Goal: Book appointment/travel/reservation

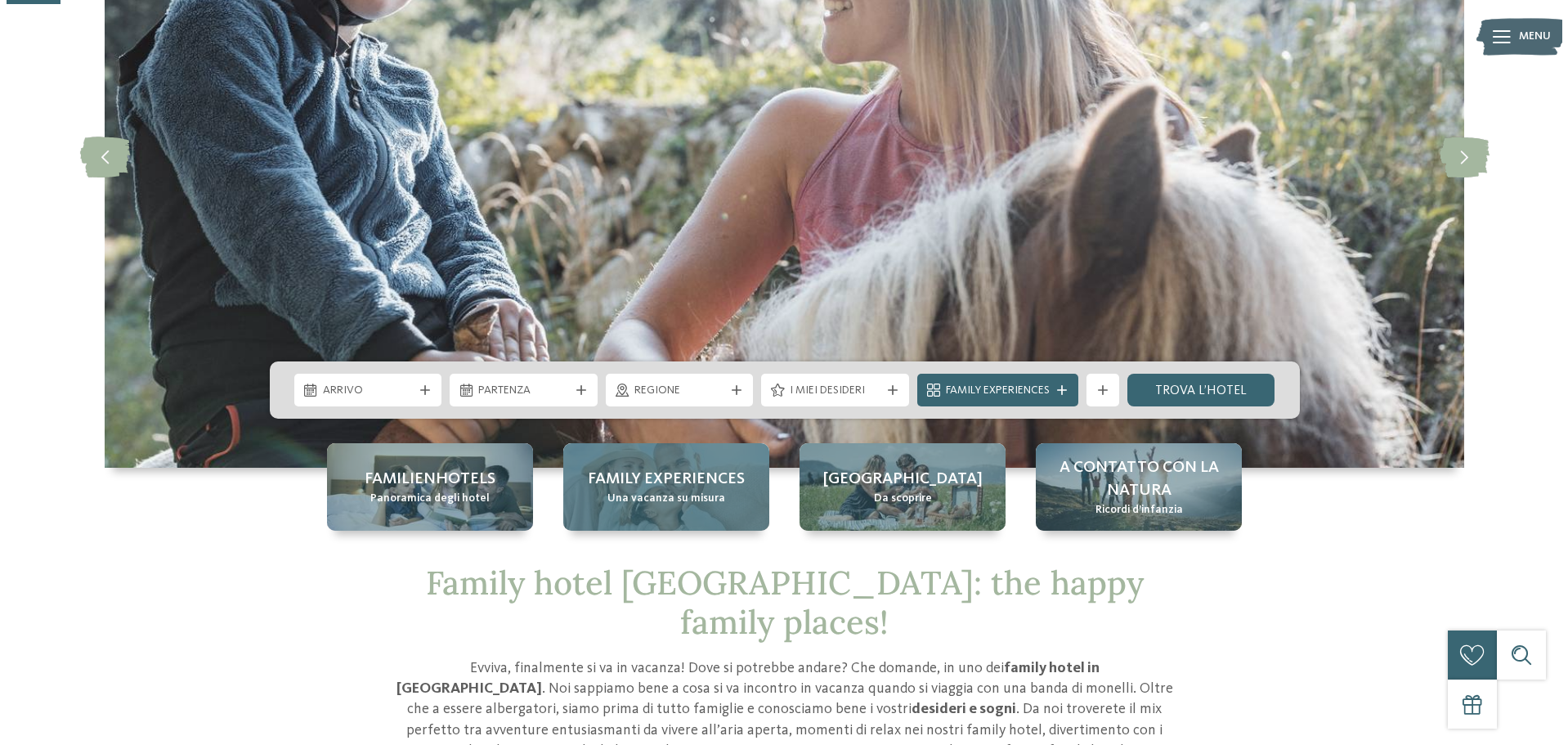
scroll to position [246, 0]
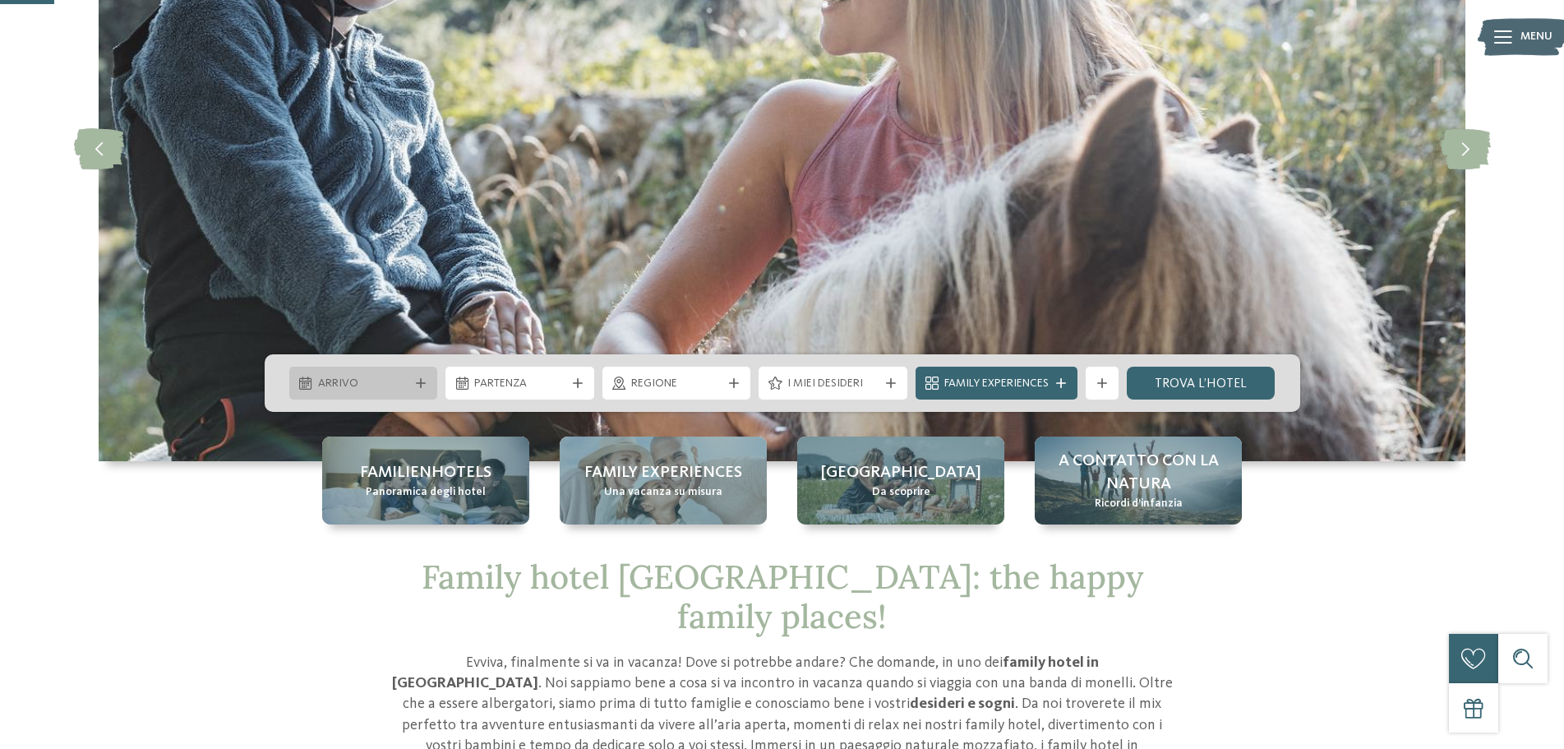
click at [418, 386] on icon at bounding box center [421, 383] width 10 height 10
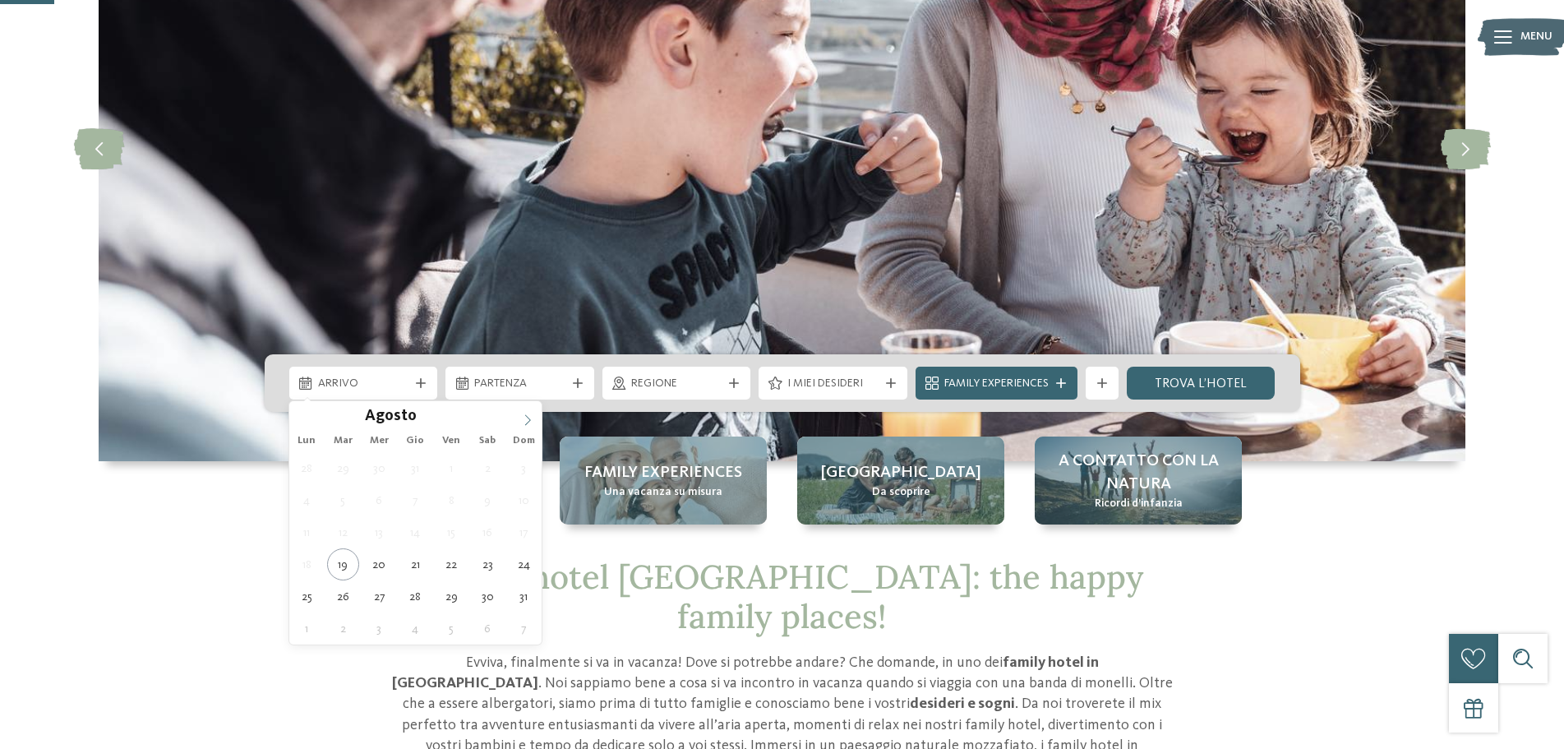
click at [528, 427] on span at bounding box center [528, 415] width 28 height 28
click at [527, 427] on span at bounding box center [528, 415] width 28 height 28
click at [526, 427] on span at bounding box center [528, 415] width 28 height 28
type input "****"
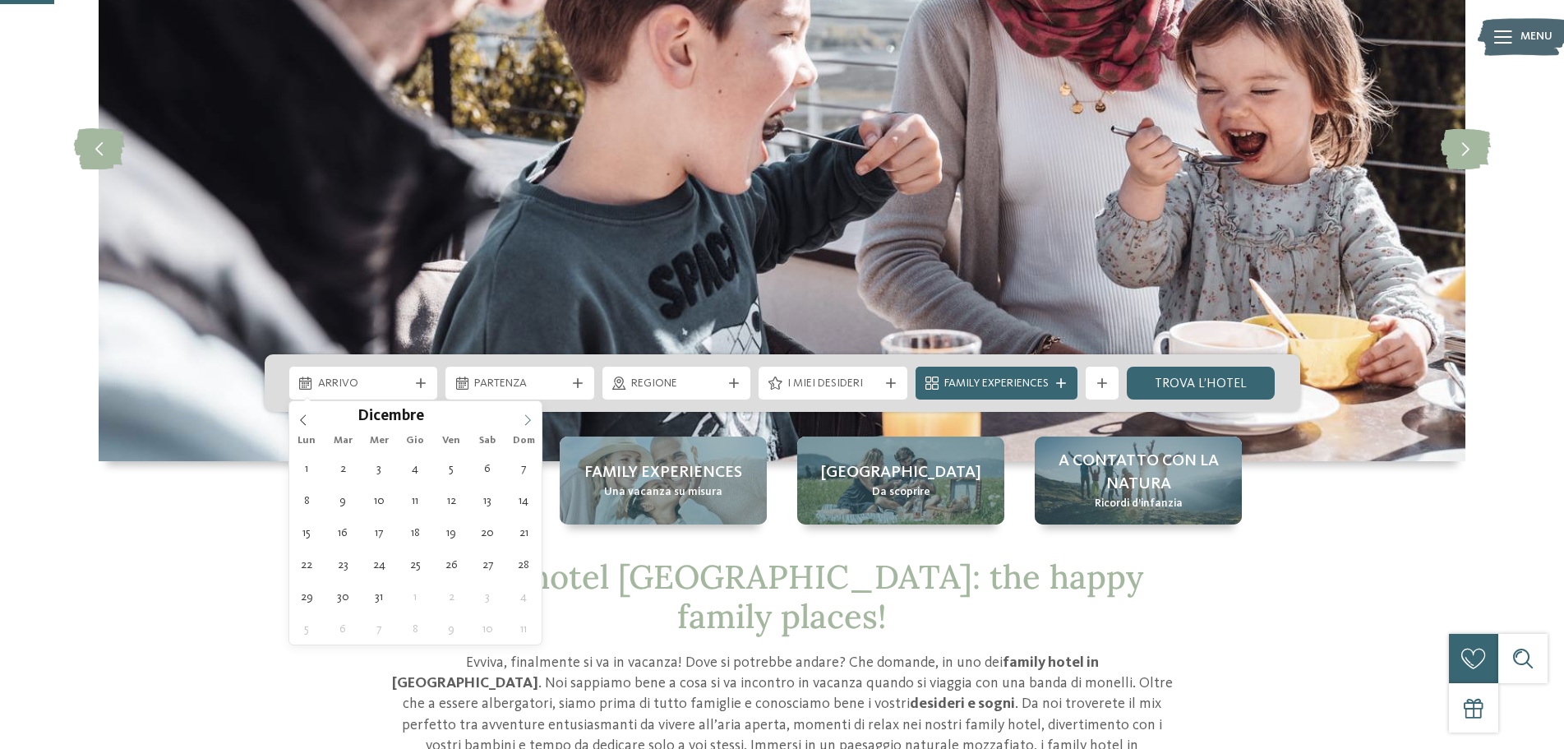
click at [526, 427] on span at bounding box center [528, 415] width 28 height 28
type div "14.02.2026"
type input "****"
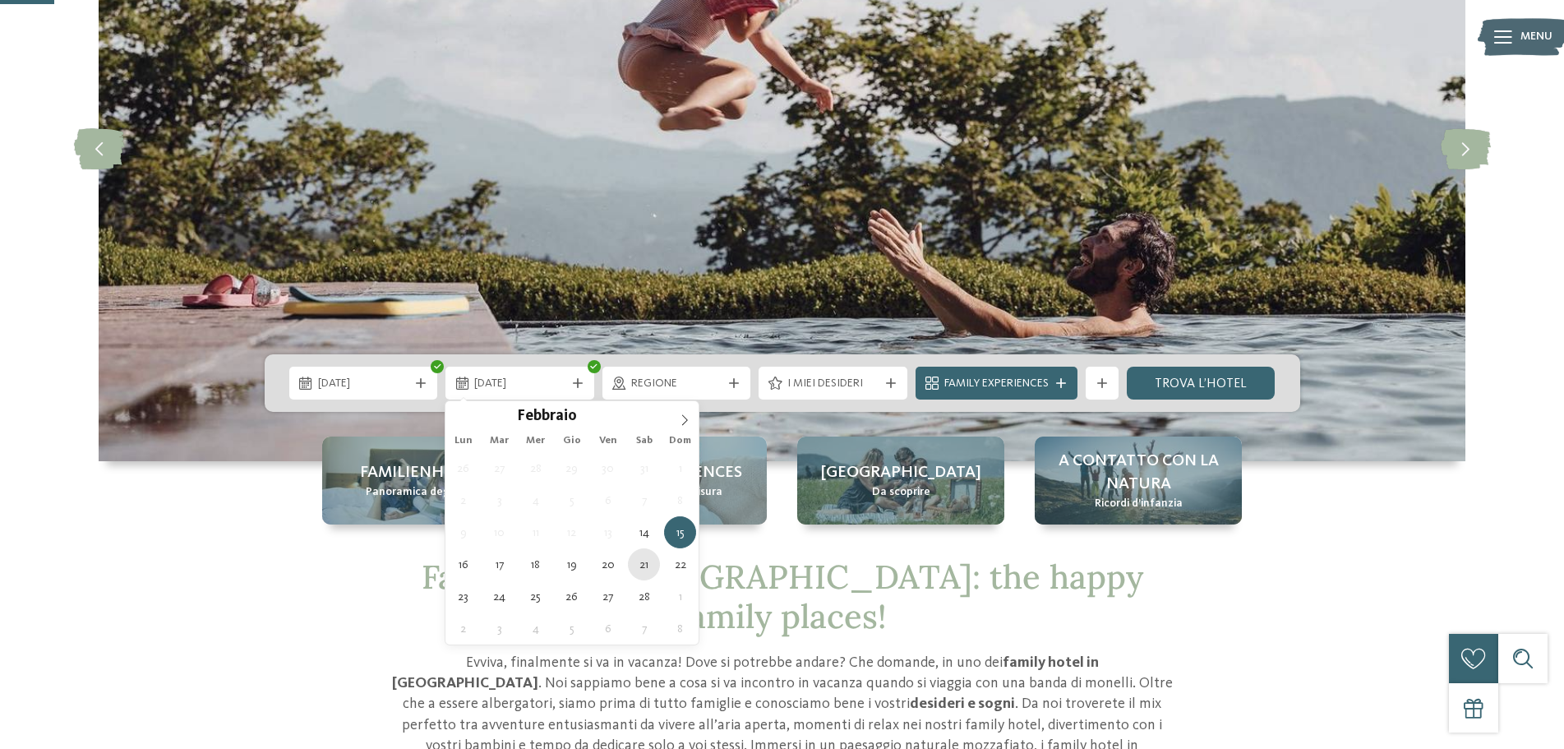
type div "21.02.2026"
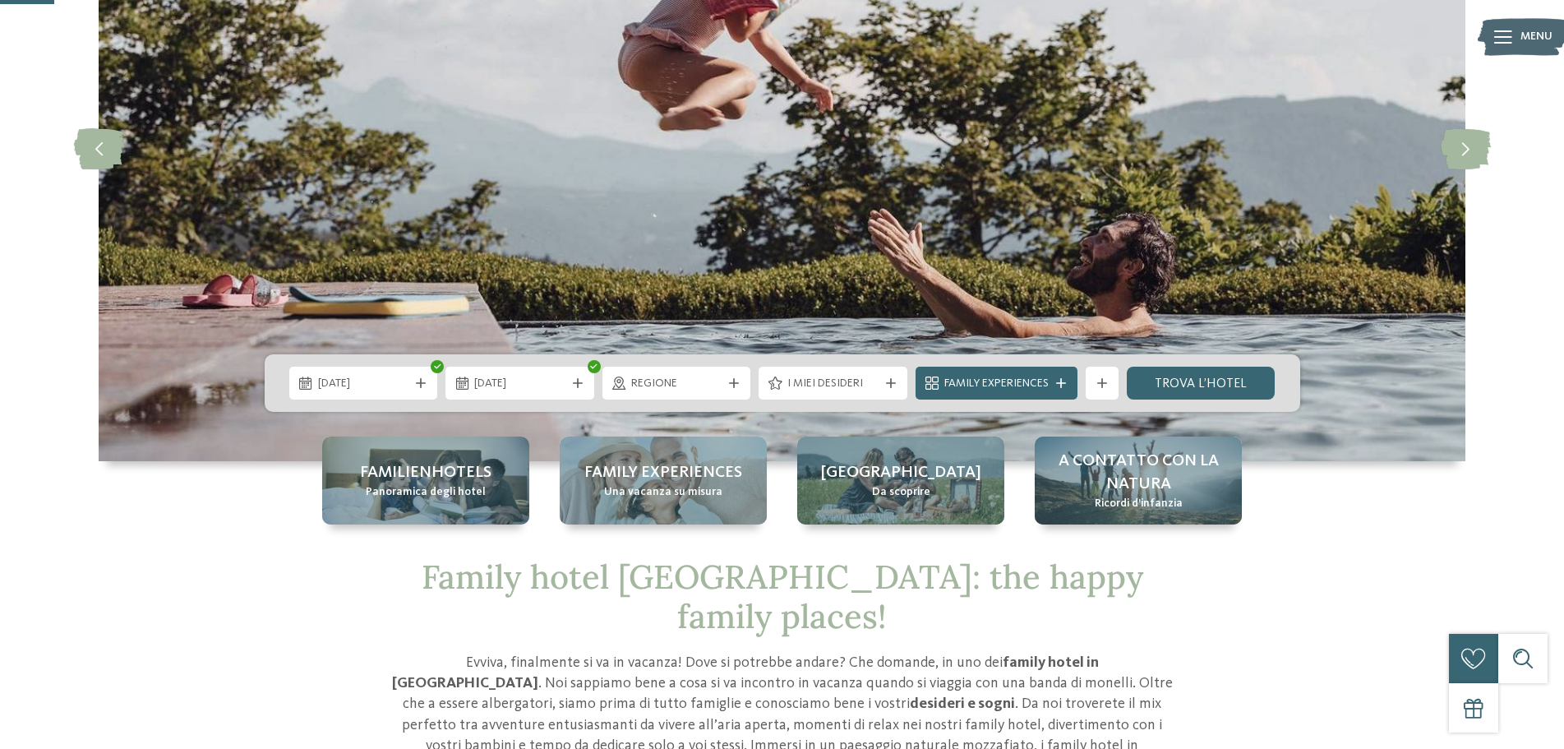
click at [721, 386] on span "Regione" at bounding box center [676, 384] width 91 height 16
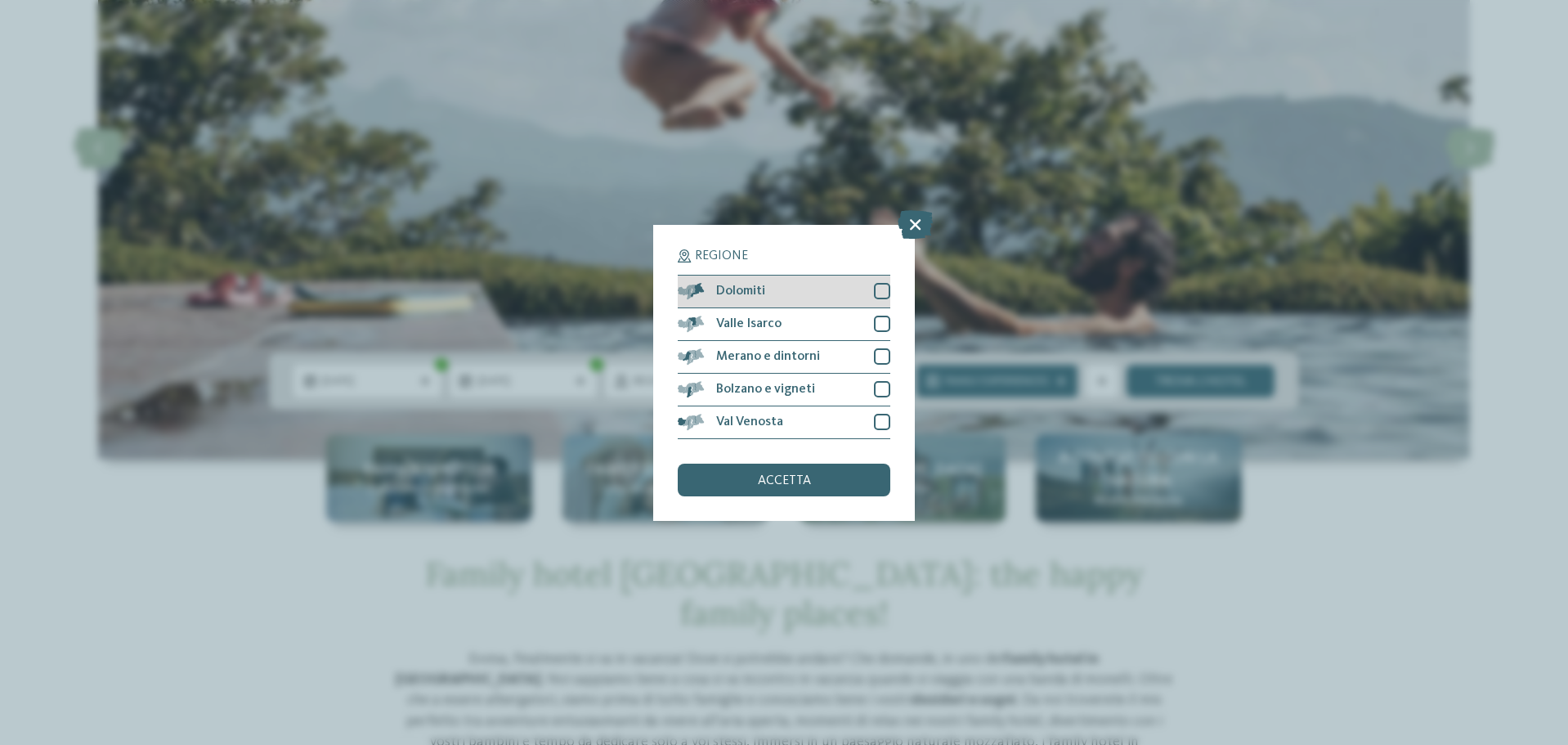
click at [884, 283] on div at bounding box center [882, 290] width 16 height 16
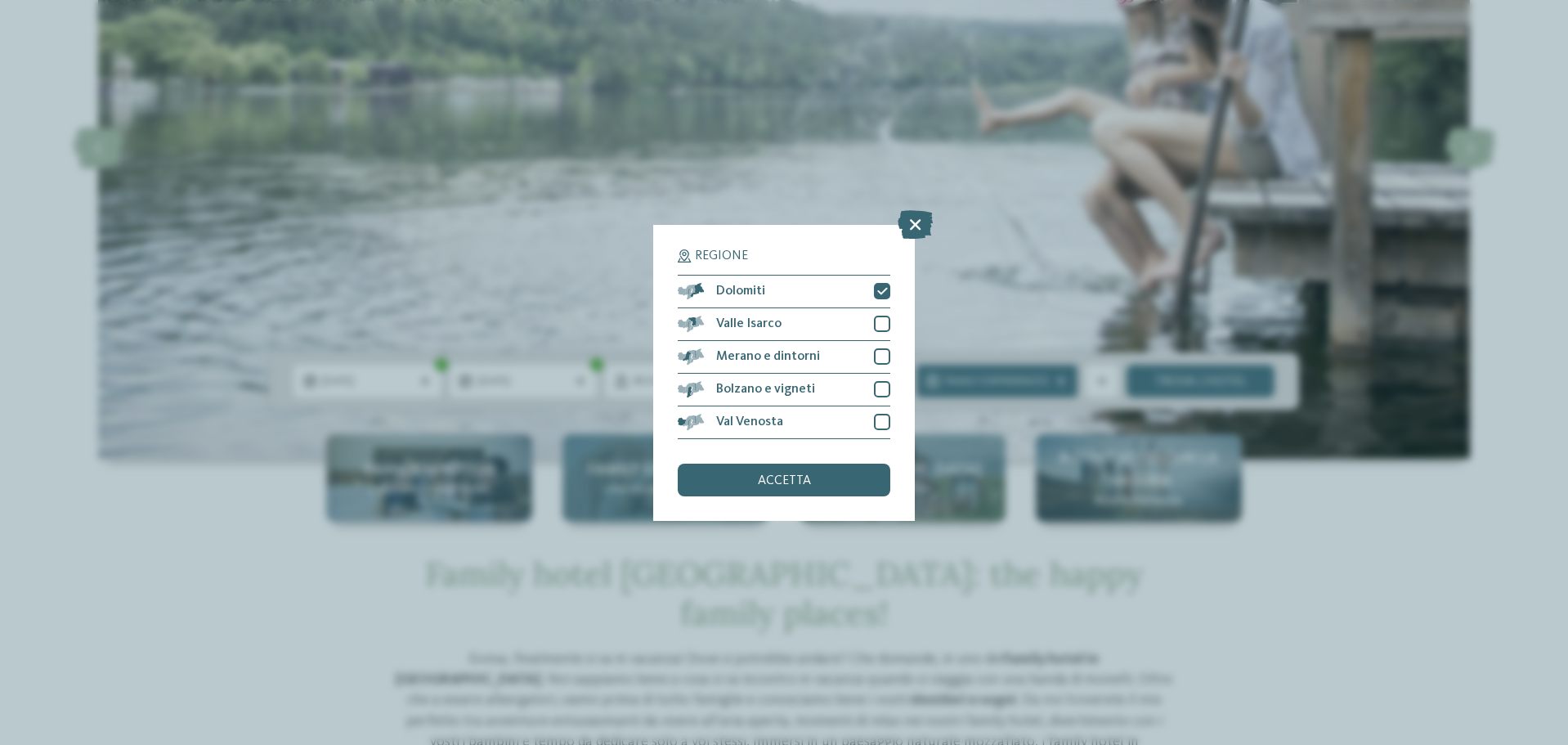
click at [762, 485] on span "accetta" at bounding box center [784, 480] width 53 height 13
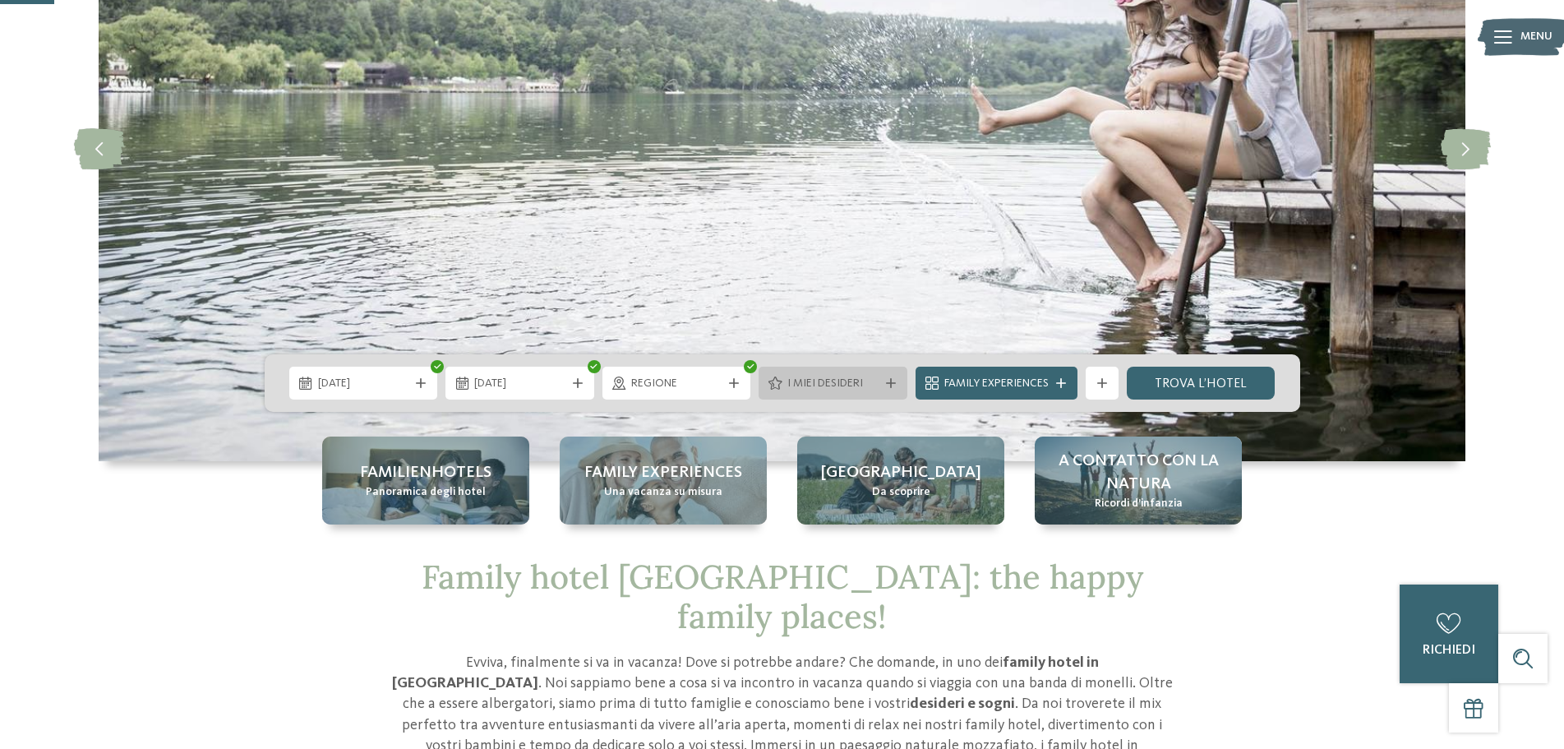
click at [871, 380] on span "I miei desideri" at bounding box center [833, 384] width 91 height 16
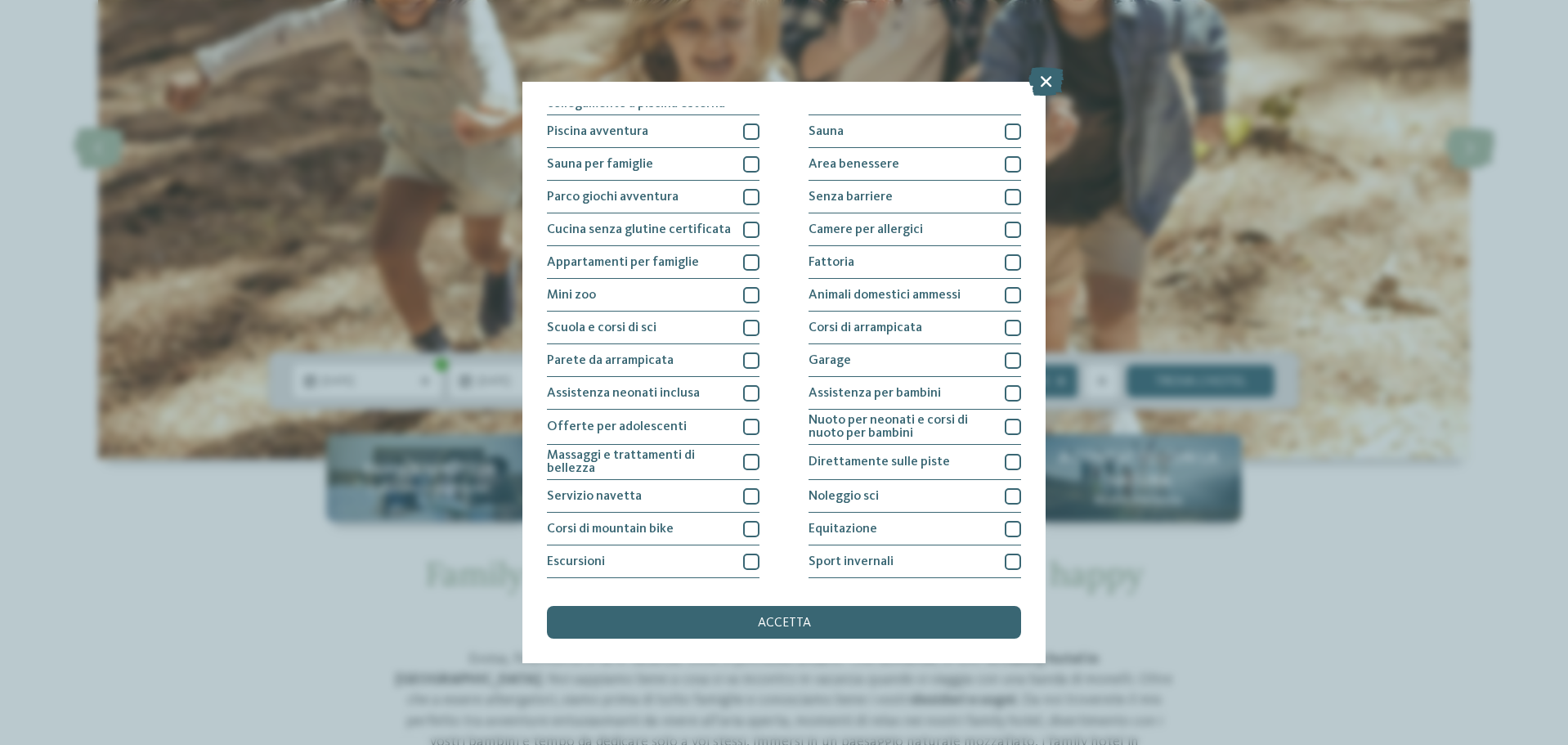
scroll to position [82, 0]
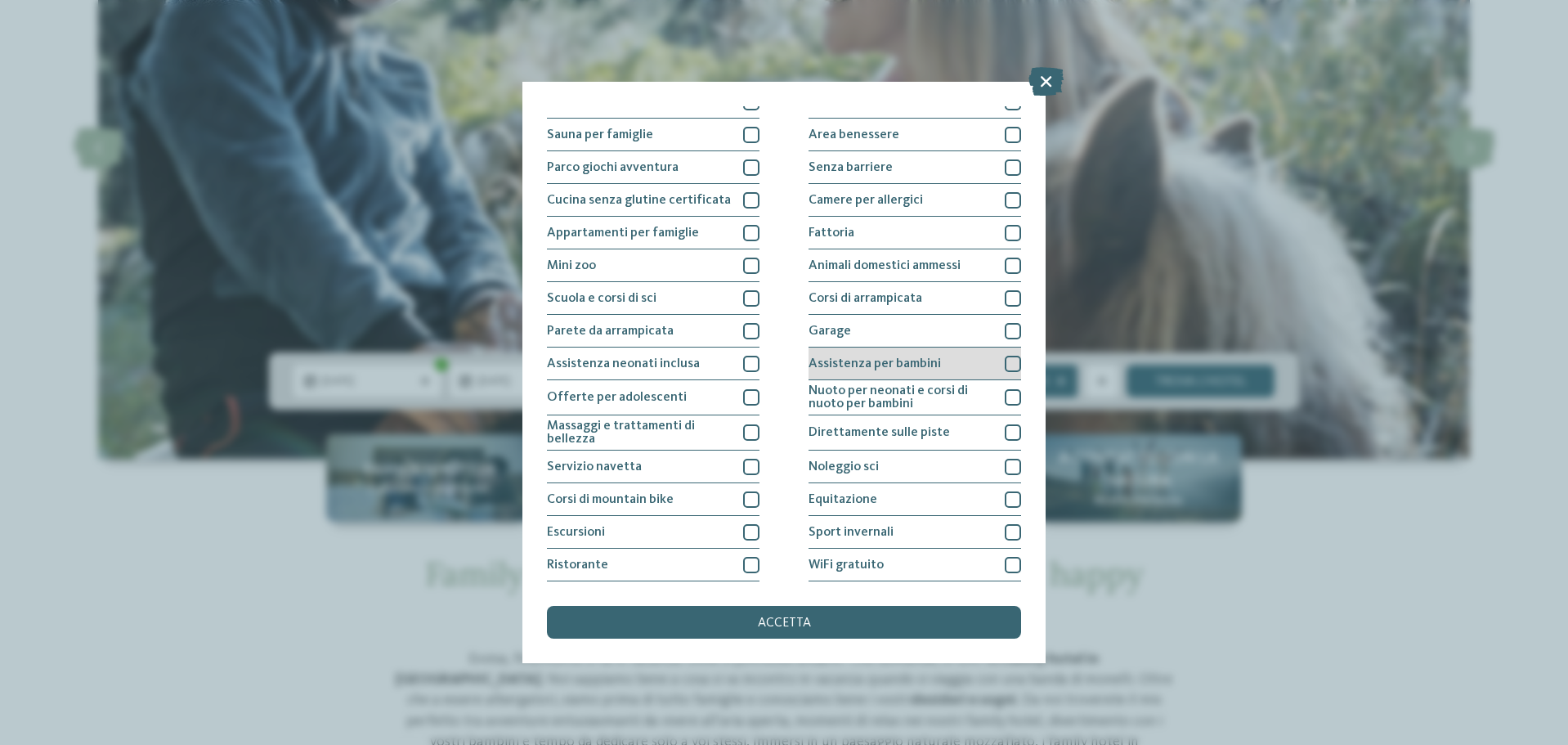
click at [1007, 365] on div at bounding box center [1012, 364] width 16 height 16
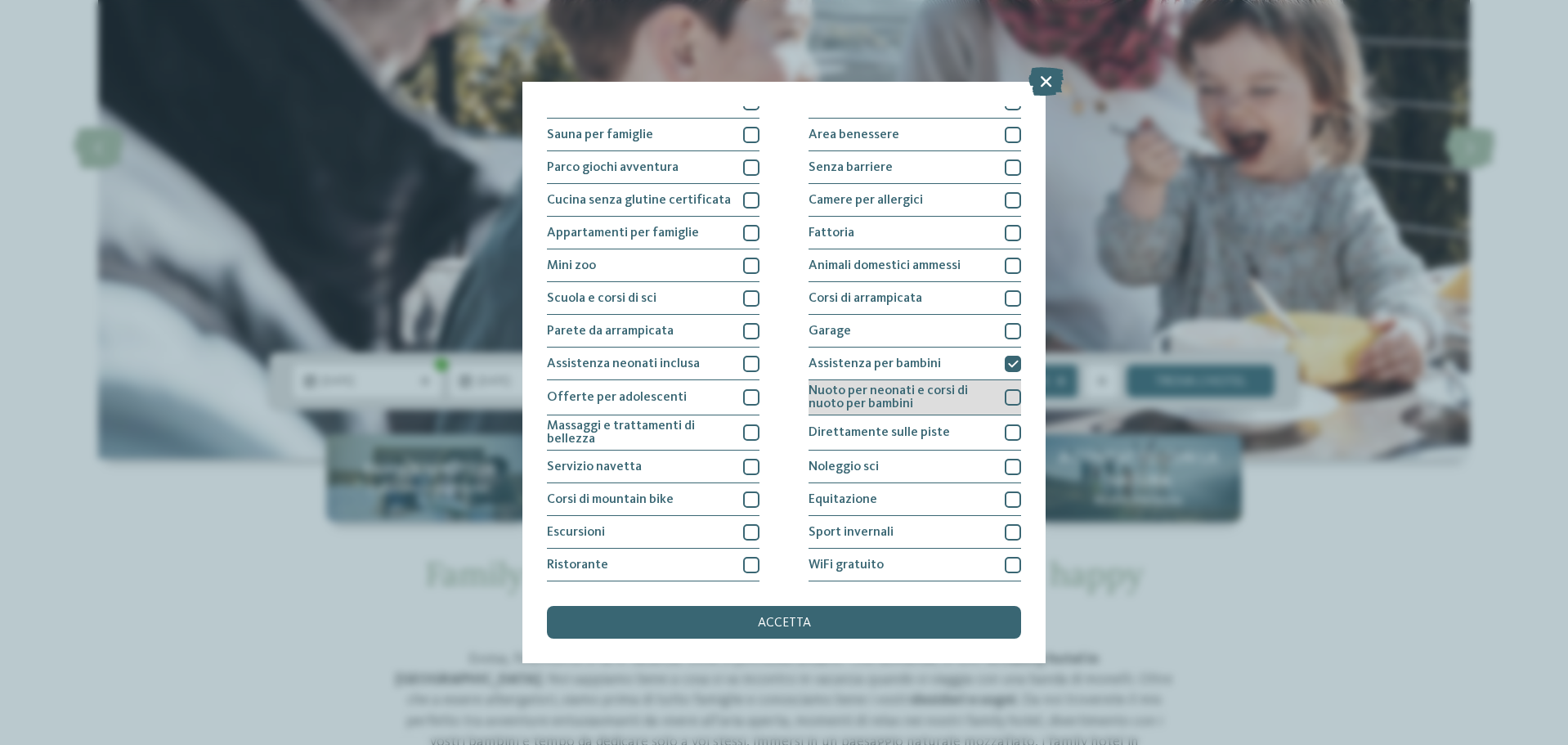
click at [1004, 399] on div at bounding box center [1012, 397] width 16 height 16
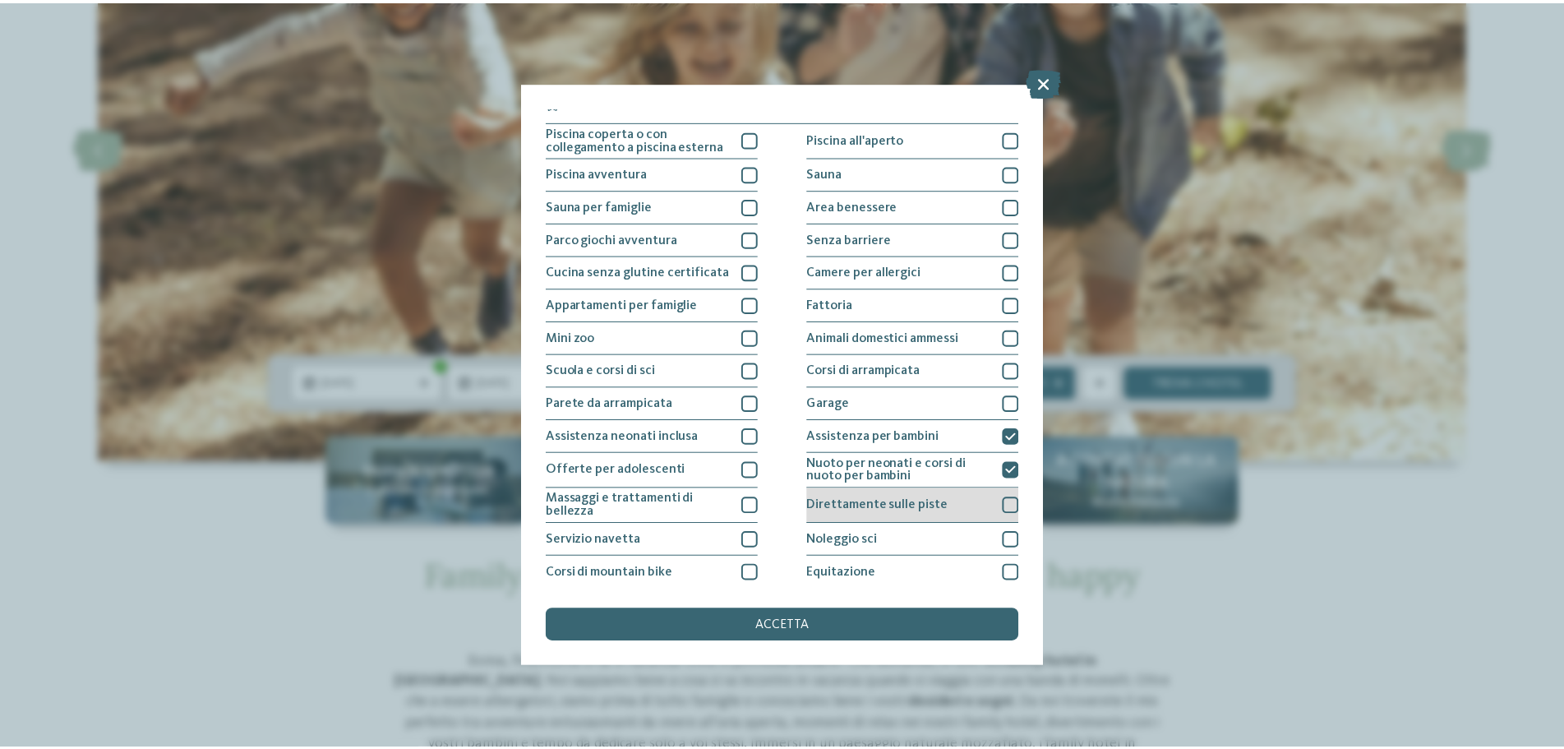
scroll to position [0, 0]
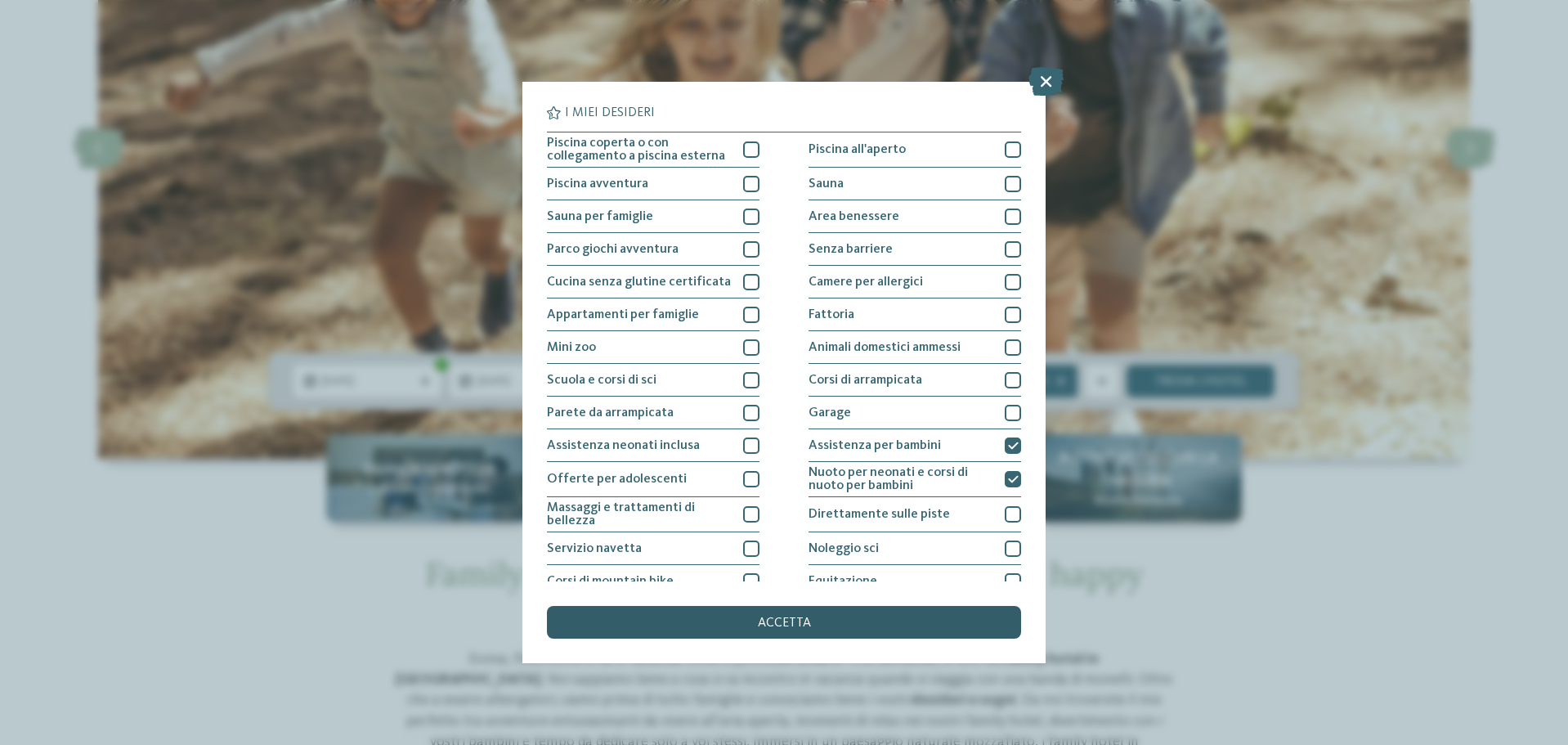
click at [808, 620] on span "accetta" at bounding box center [784, 623] width 53 height 13
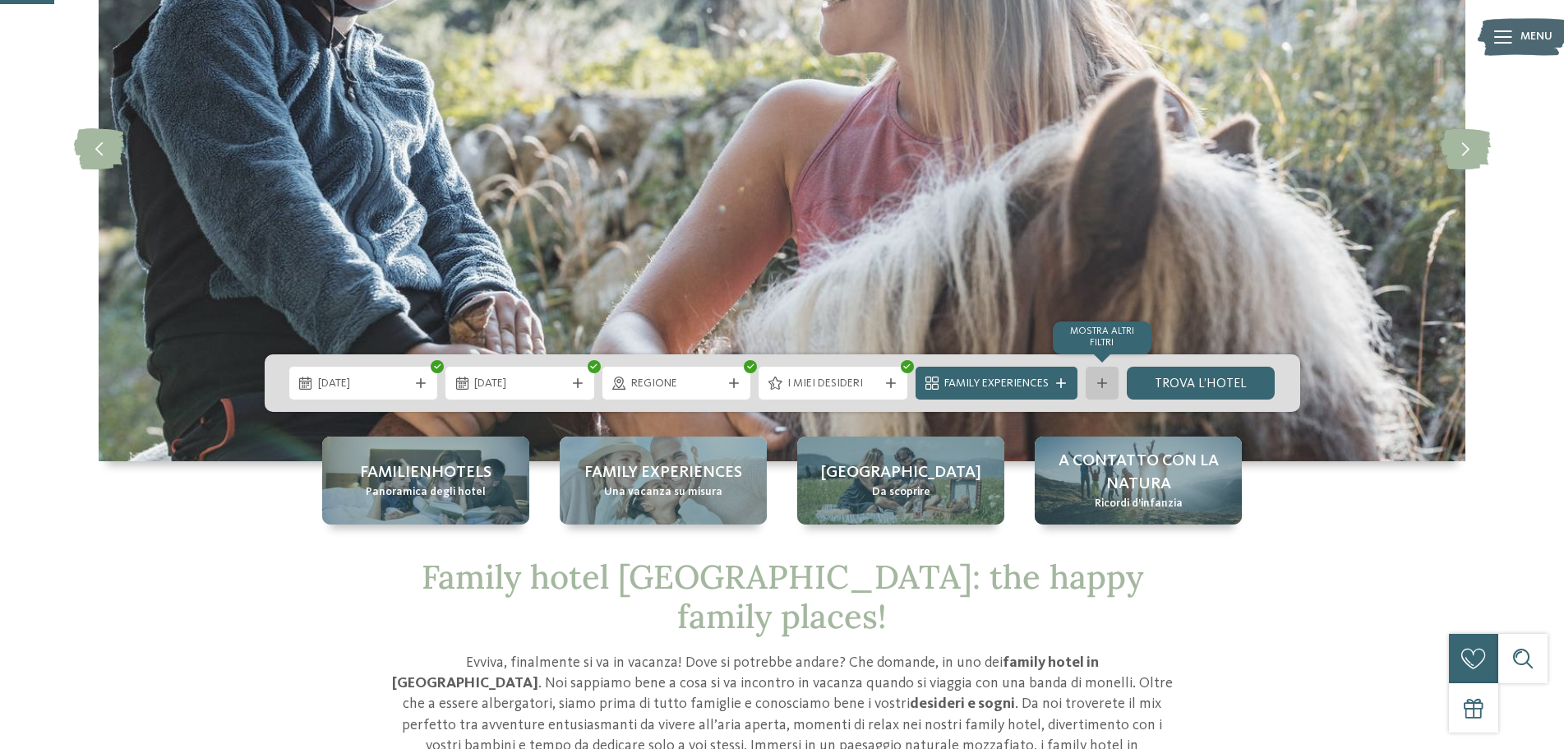
click at [1101, 381] on icon at bounding box center [1102, 383] width 10 height 10
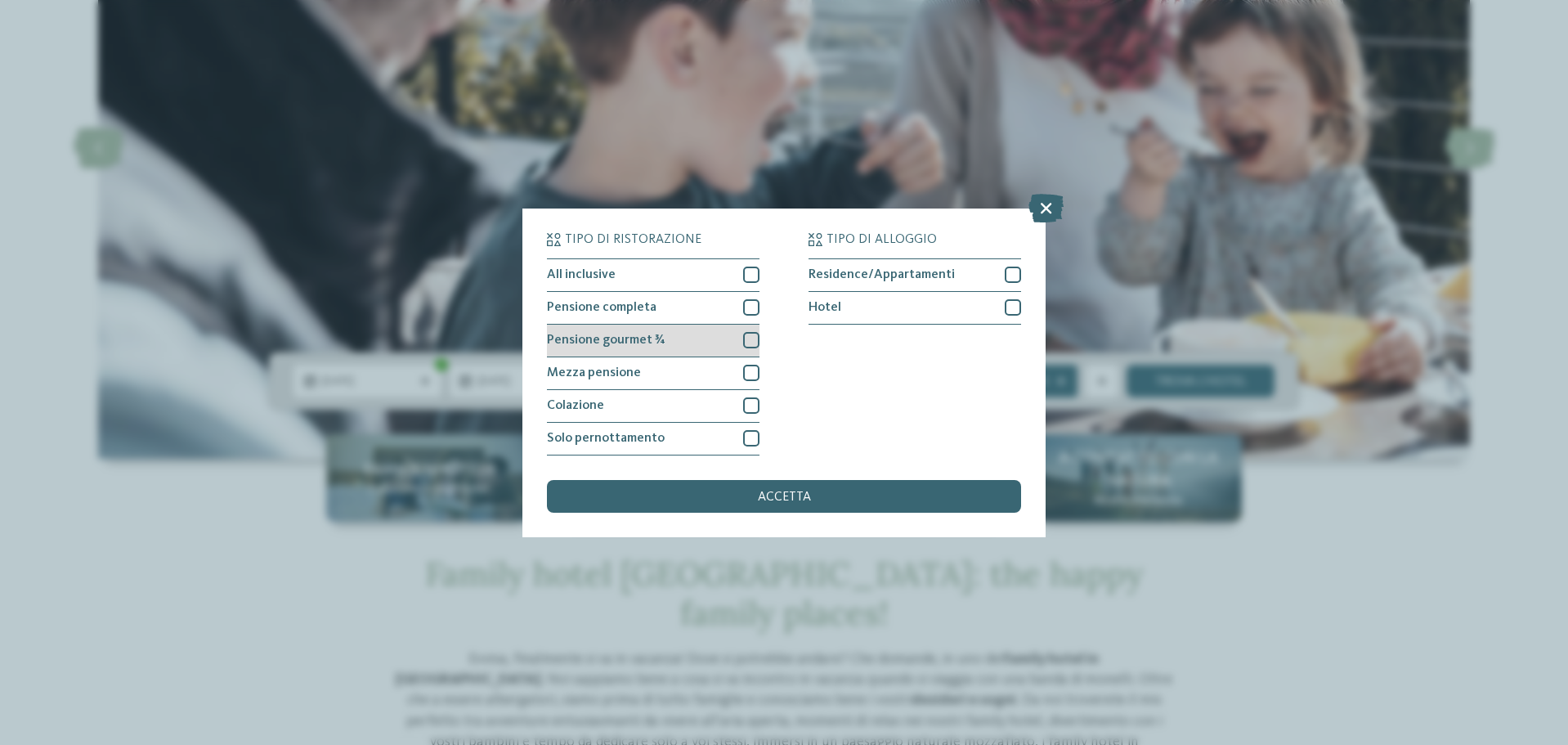
click at [750, 343] on div at bounding box center [751, 340] width 16 height 16
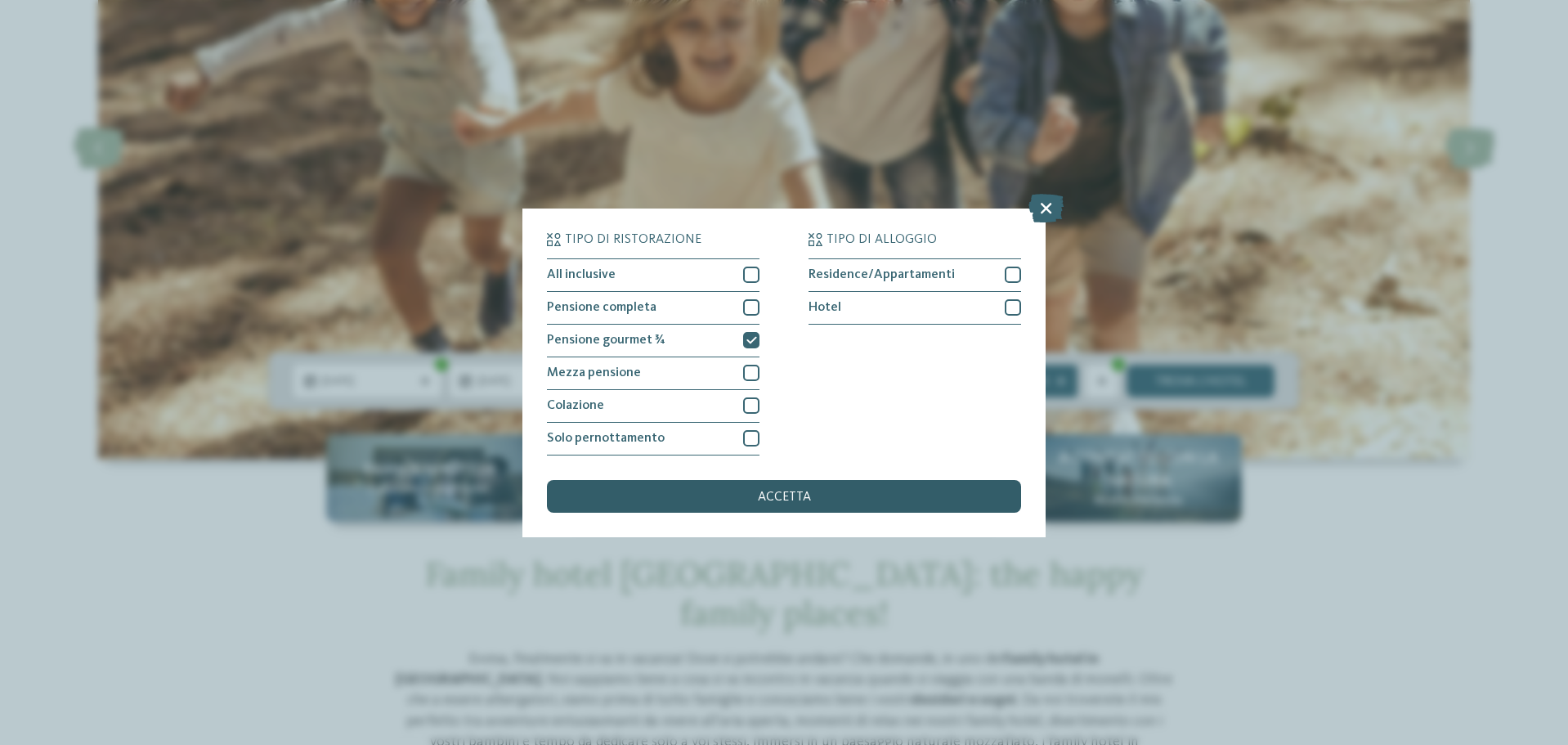
click at [824, 497] on div "accetta" at bounding box center [784, 496] width 474 height 33
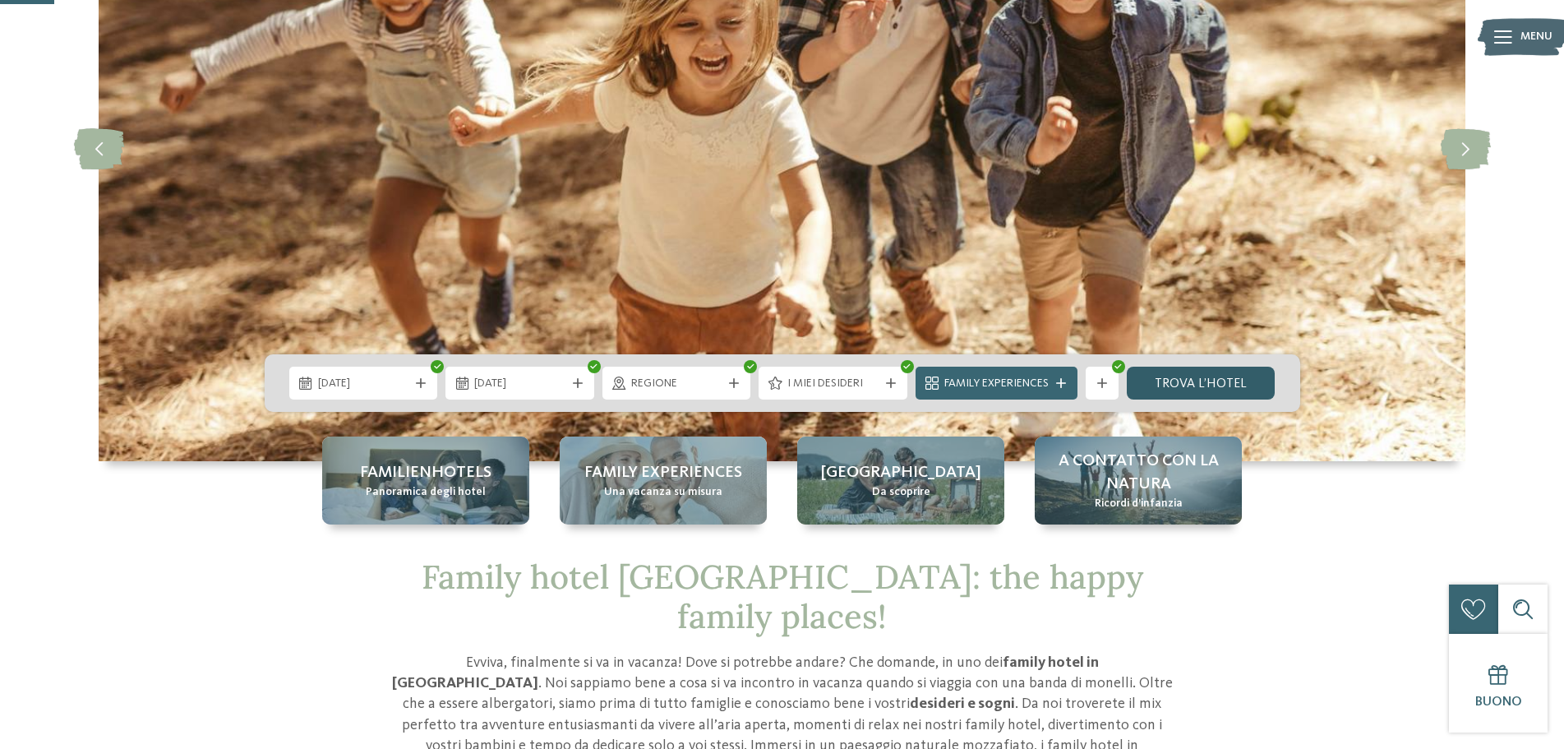
click at [1222, 395] on link "trova l’hotel" at bounding box center [1201, 383] width 149 height 33
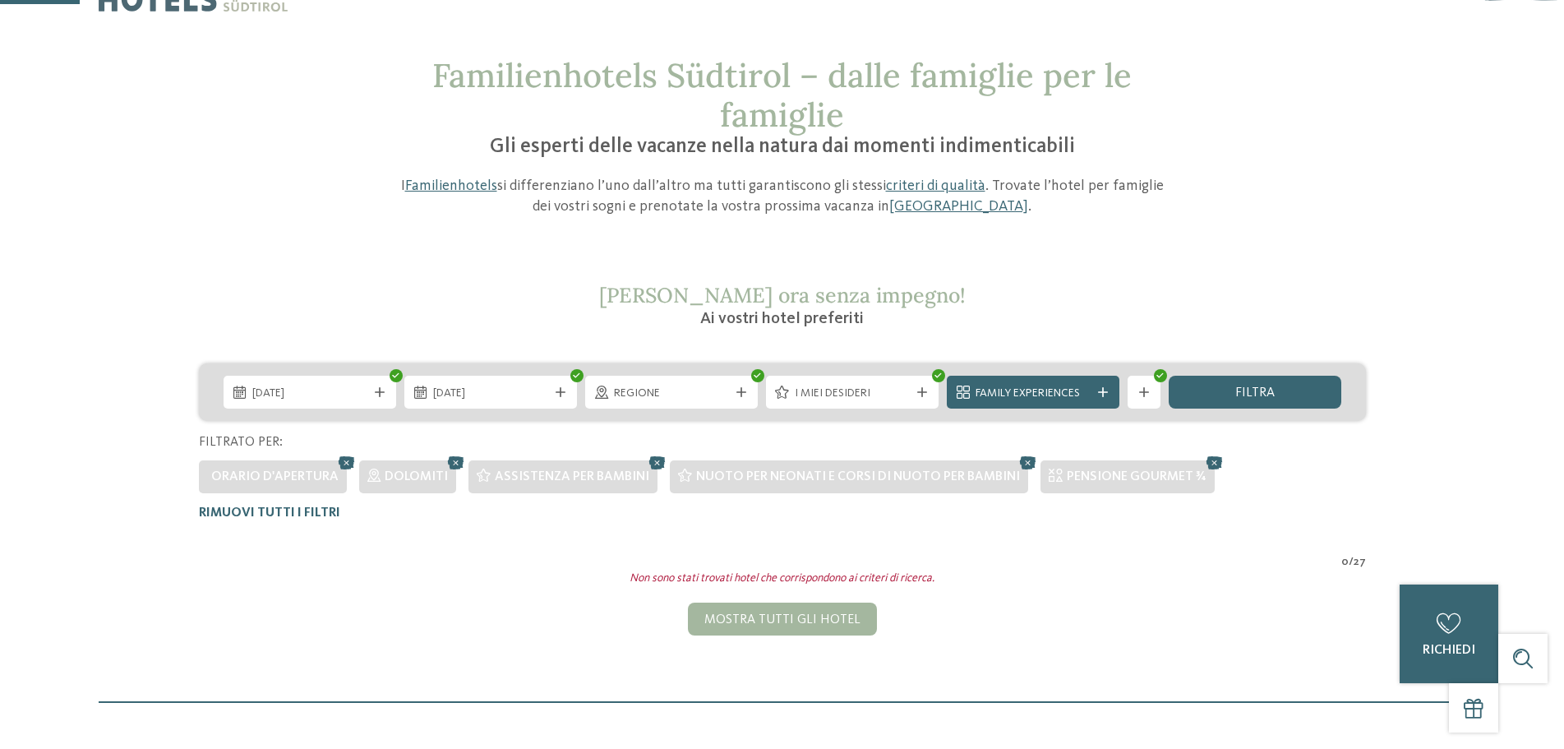
scroll to position [46, 0]
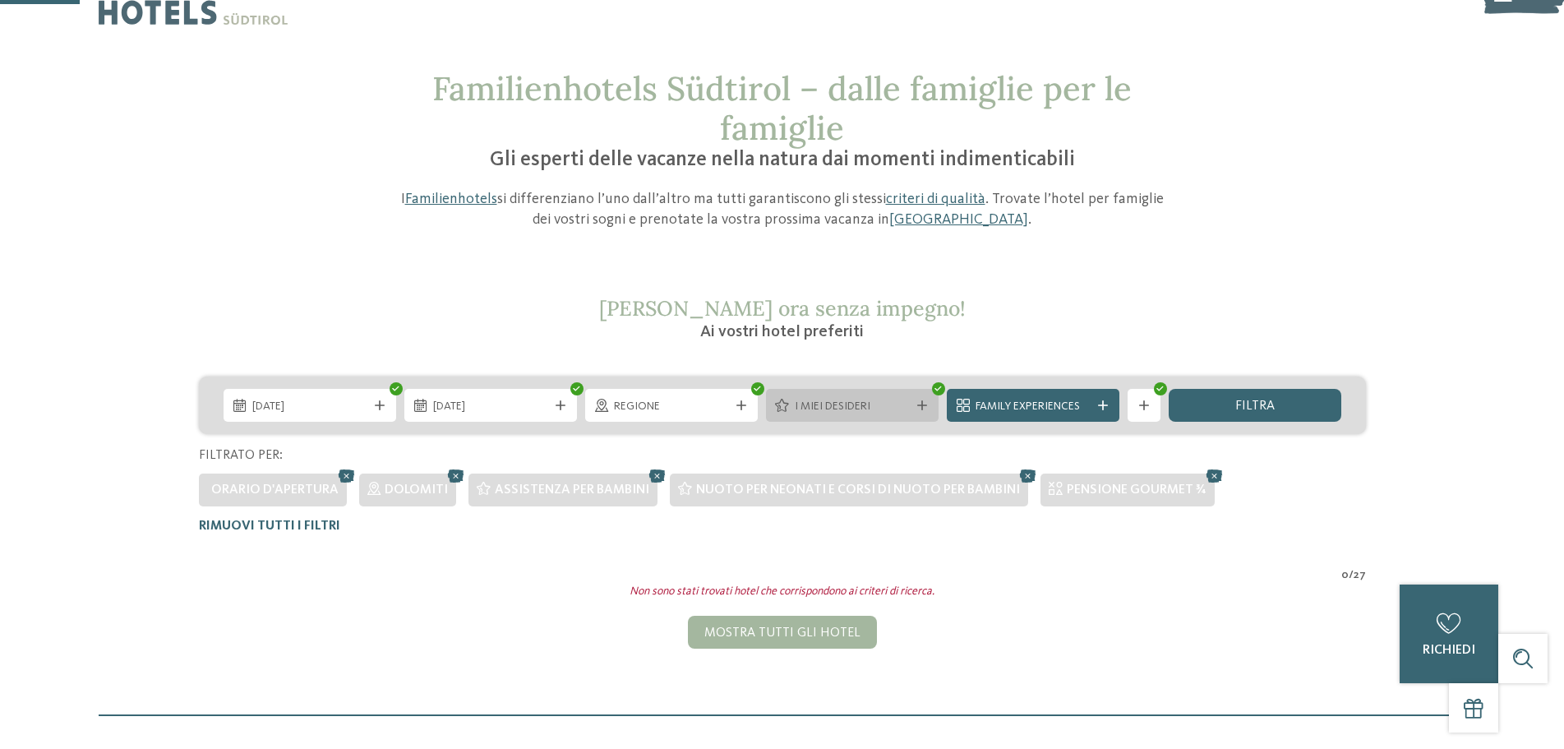
click at [903, 407] on span "I miei desideri" at bounding box center [852, 407] width 115 height 16
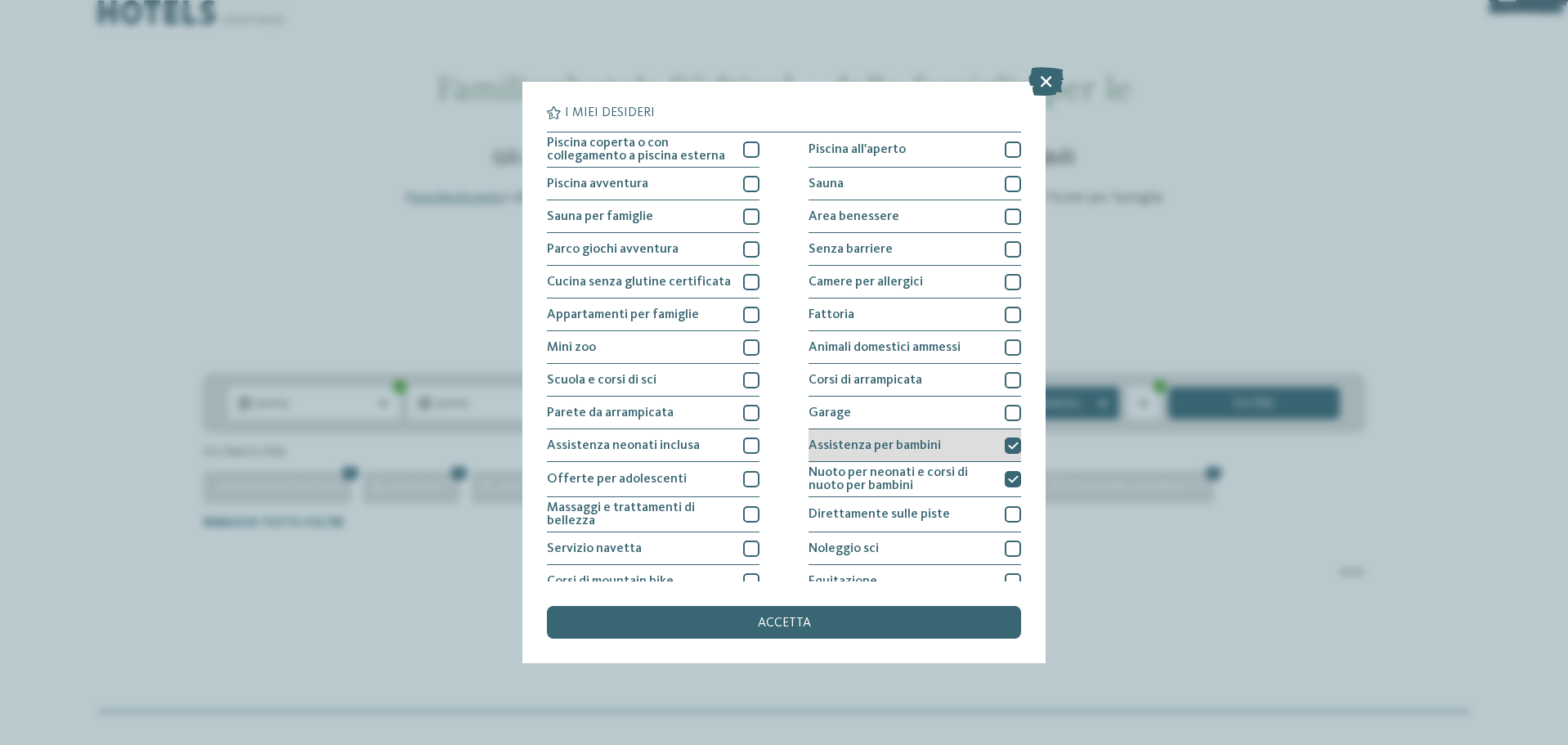
drag, startPoint x: 1010, startPoint y: 448, endPoint x: 1003, endPoint y: 458, distance: 12.2
click at [1011, 447] on div at bounding box center [1012, 446] width 16 height 16
click at [1004, 478] on div at bounding box center [1012, 478] width 16 height 16
drag, startPoint x: 1000, startPoint y: 450, endPoint x: 999, endPoint y: 473, distance: 23.0
click at [1004, 450] on div at bounding box center [1012, 446] width 16 height 16
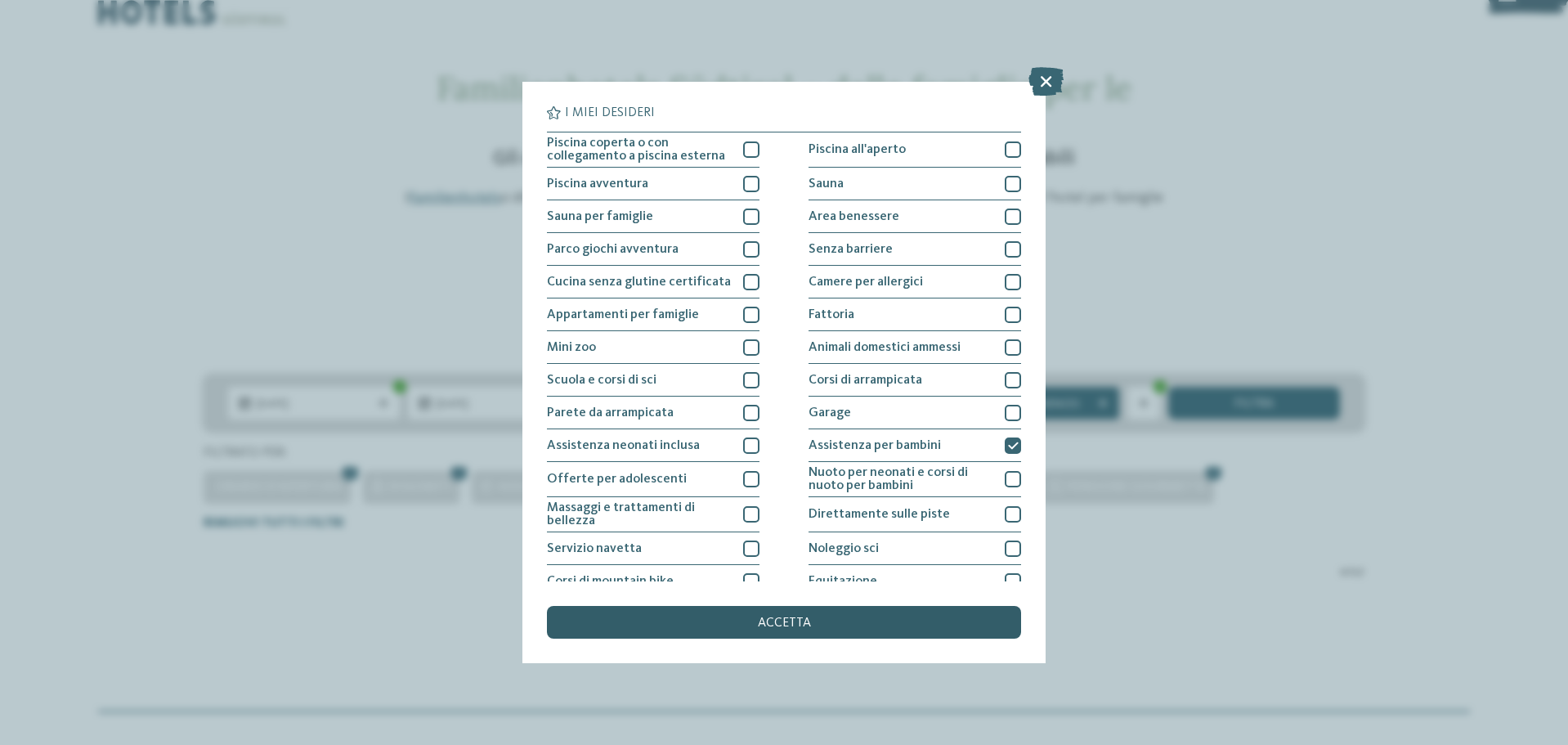
click at [892, 628] on div "accetta" at bounding box center [784, 622] width 474 height 33
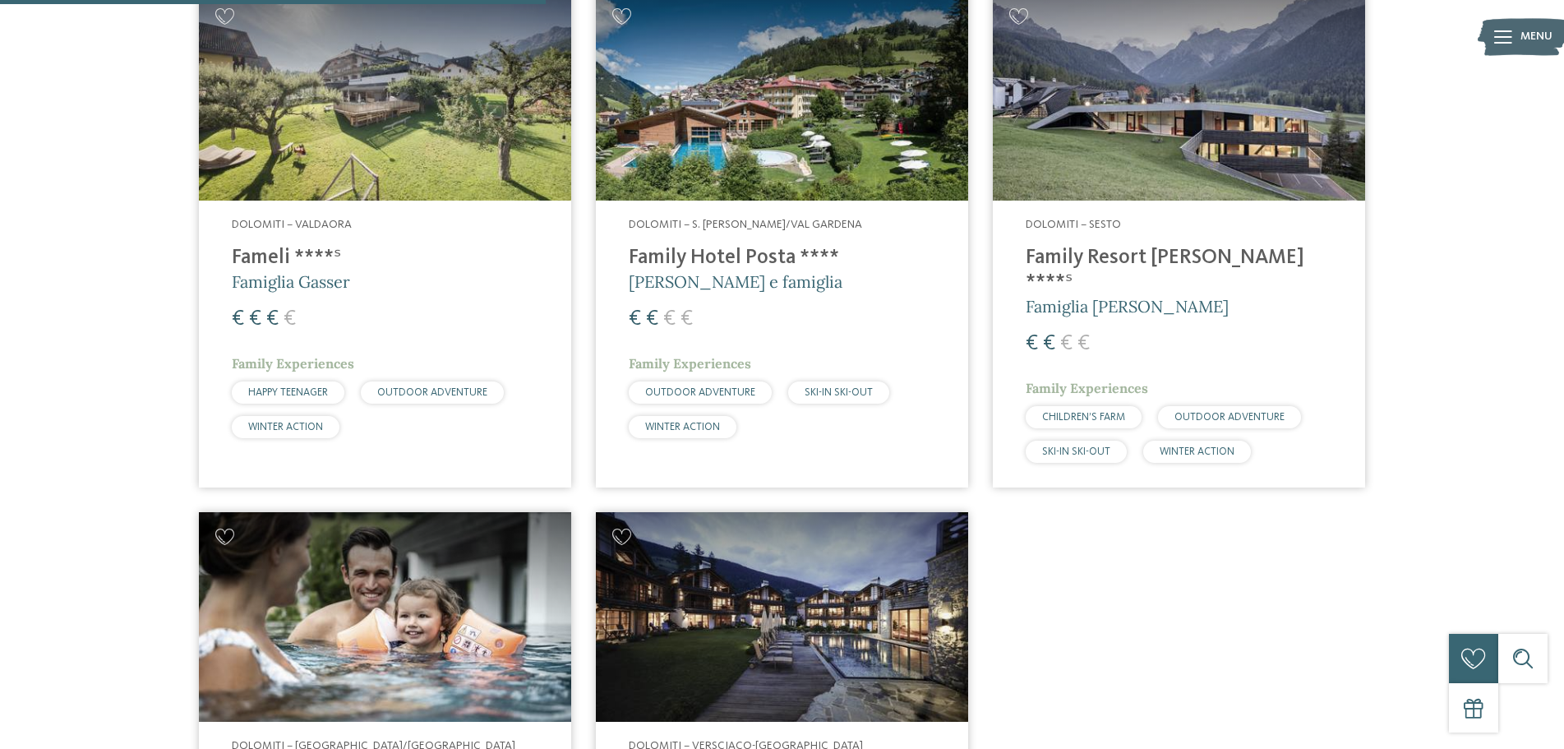
scroll to position [621, 0]
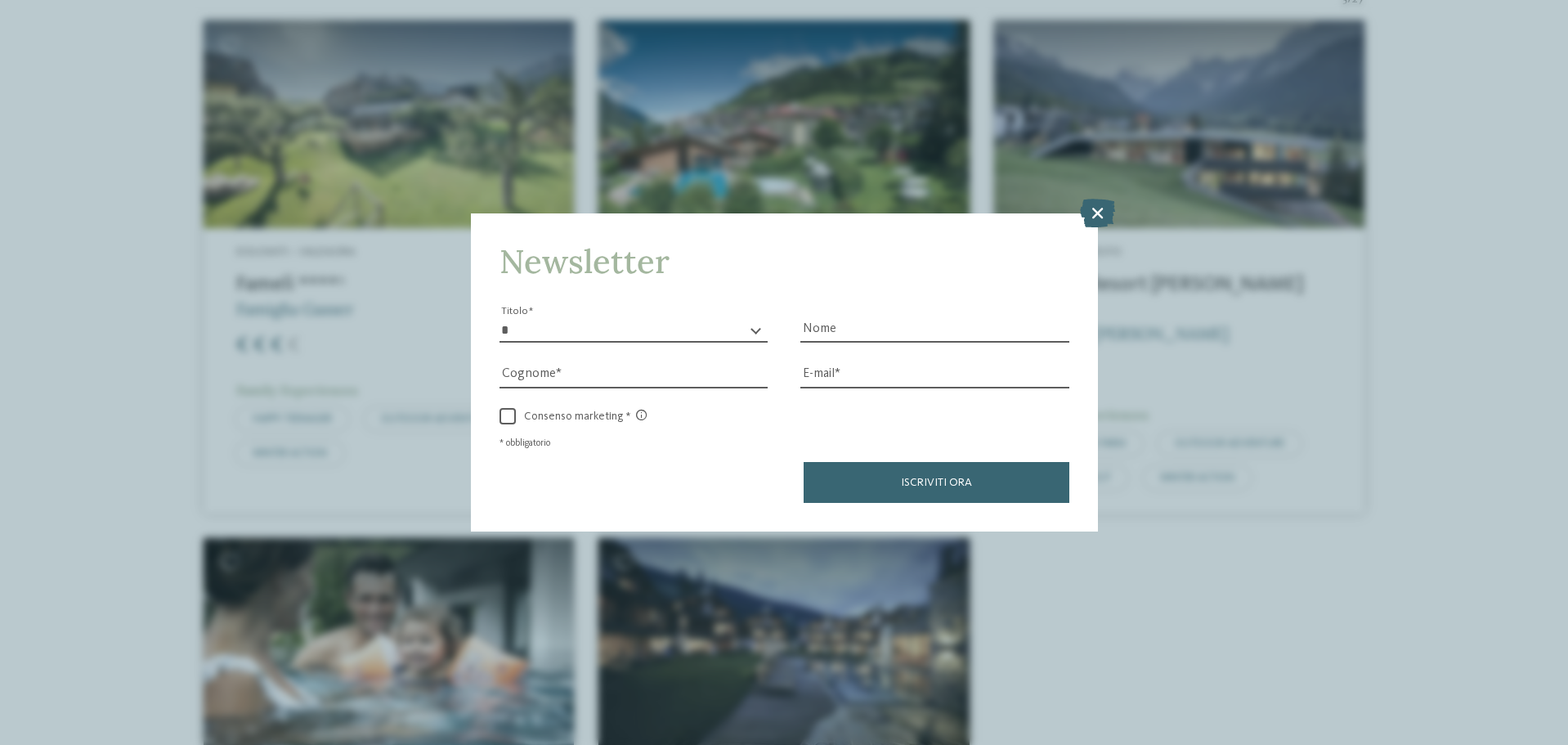
click at [1107, 214] on icon at bounding box center [1097, 213] width 35 height 29
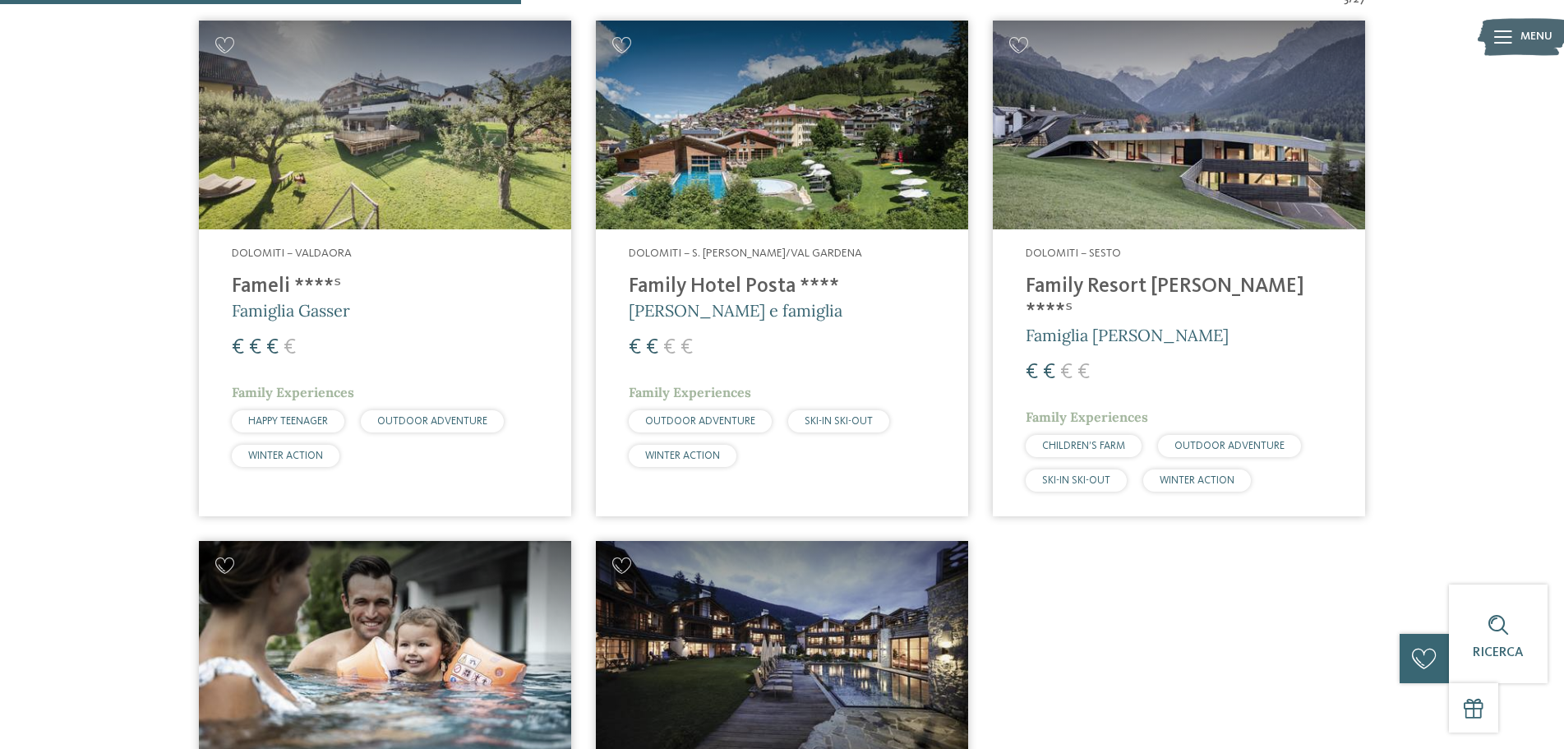
click at [1117, 139] on img at bounding box center [1179, 126] width 372 height 210
click at [724, 145] on img at bounding box center [782, 126] width 372 height 210
click at [308, 178] on img at bounding box center [385, 126] width 372 height 210
click at [331, 140] on img at bounding box center [385, 126] width 372 height 210
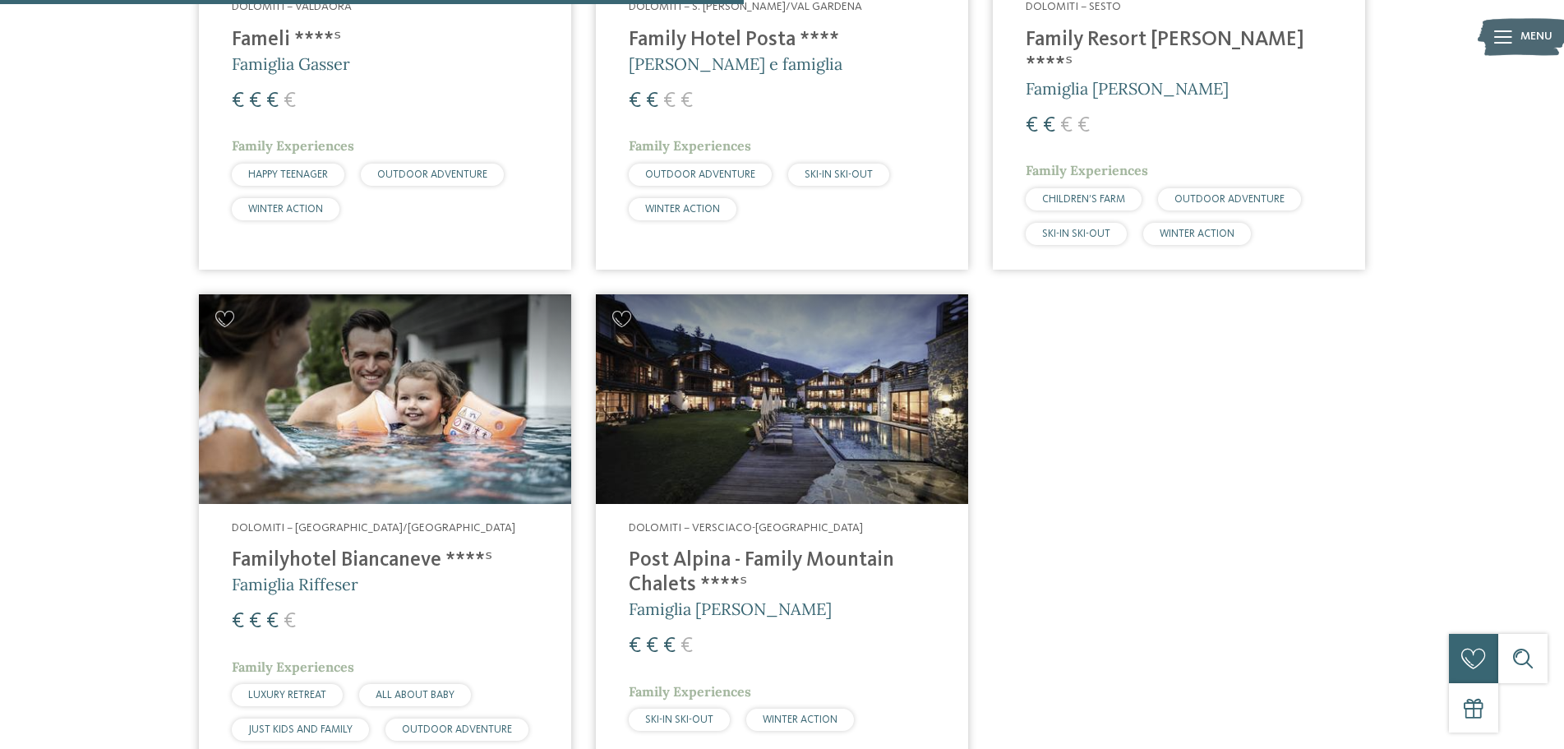
scroll to position [950, 0]
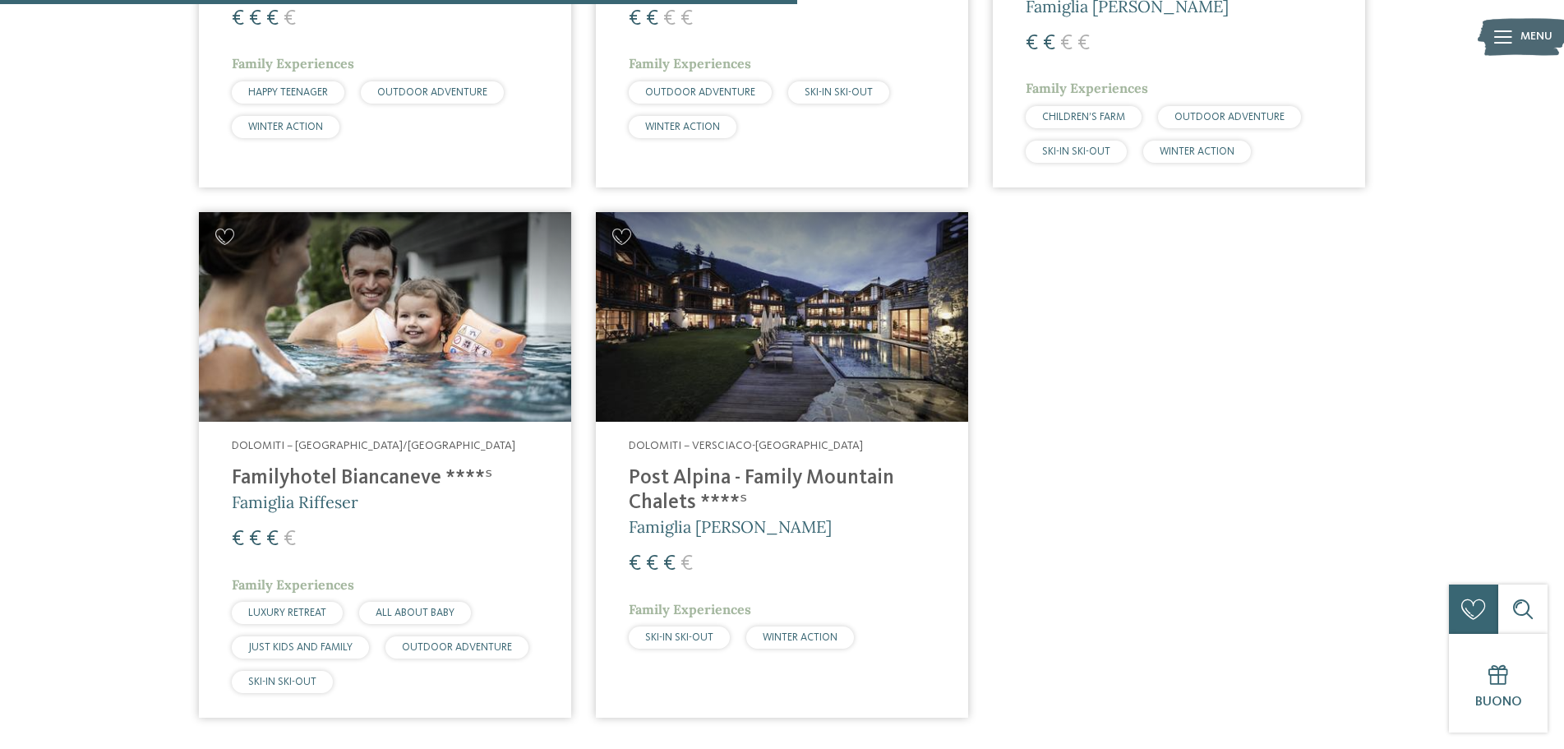
click at [362, 466] on h4 "Familyhotel Biancaneve ****ˢ" at bounding box center [385, 478] width 307 height 25
click at [780, 466] on h4 "Post Alpina - Family Mountain Chalets ****ˢ" at bounding box center [782, 490] width 307 height 49
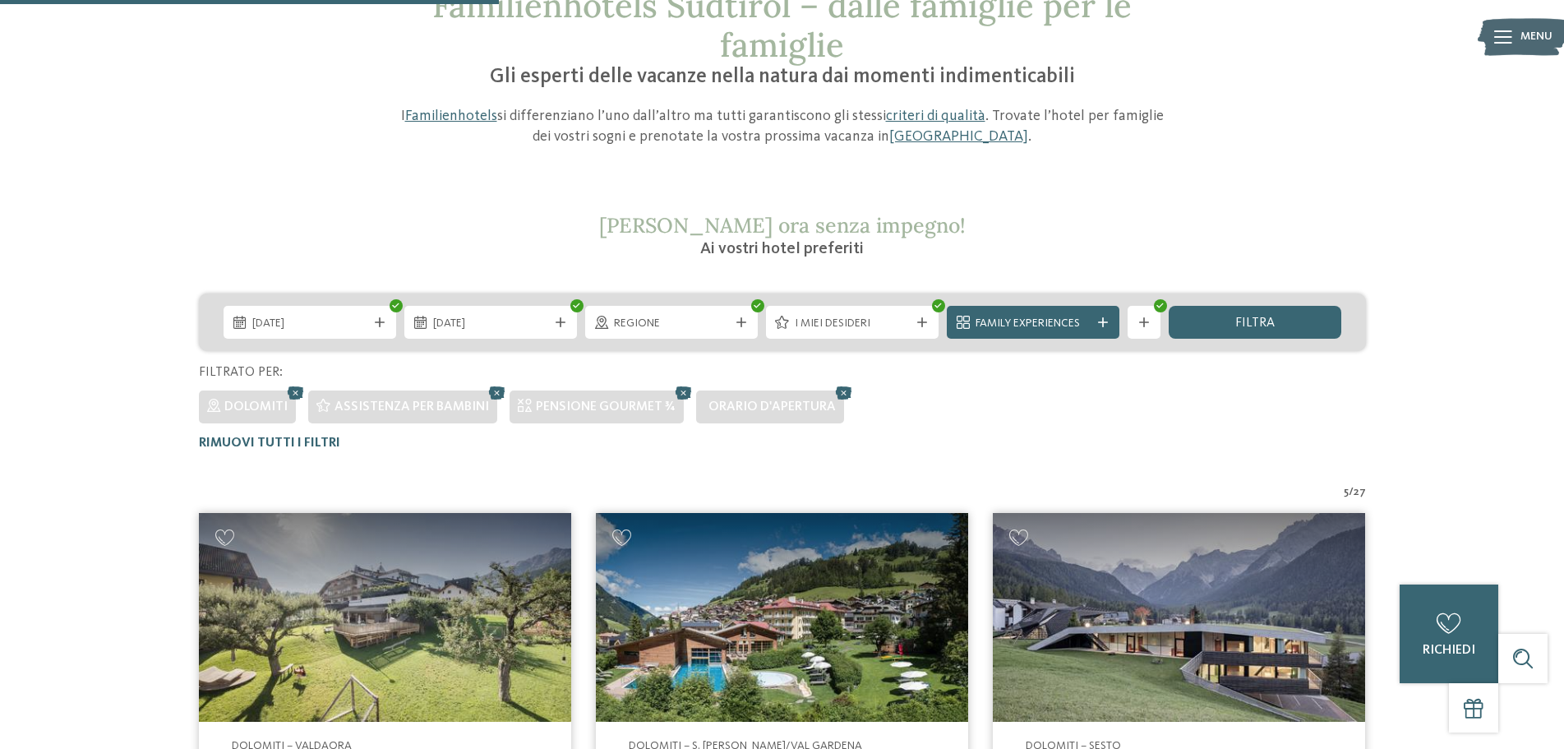
scroll to position [128, 0]
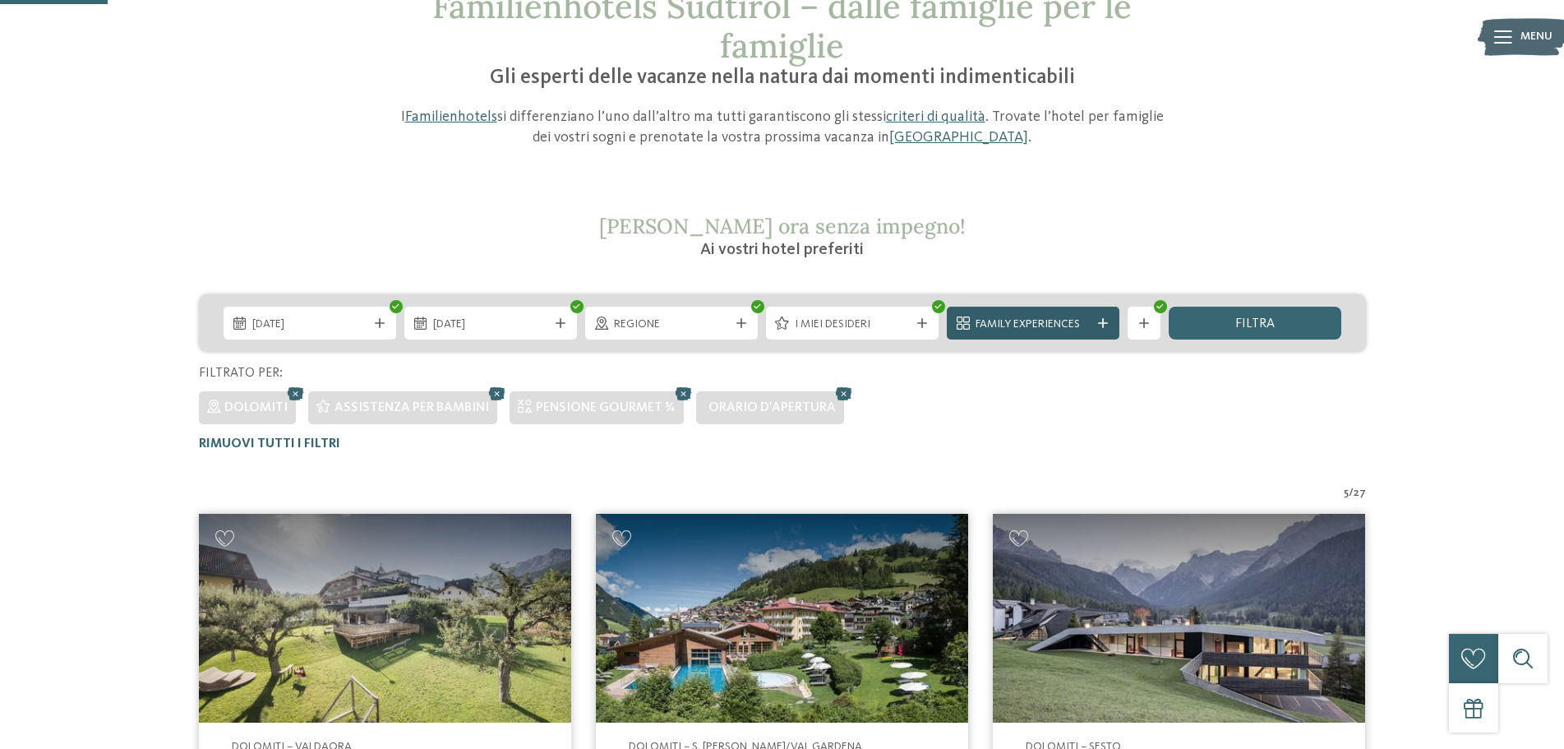
click at [1036, 325] on span "Family Experiences" at bounding box center [1033, 324] width 115 height 16
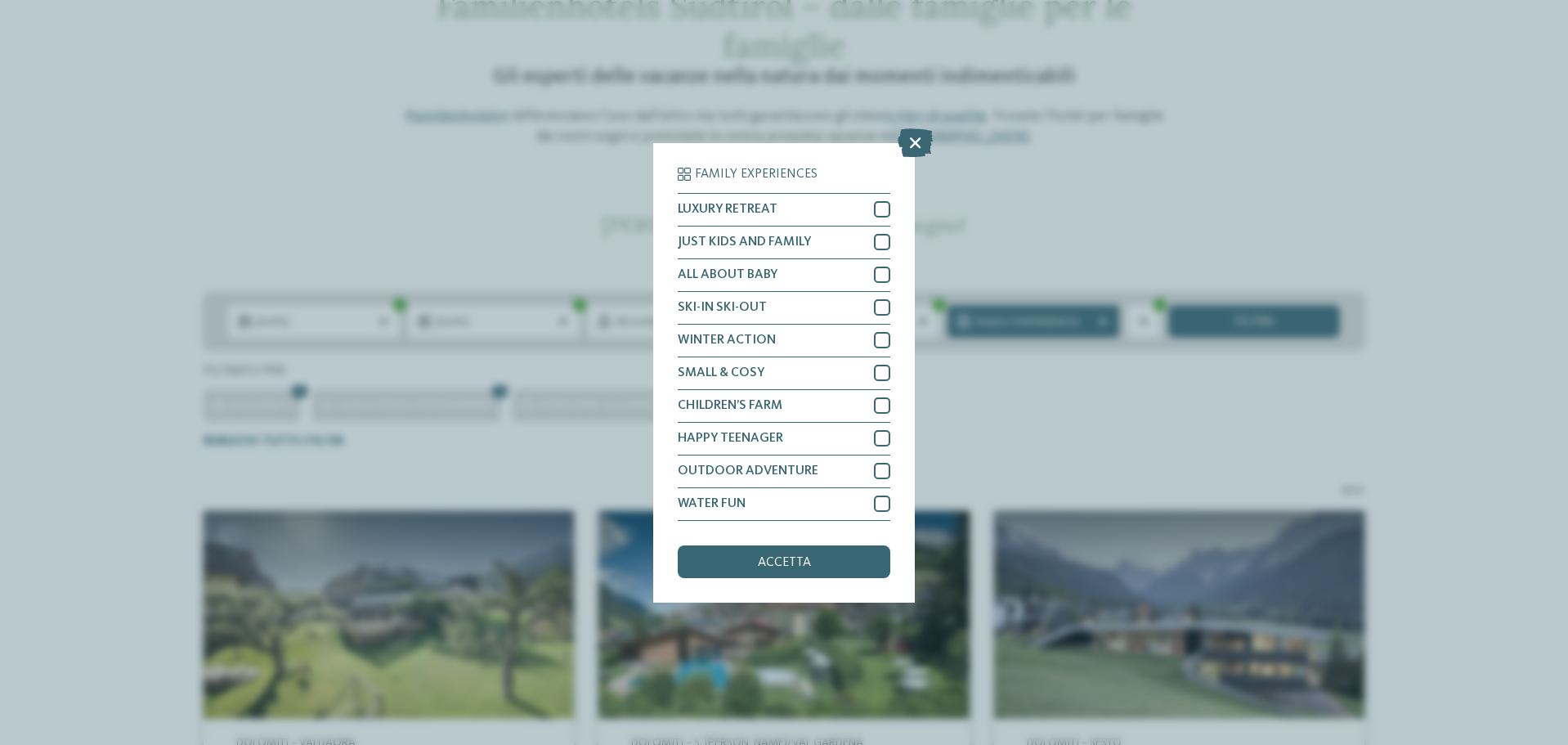
click at [907, 142] on icon at bounding box center [915, 141] width 35 height 29
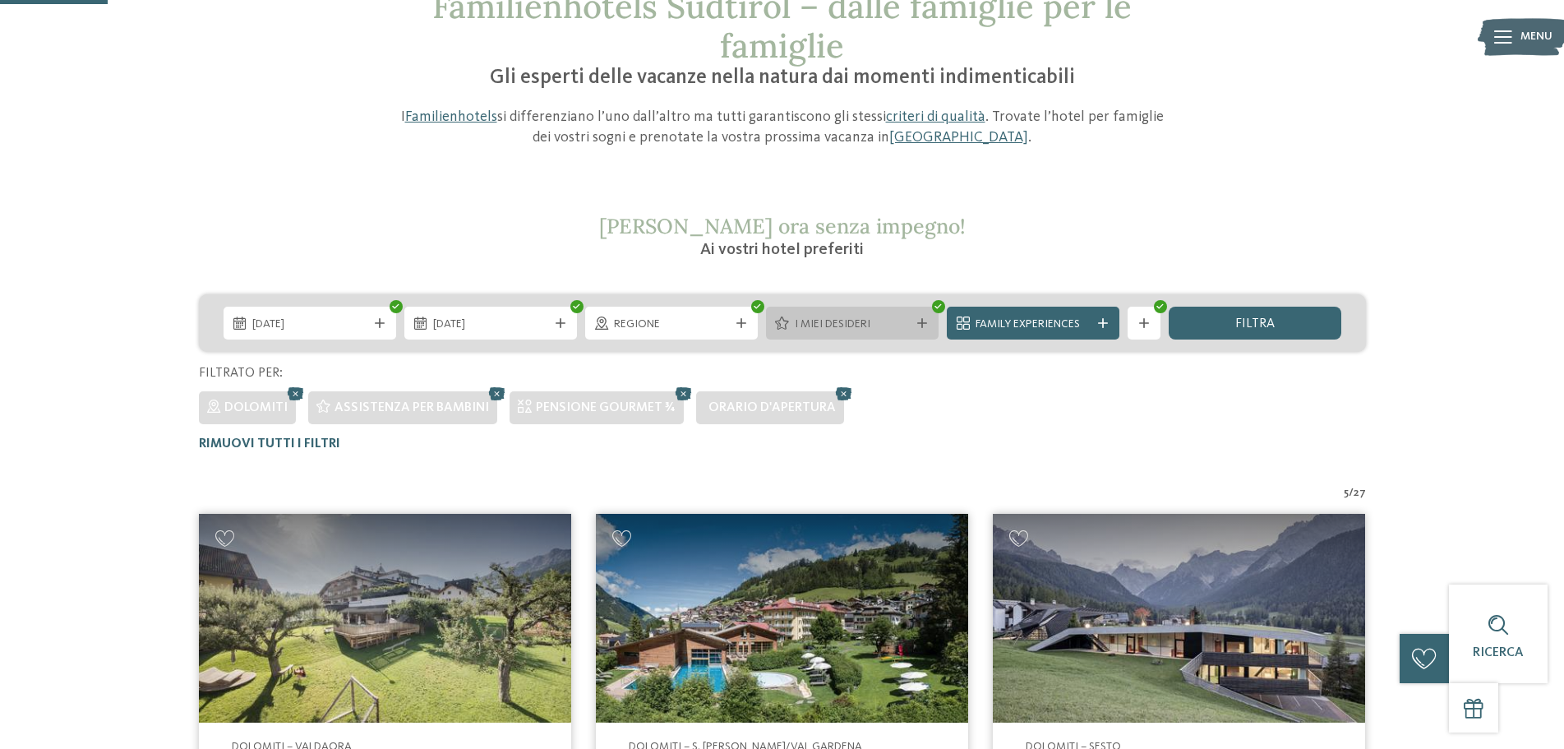
click at [908, 324] on span "I miei desideri" at bounding box center [852, 324] width 115 height 16
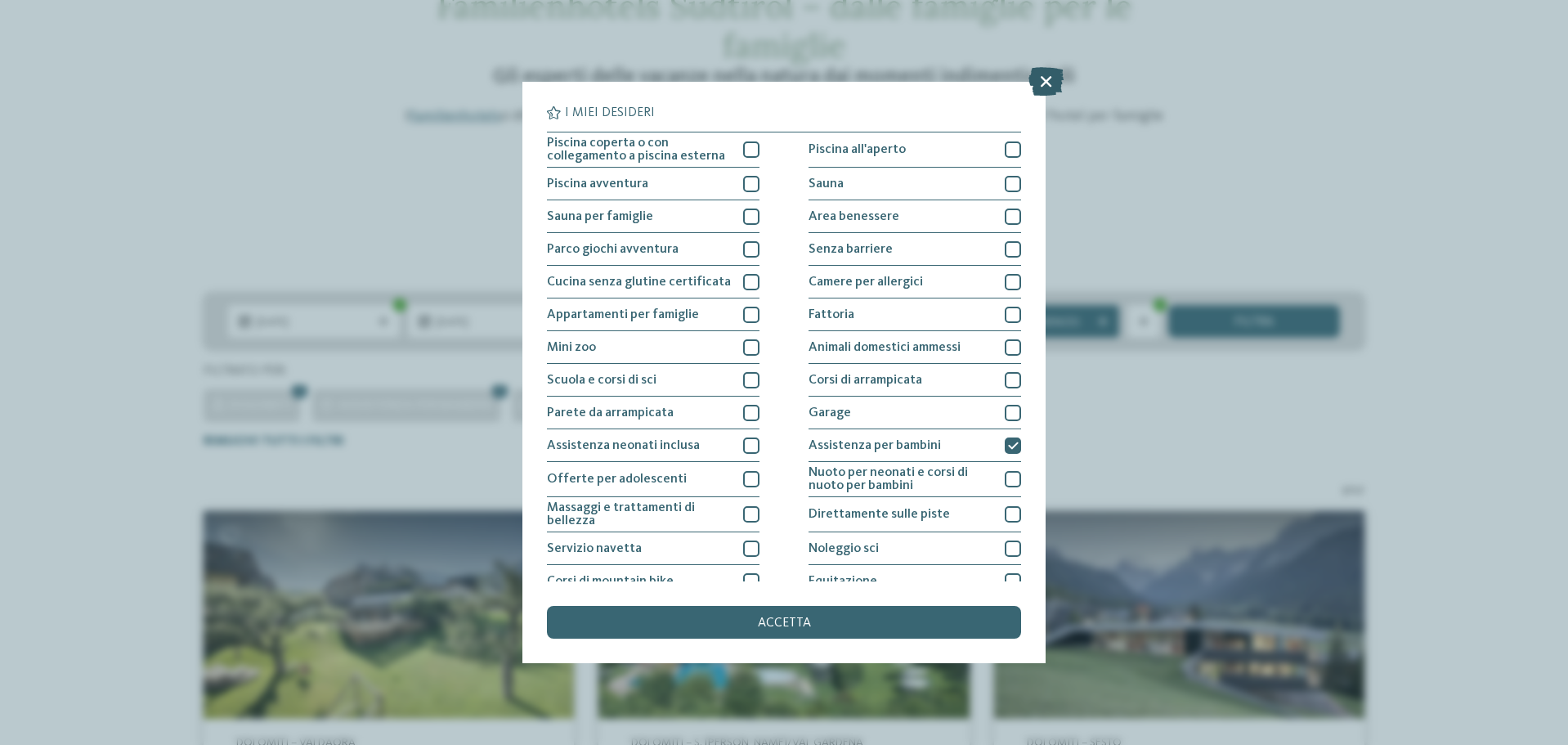
click at [1030, 91] on icon at bounding box center [1045, 81] width 35 height 29
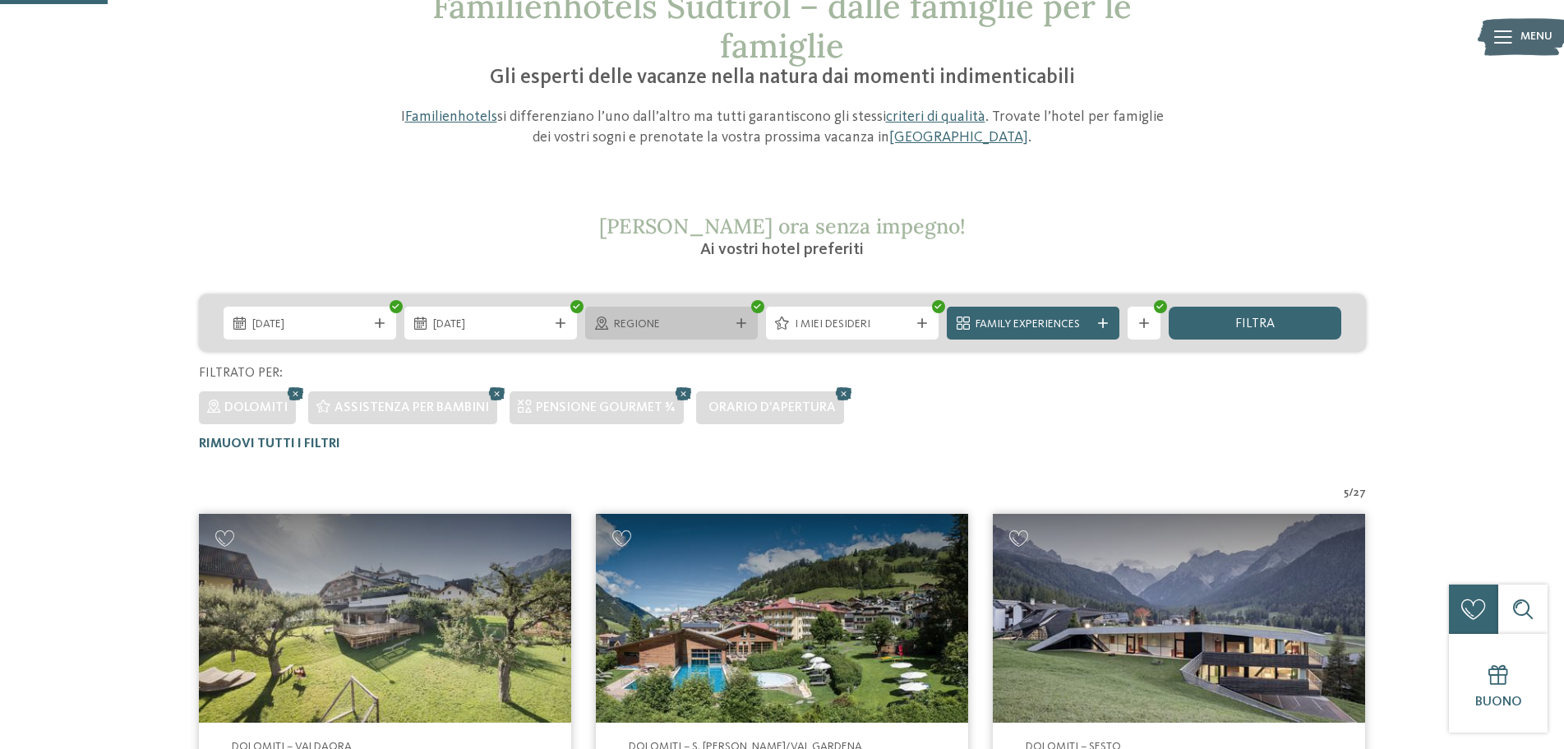
click at [653, 327] on span "Regione" at bounding box center [671, 324] width 115 height 16
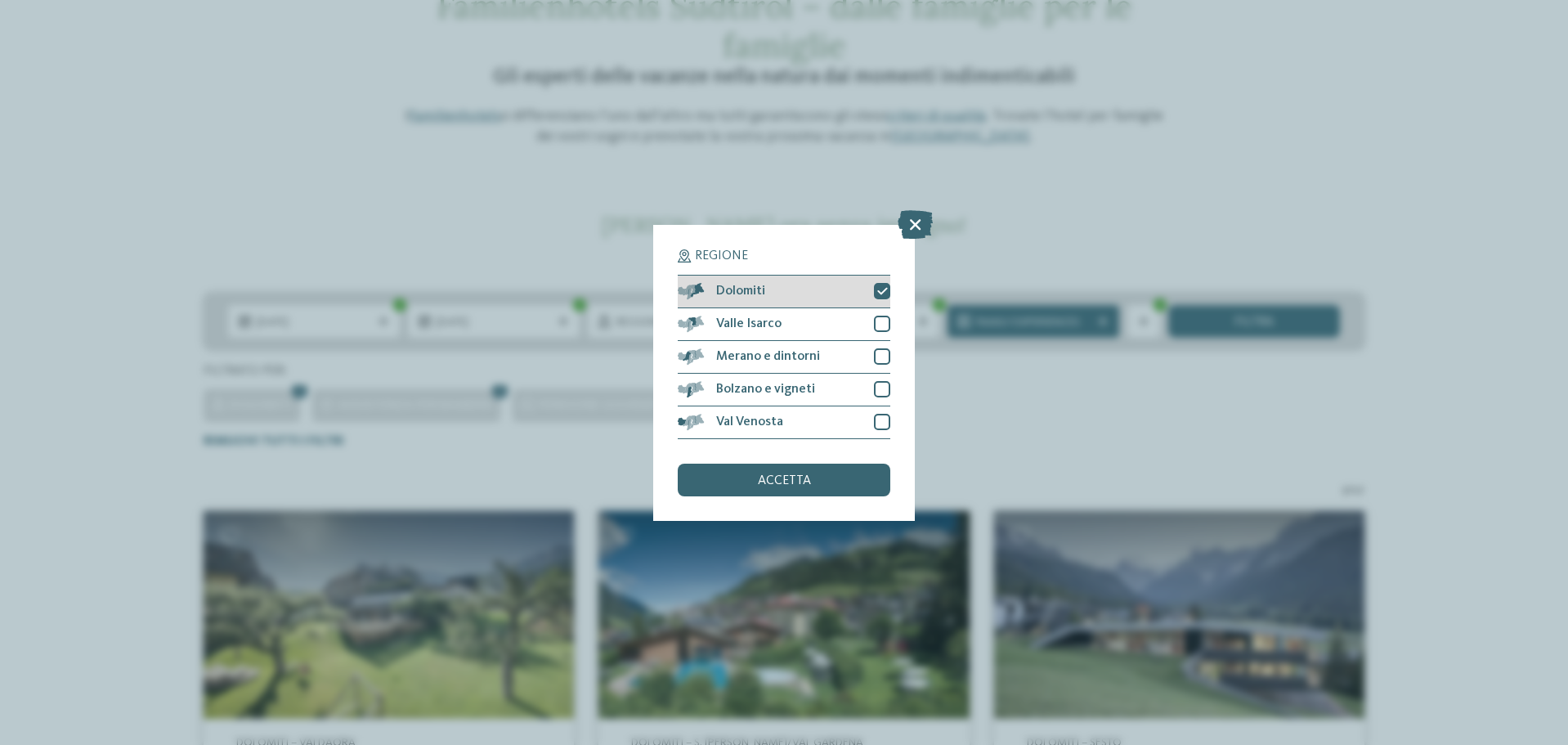
click at [883, 290] on icon at bounding box center [882, 291] width 11 height 10
click at [914, 224] on icon at bounding box center [915, 223] width 35 height 29
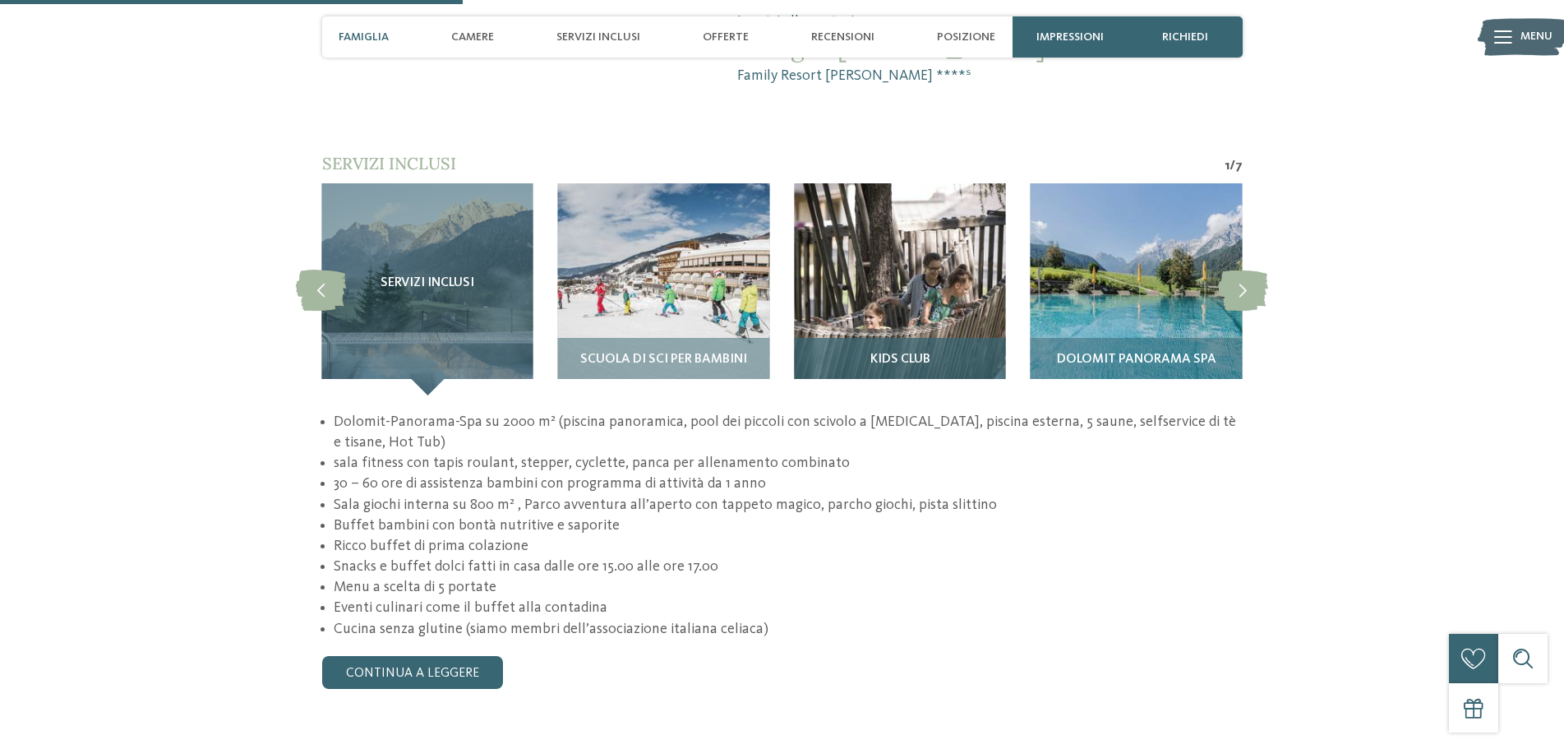
scroll to position [1480, 0]
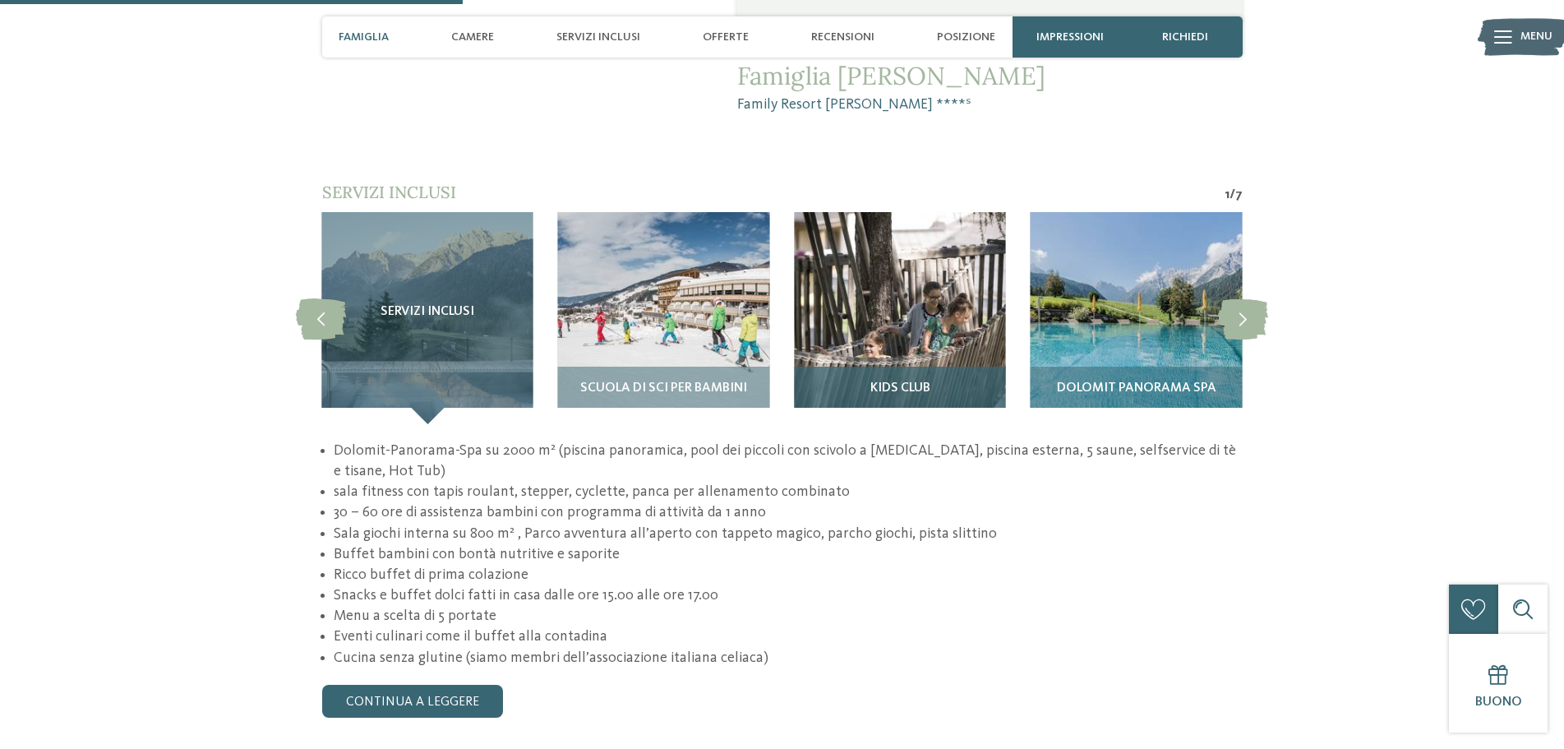
click at [849, 381] on h3 "Kids Club" at bounding box center [899, 388] width 195 height 15
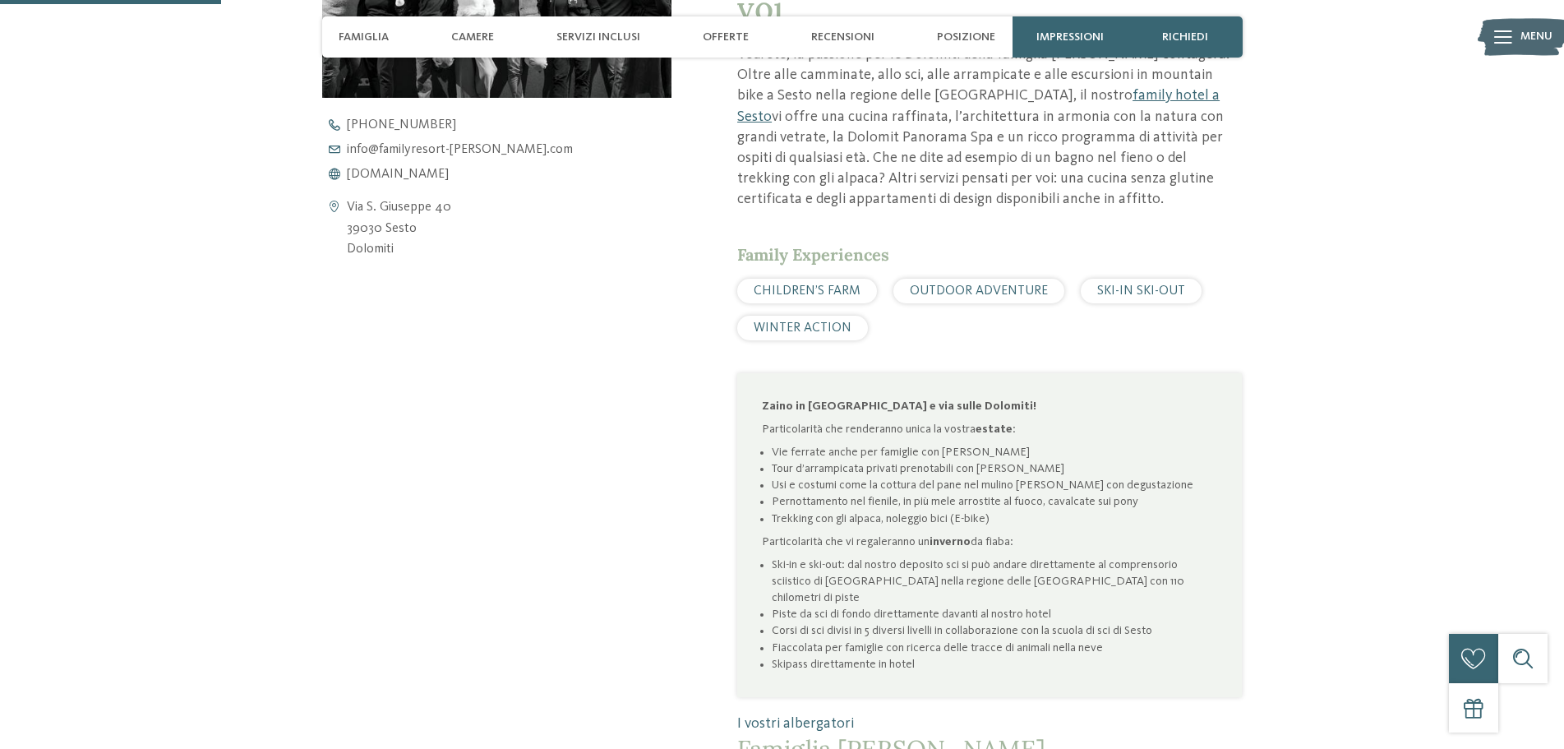
scroll to position [658, 0]
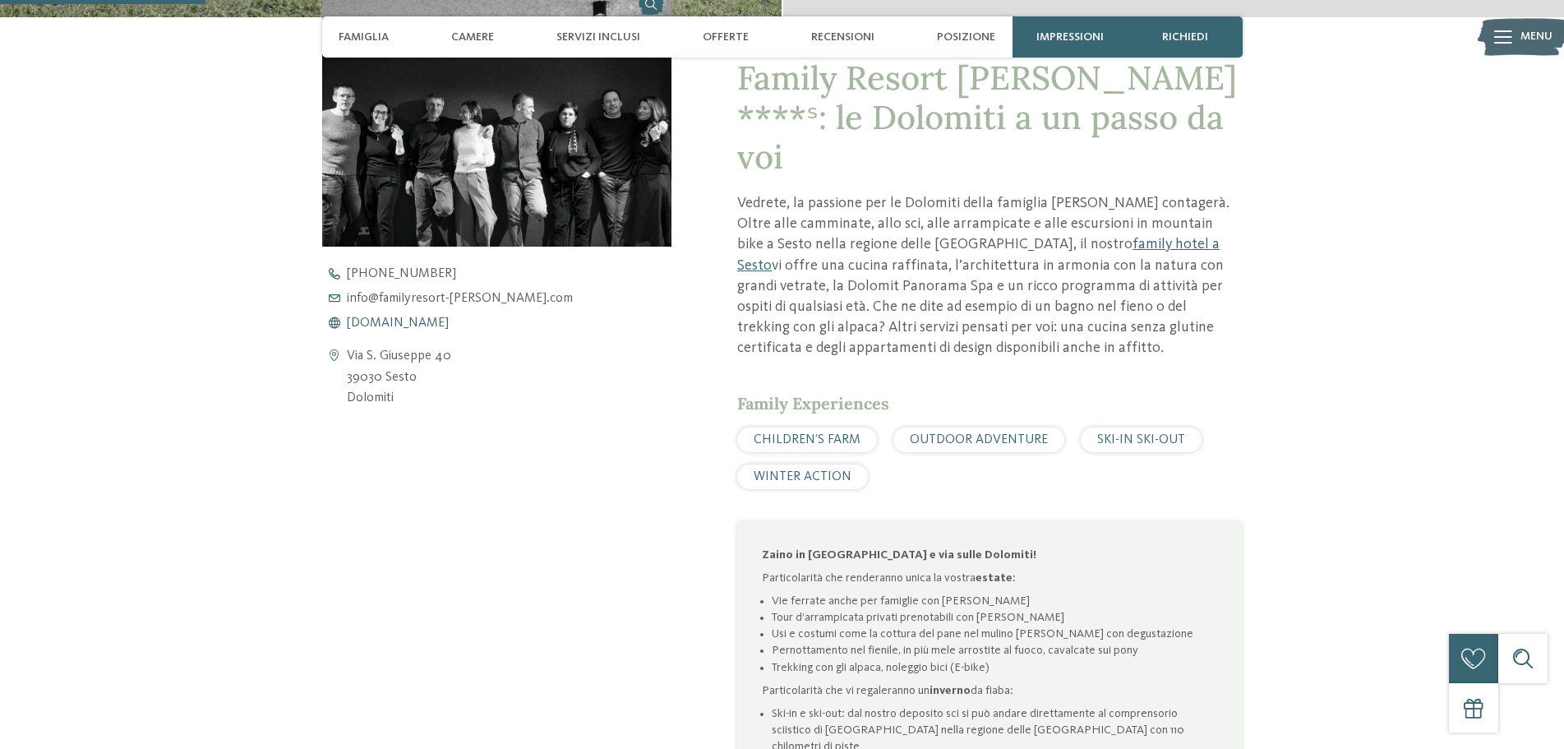
click at [447, 321] on span "www.familyresort-rainer.com" at bounding box center [398, 322] width 102 height 13
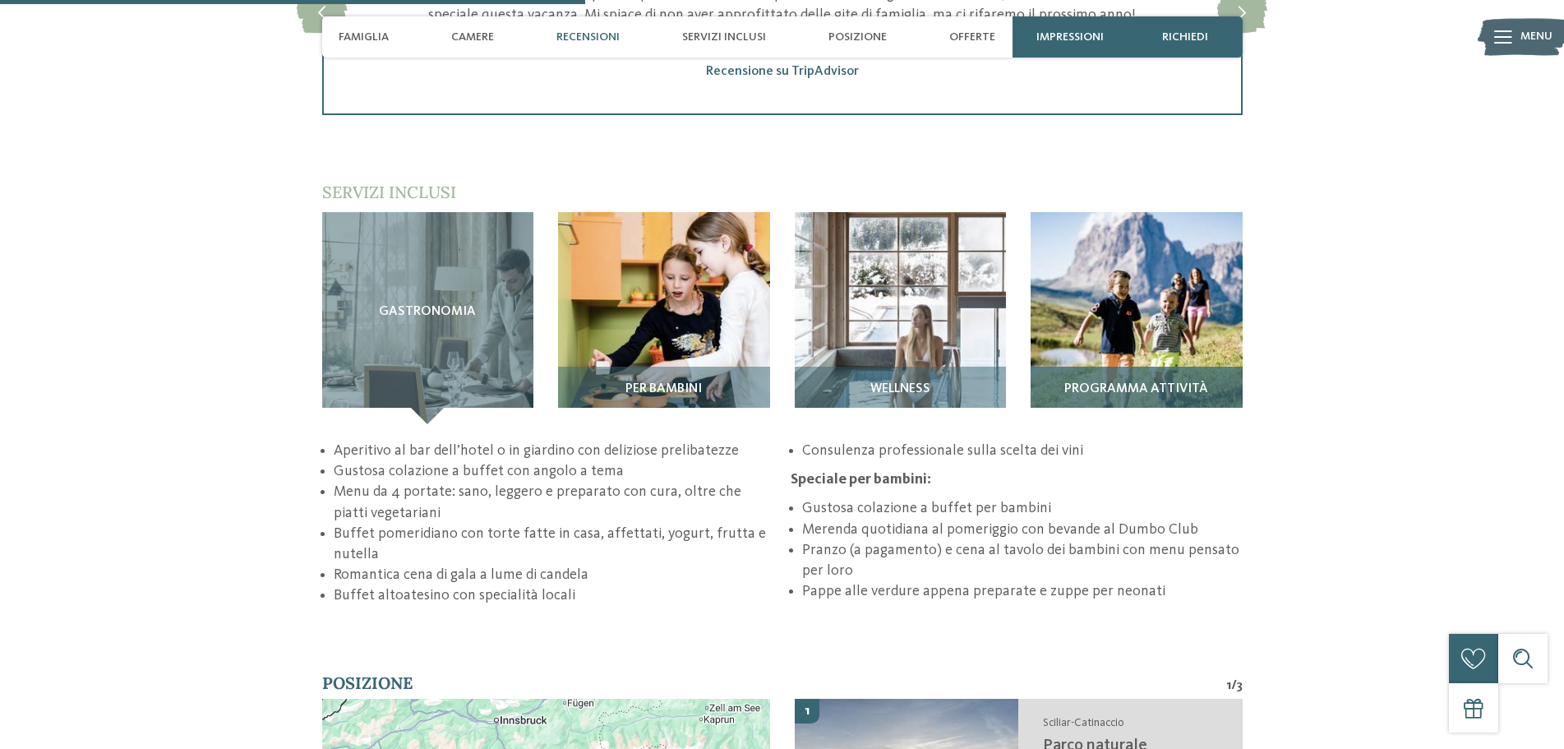
scroll to position [2302, 0]
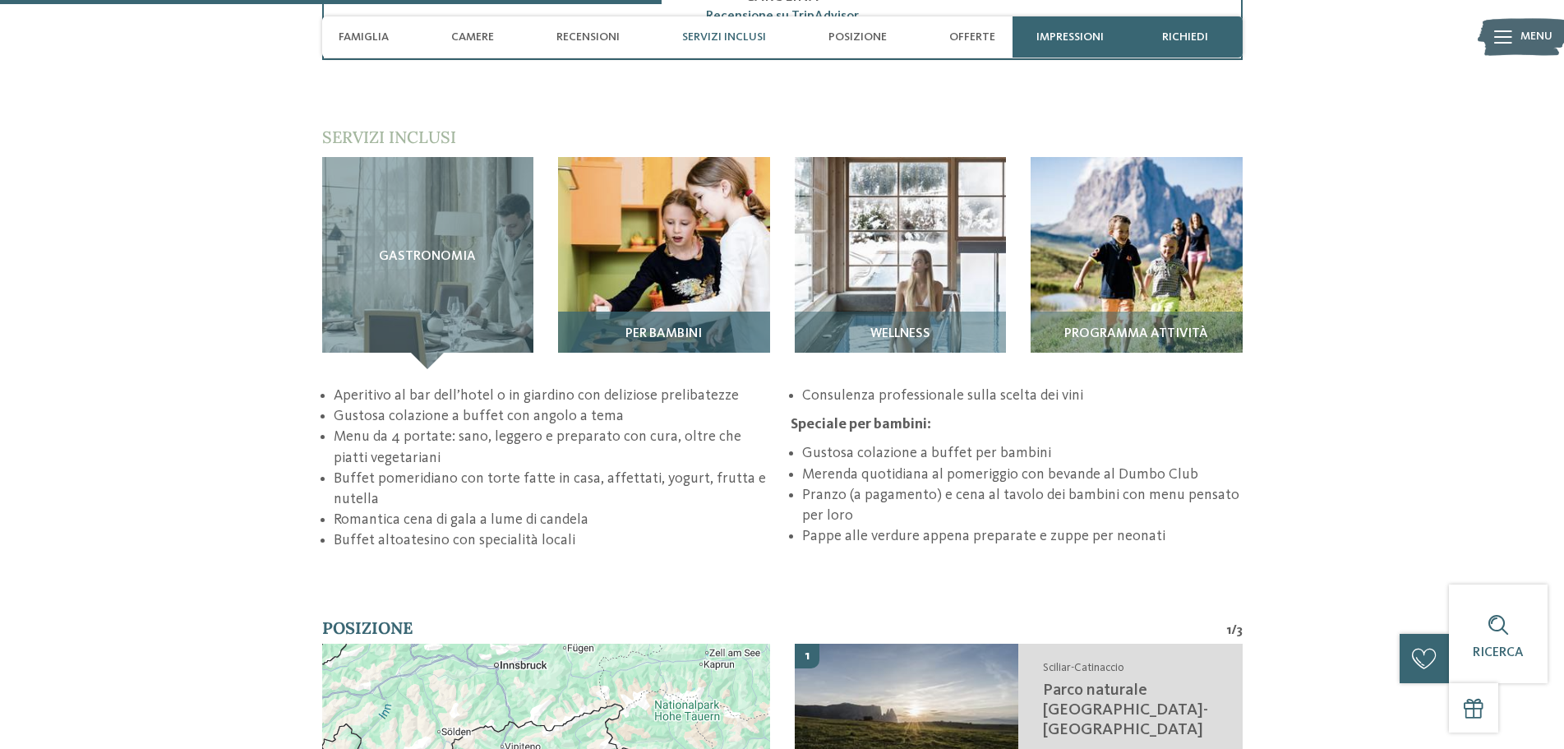
click at [703, 312] on div "Per bambini" at bounding box center [664, 341] width 212 height 58
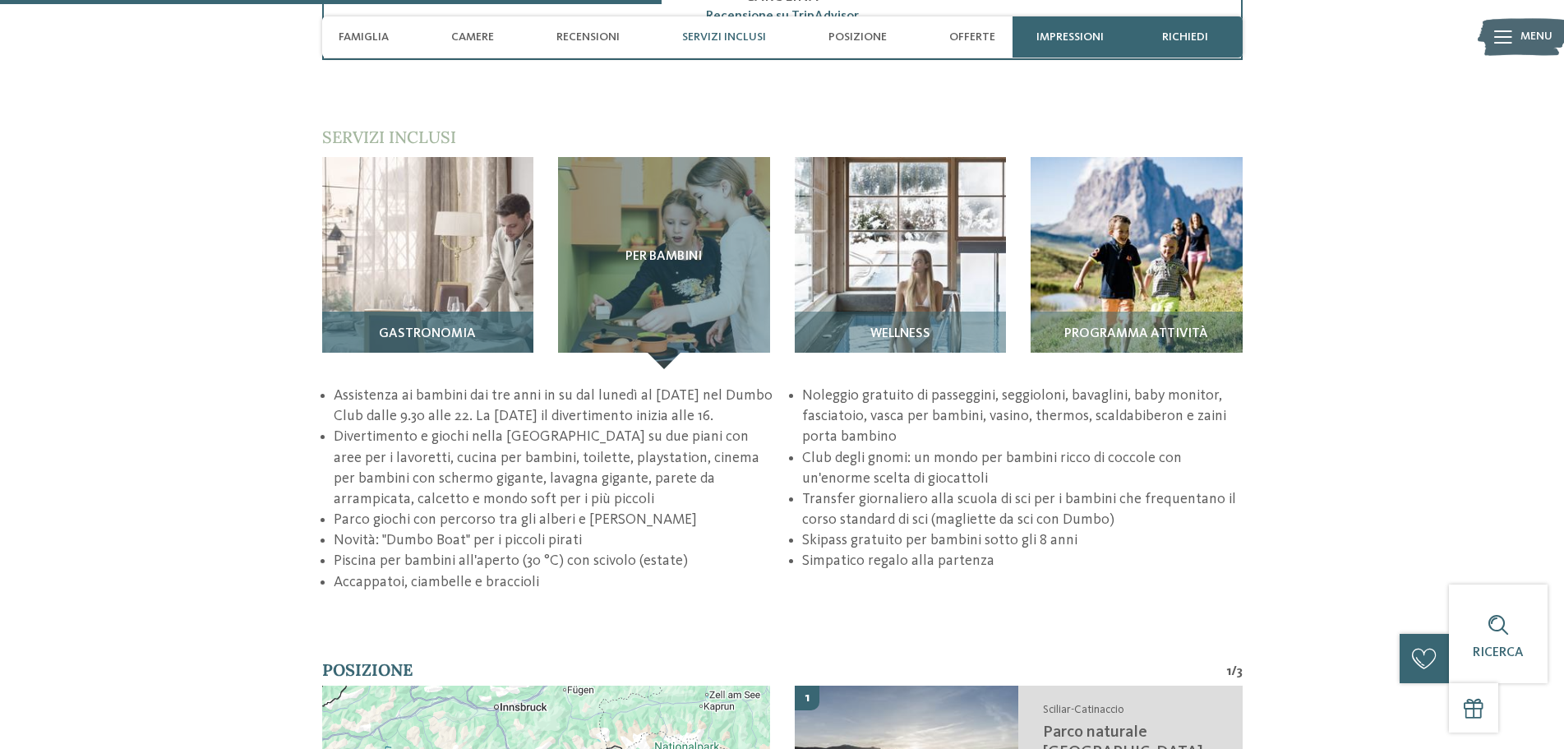
click at [464, 261] on img at bounding box center [428, 263] width 212 height 212
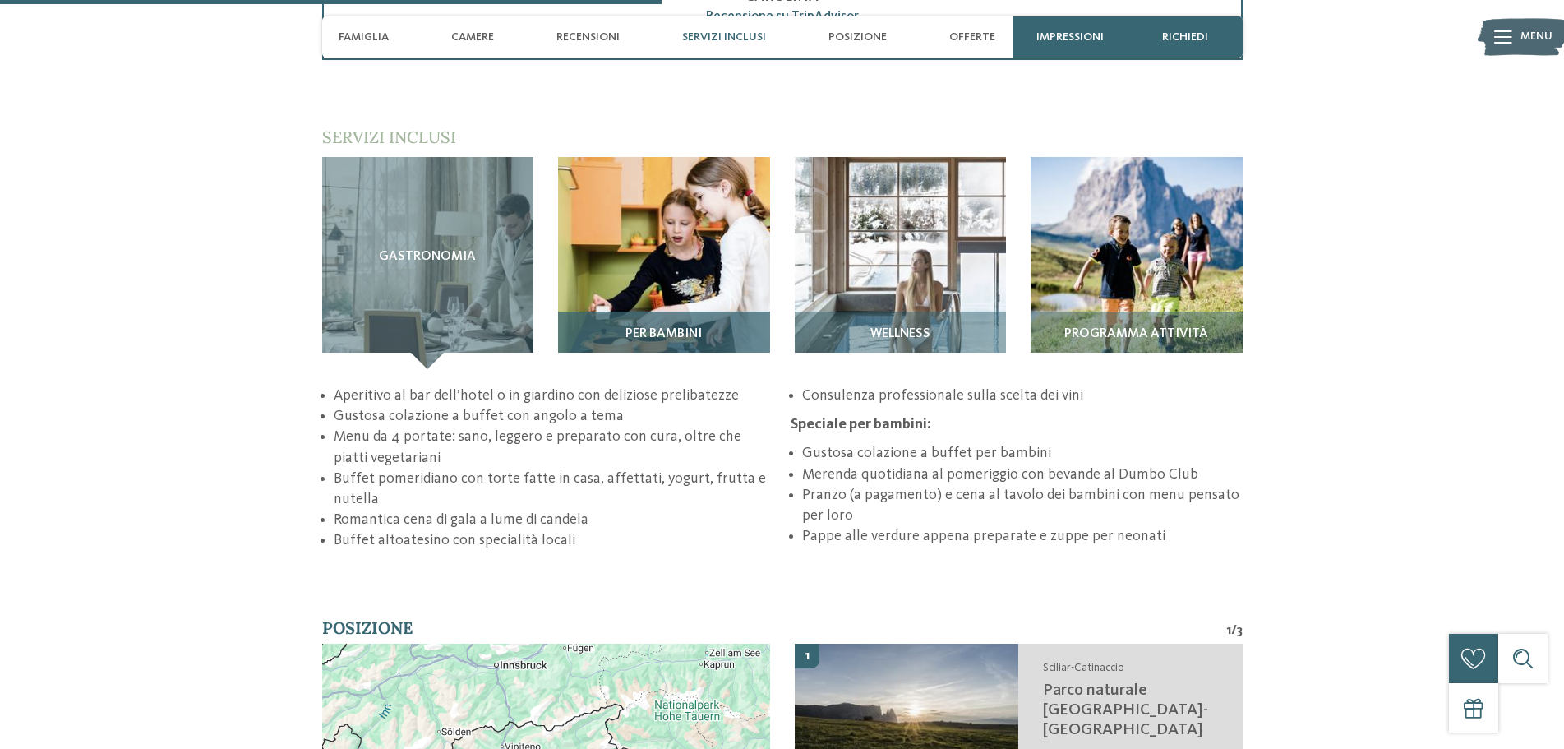
click at [738, 312] on div "Per bambini" at bounding box center [664, 341] width 212 height 58
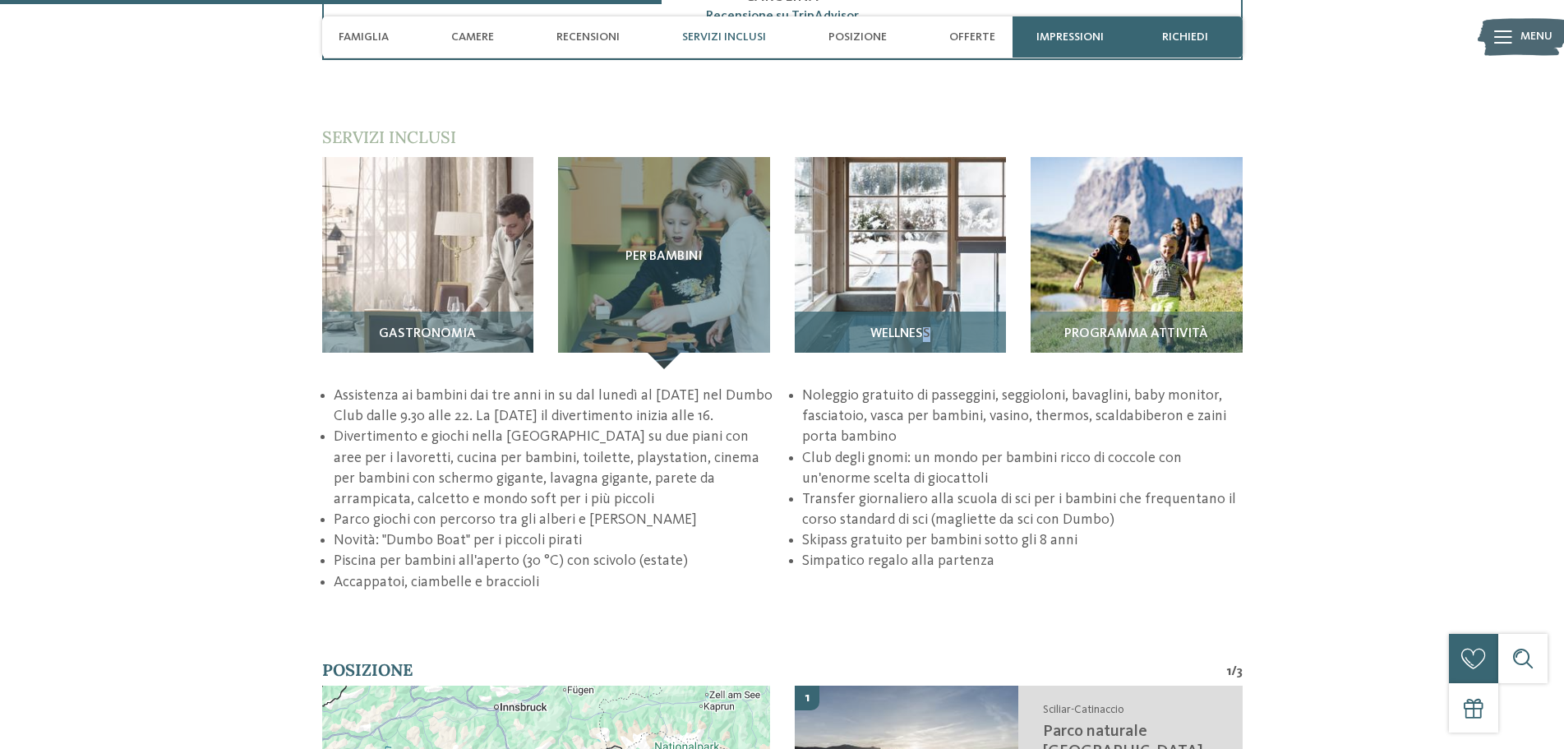
click at [931, 327] on span "Wellness" at bounding box center [901, 334] width 60 height 15
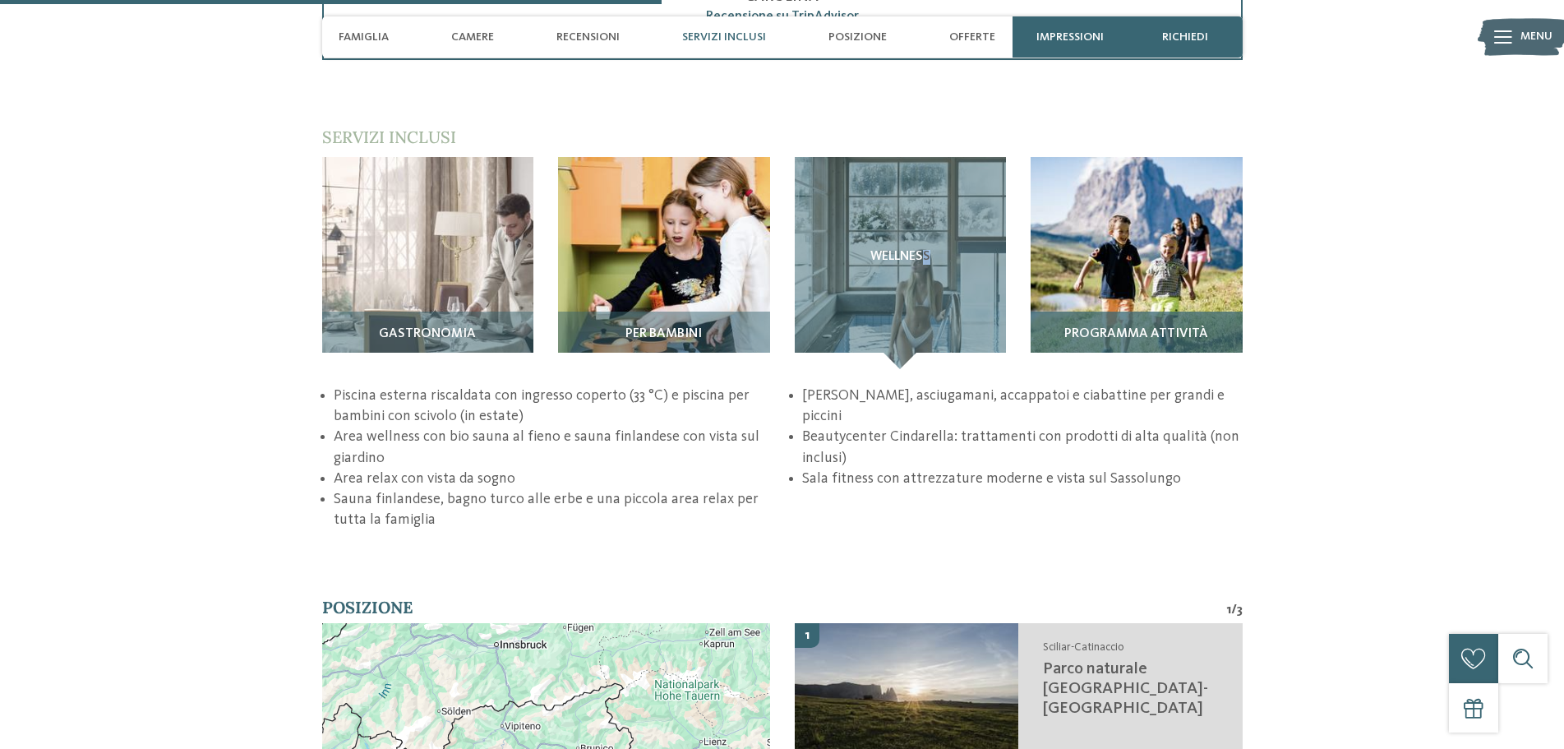
click at [1122, 289] on img at bounding box center [1137, 263] width 212 height 212
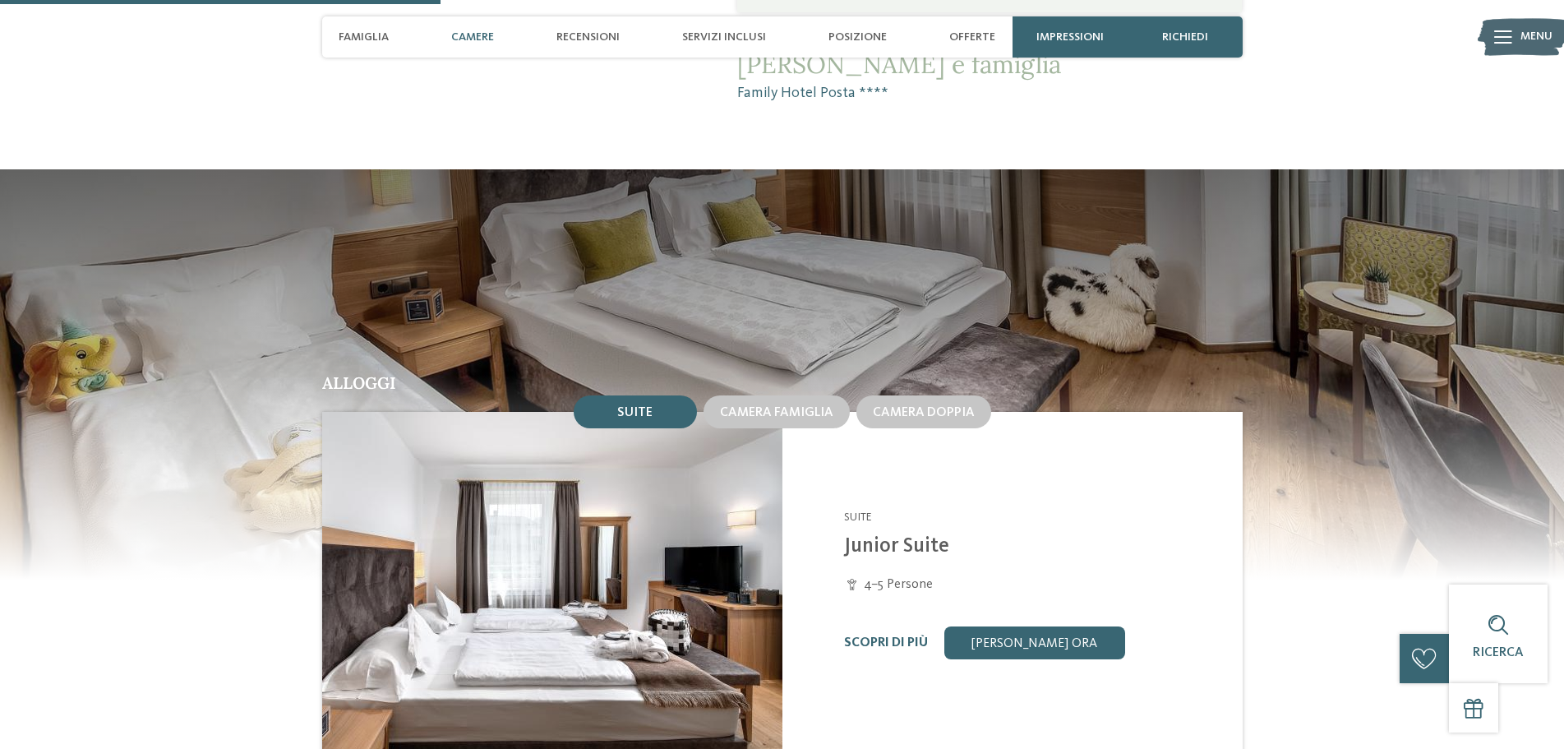
scroll to position [1315, 0]
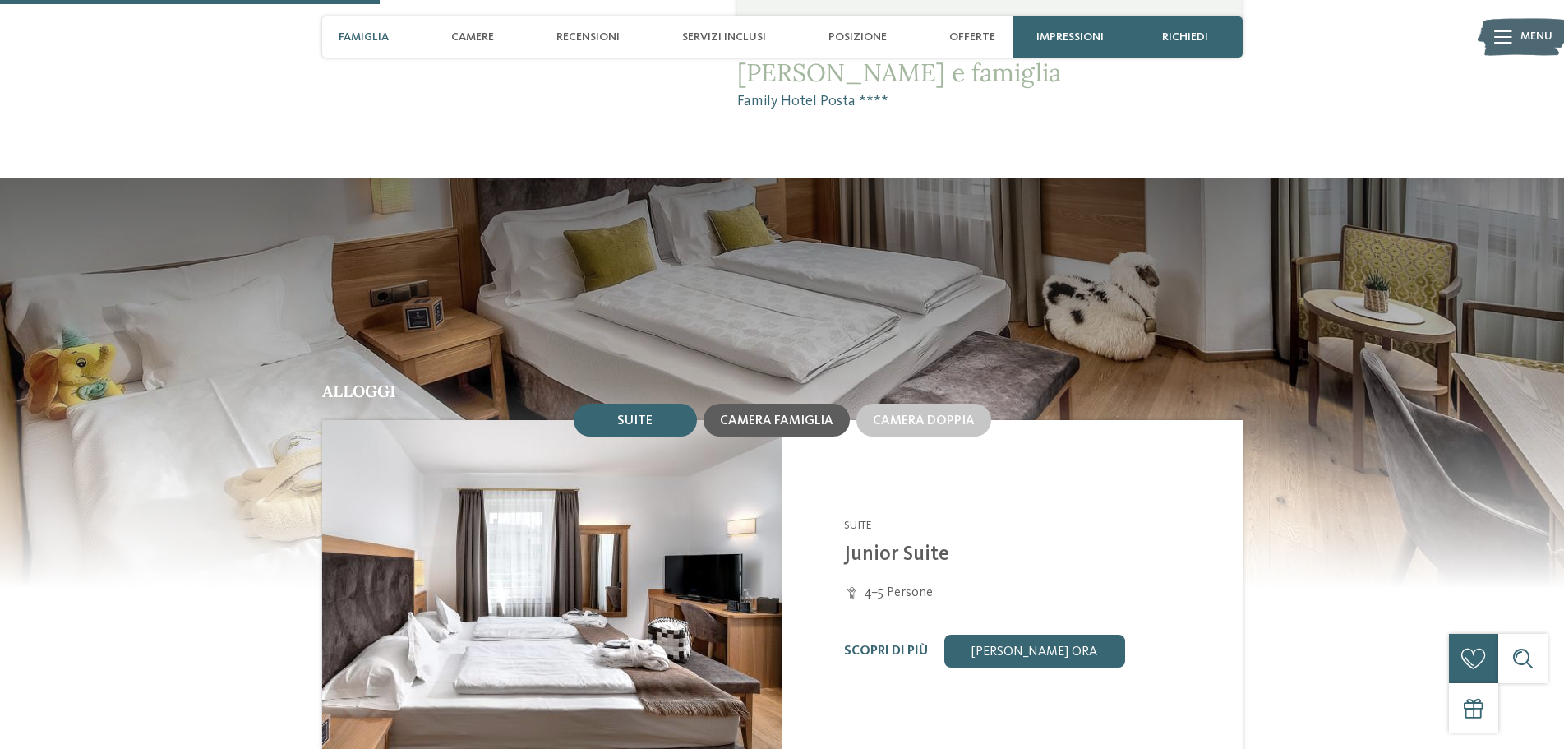
click at [774, 413] on div "Camera famiglia" at bounding box center [776, 420] width 113 height 15
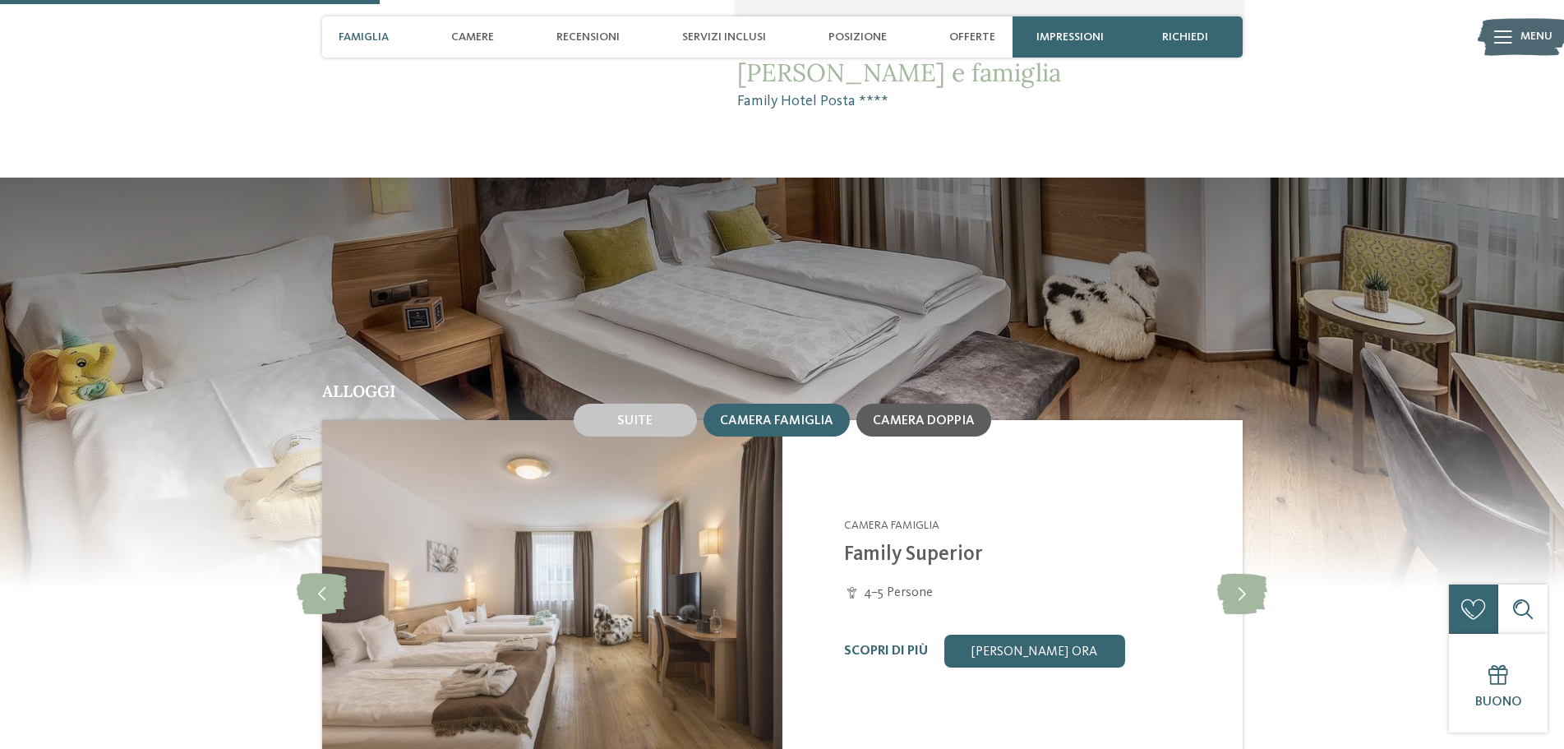
scroll to position [1397, 0]
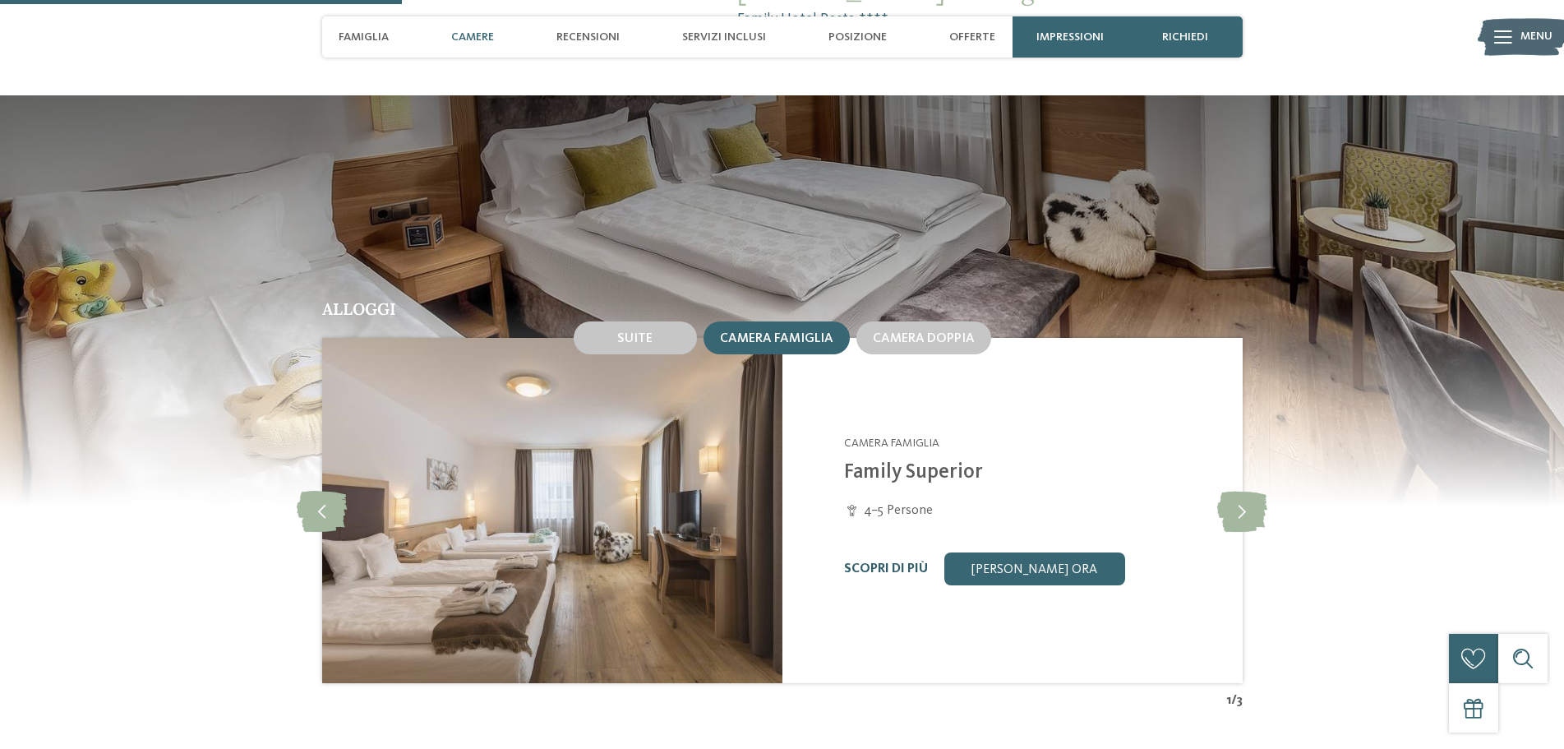
click at [891, 562] on link "Scopri di più" at bounding box center [886, 568] width 84 height 13
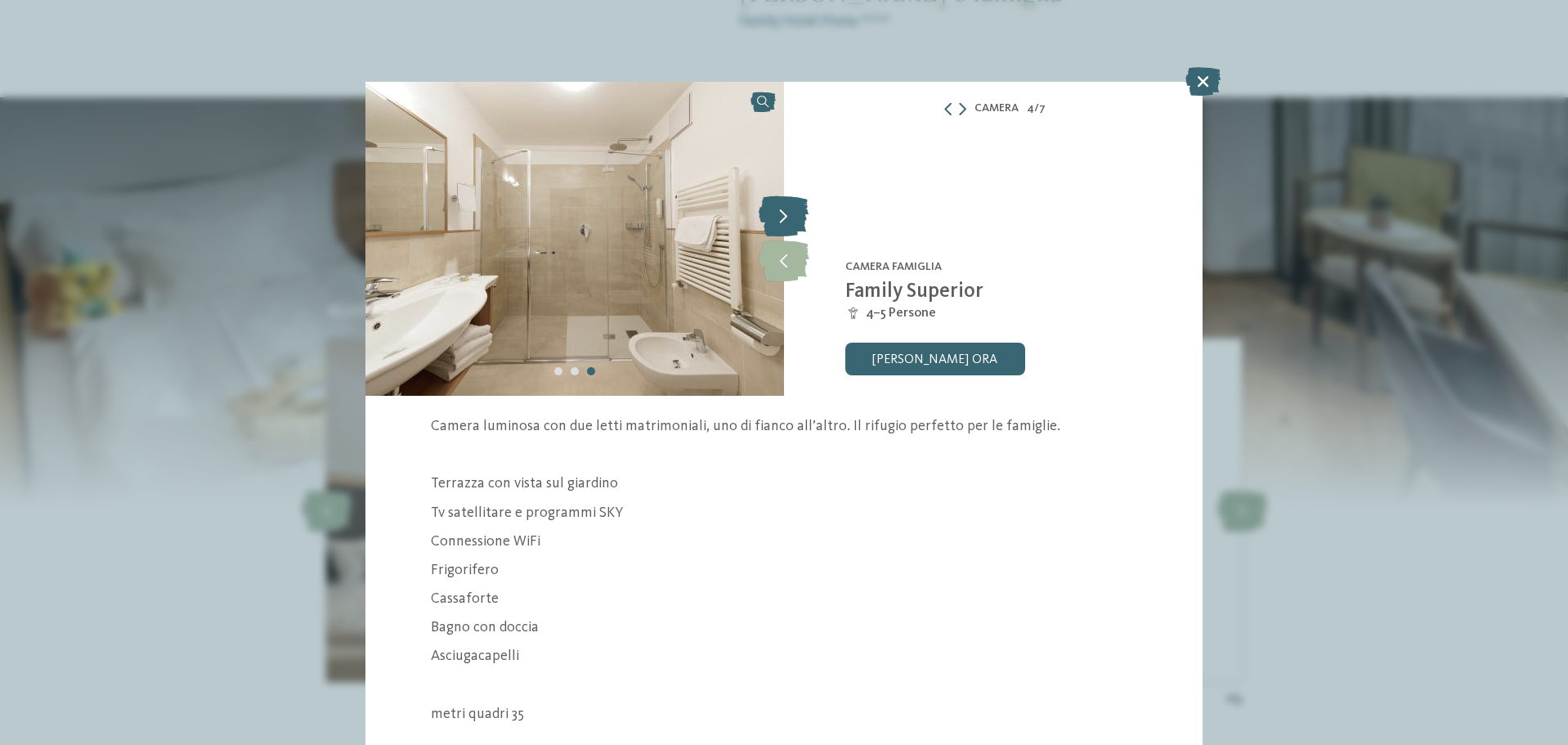
click at [779, 215] on icon at bounding box center [784, 215] width 50 height 41
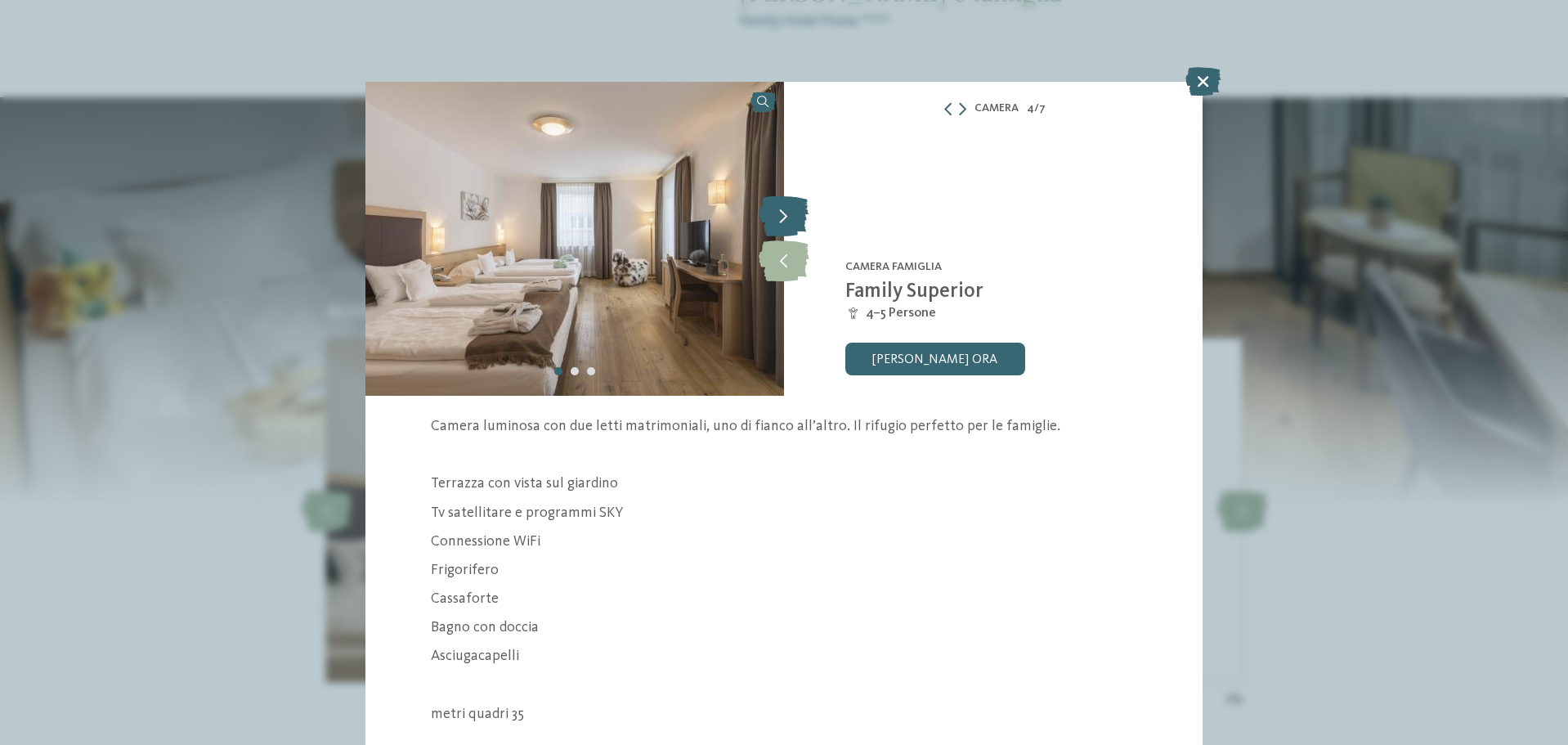
click at [779, 214] on icon at bounding box center [784, 215] width 50 height 41
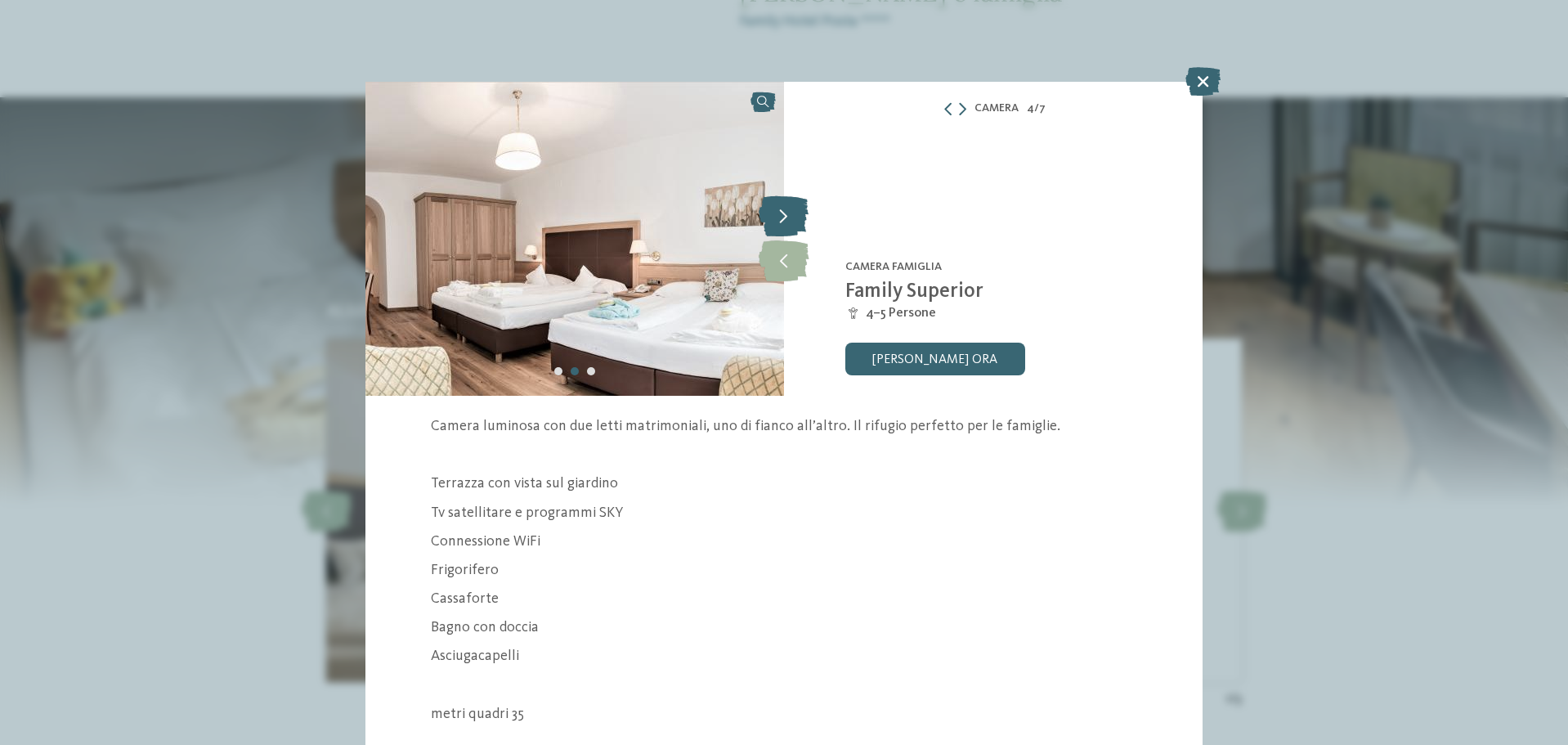
click at [779, 212] on icon at bounding box center [784, 215] width 50 height 41
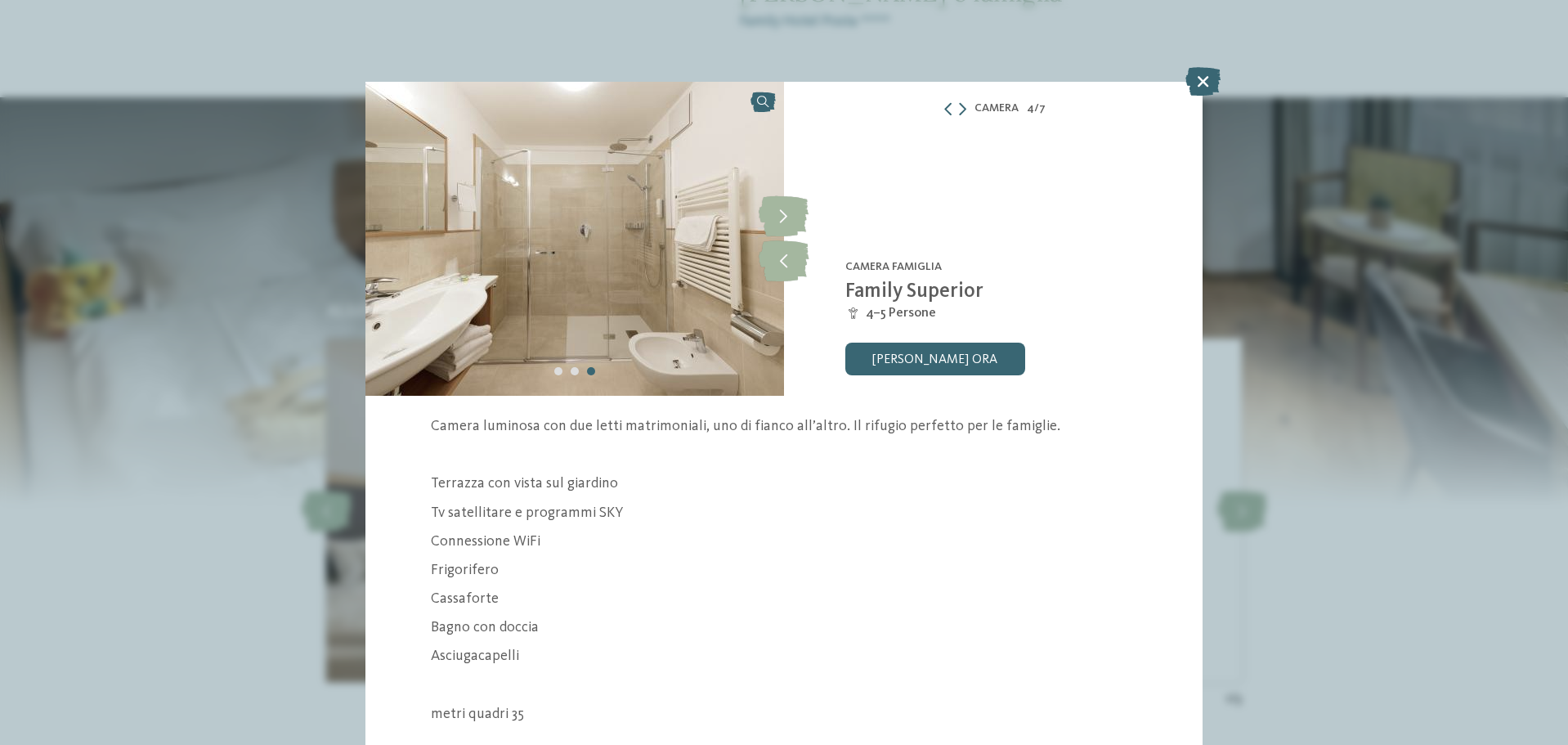
click at [1200, 81] on icon at bounding box center [1202, 81] width 35 height 29
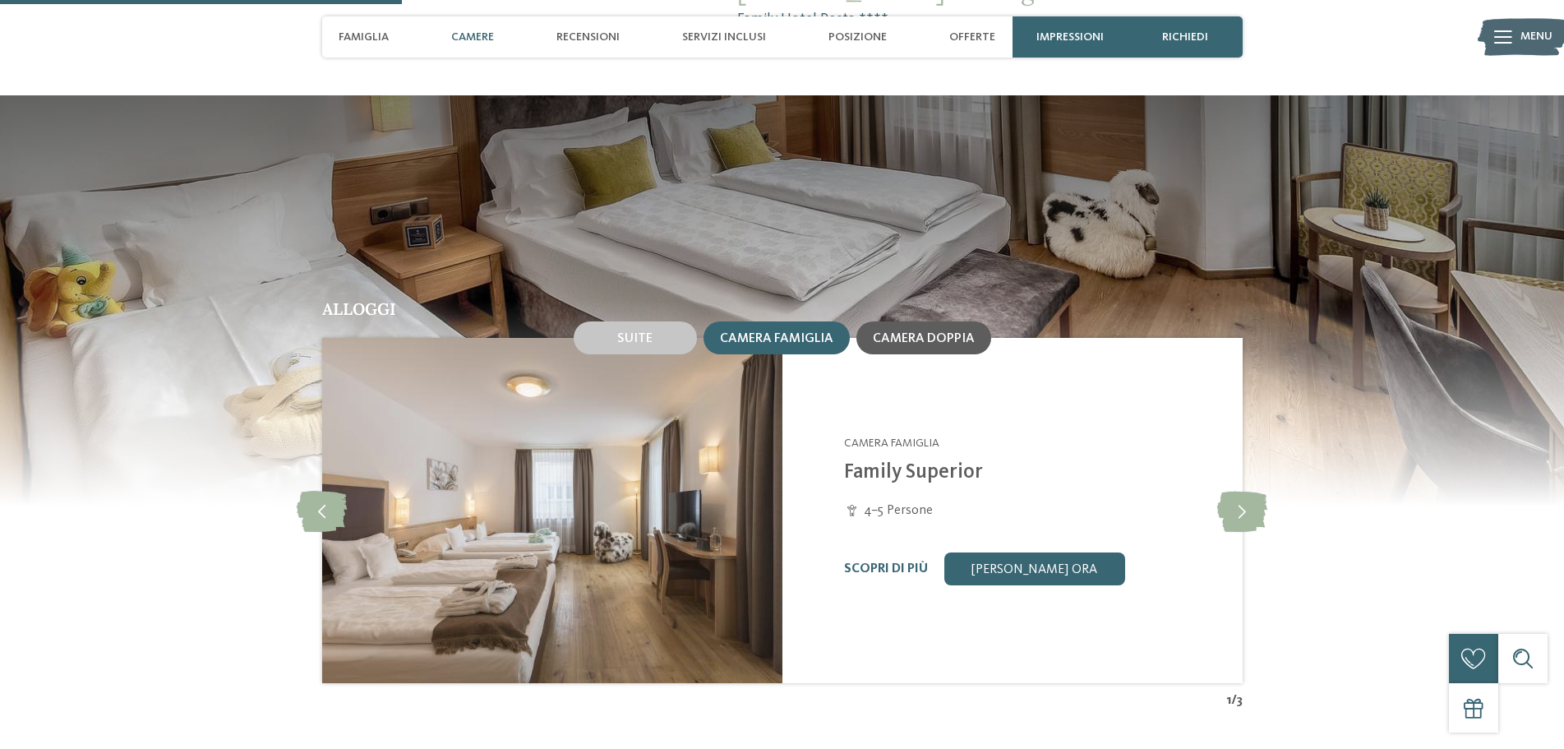
click at [946, 332] on span "Camera doppia" at bounding box center [924, 338] width 102 height 13
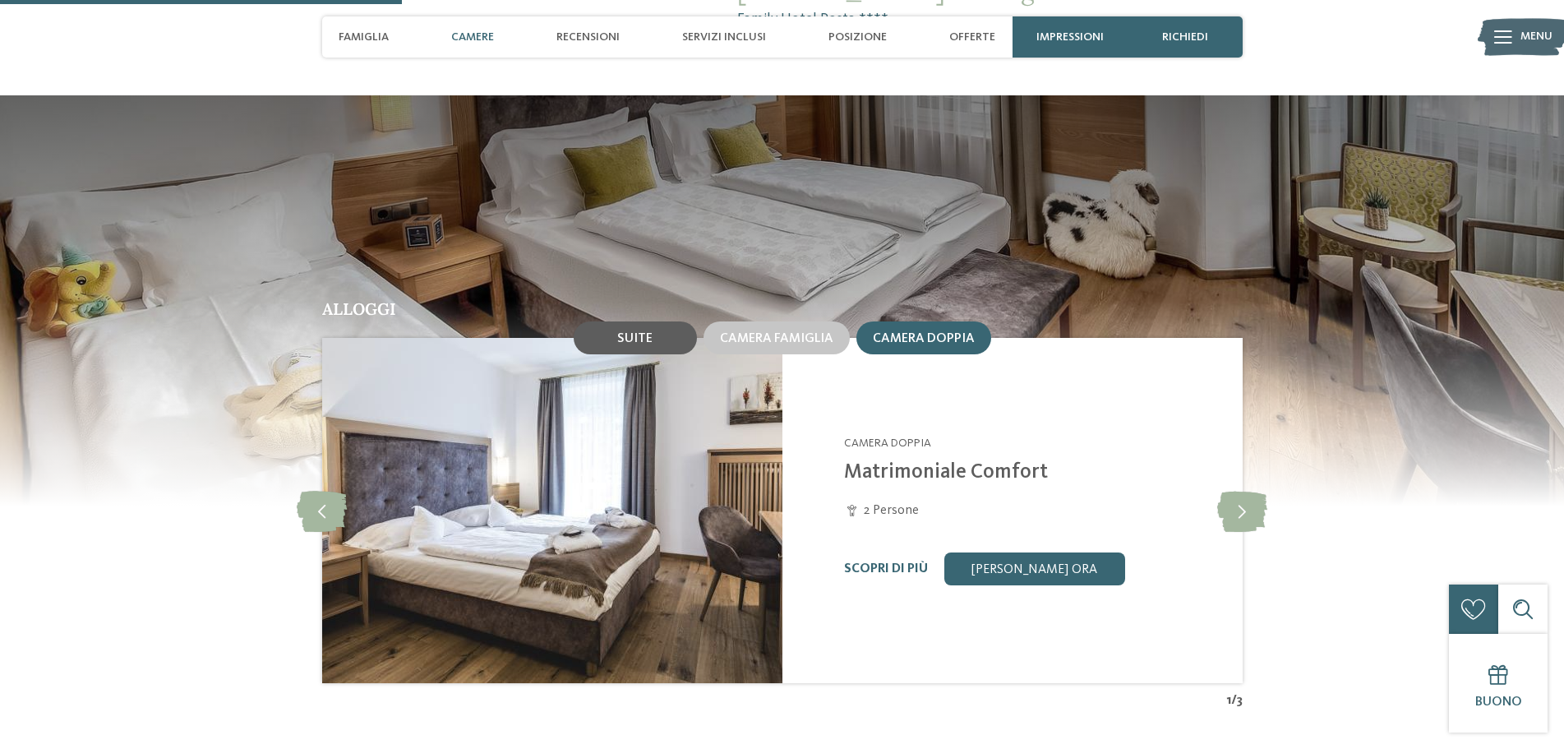
click at [654, 322] on div "Suite" at bounding box center [635, 337] width 123 height 33
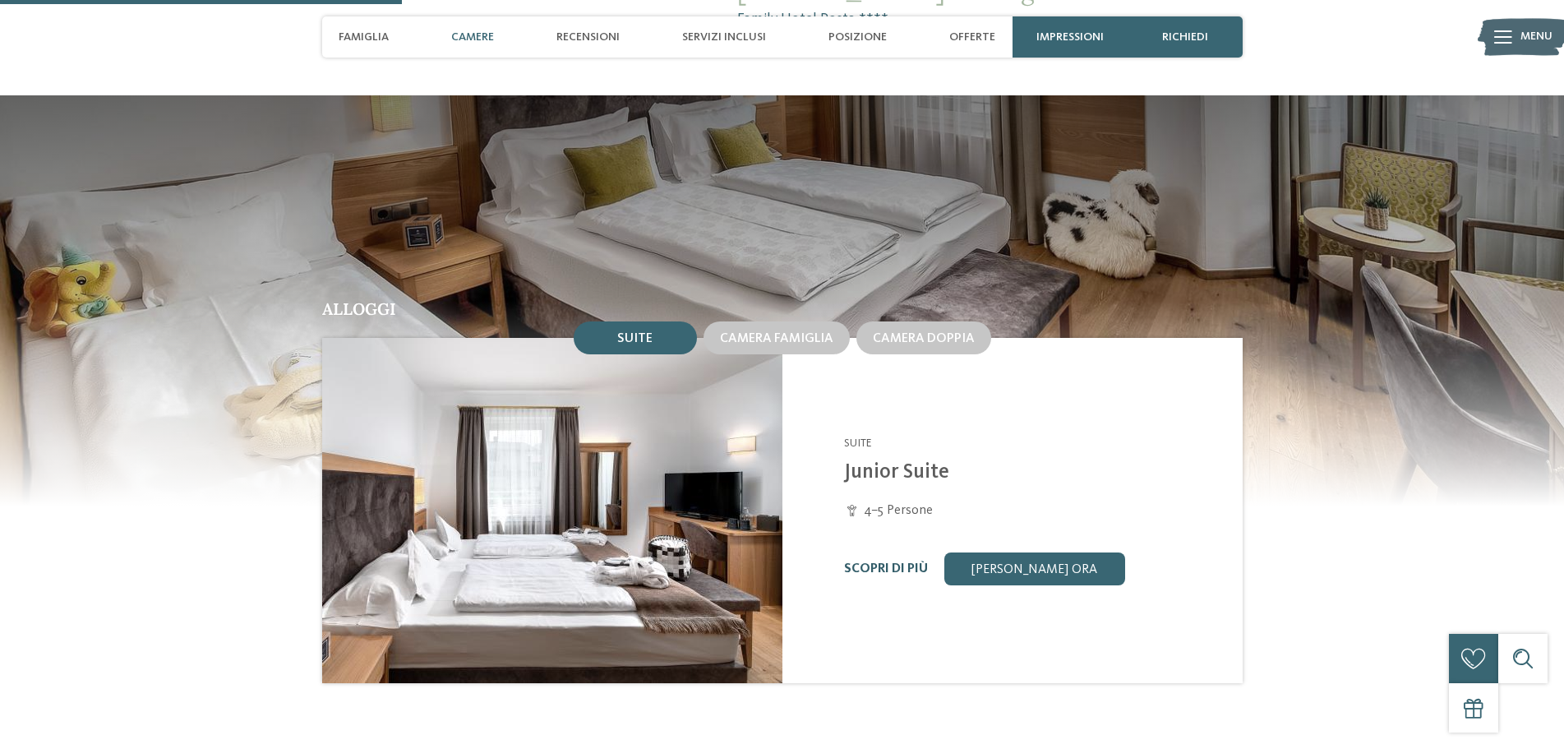
click at [889, 562] on link "Scopri di più" at bounding box center [886, 568] width 84 height 13
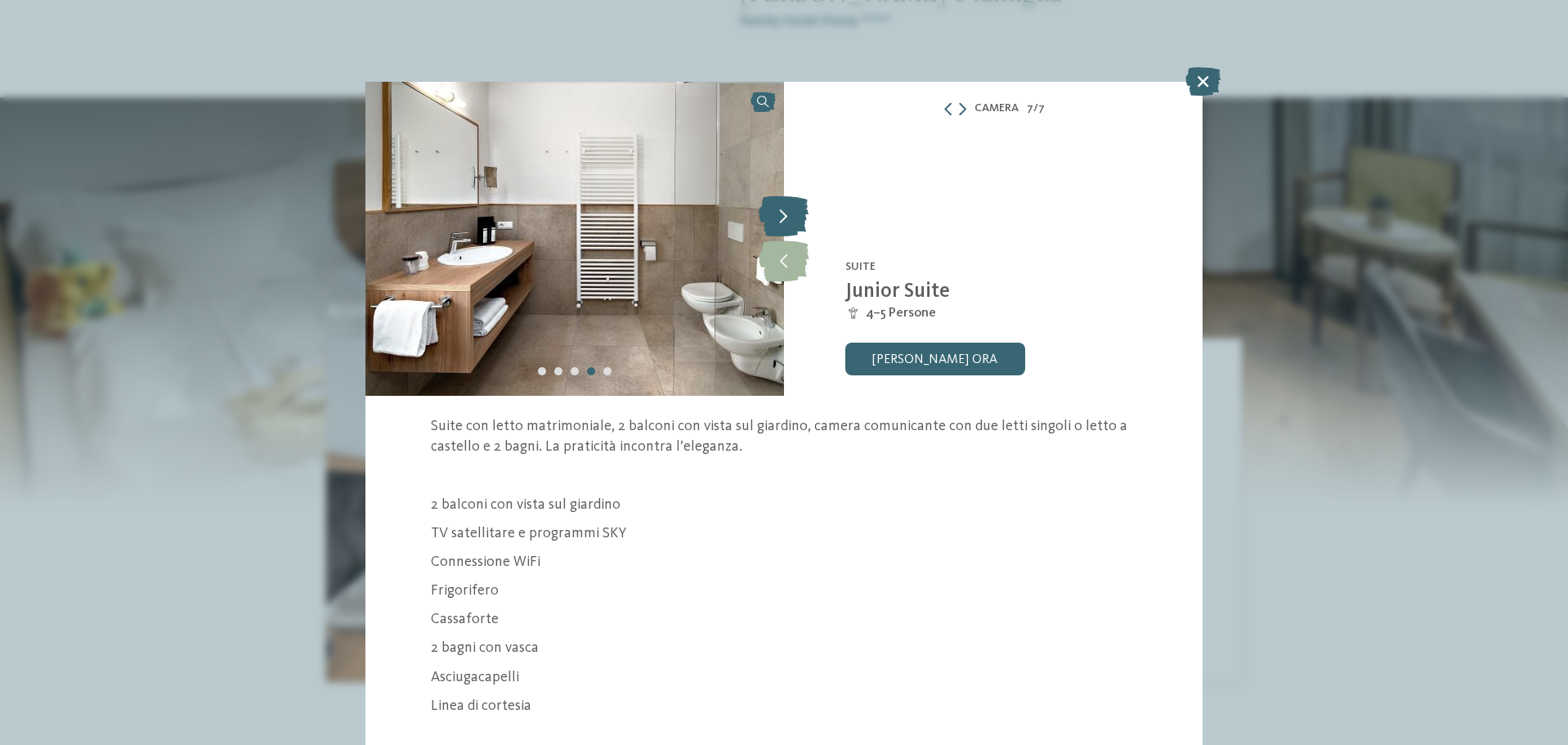
click at [785, 209] on icon at bounding box center [784, 215] width 50 height 41
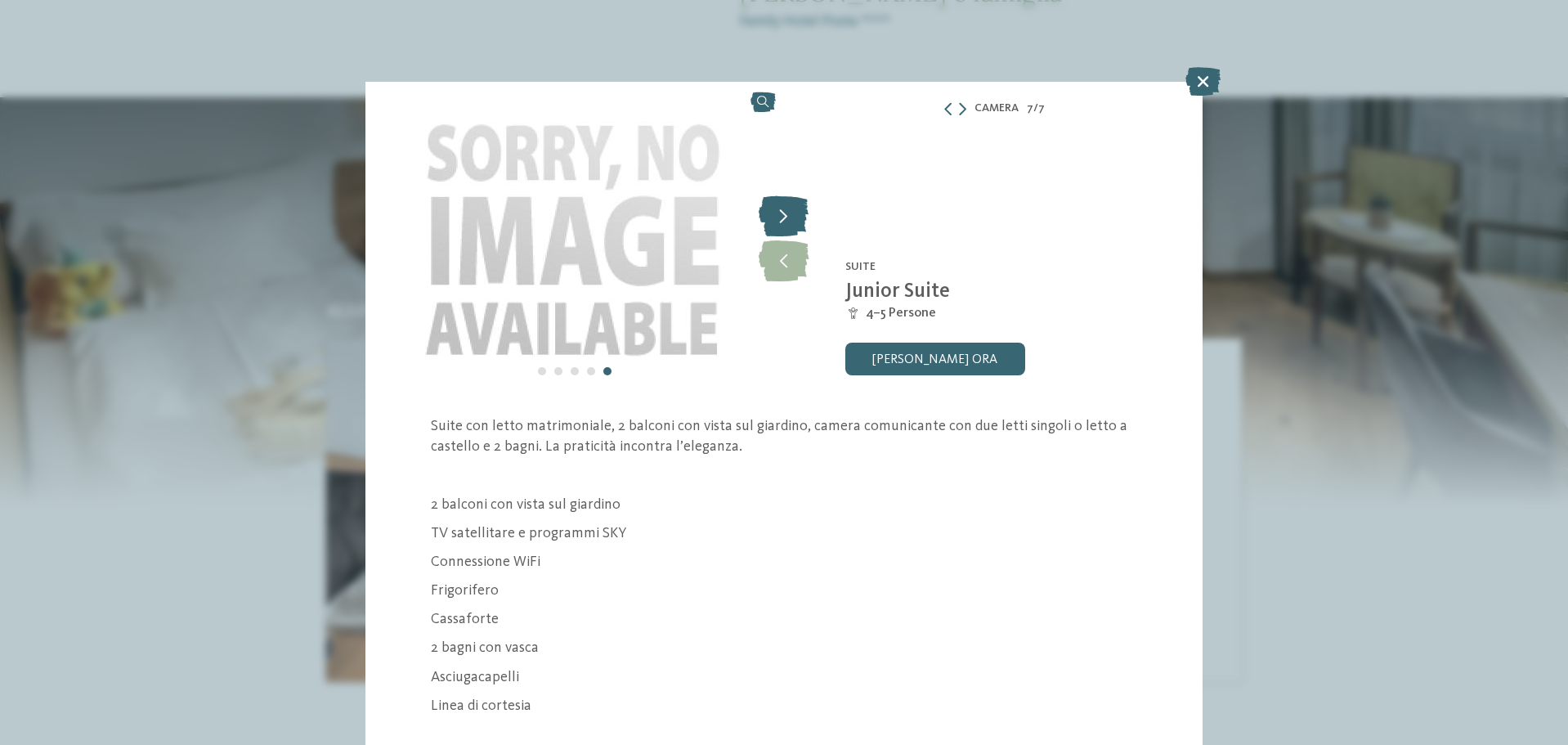
click at [785, 209] on icon at bounding box center [784, 215] width 50 height 41
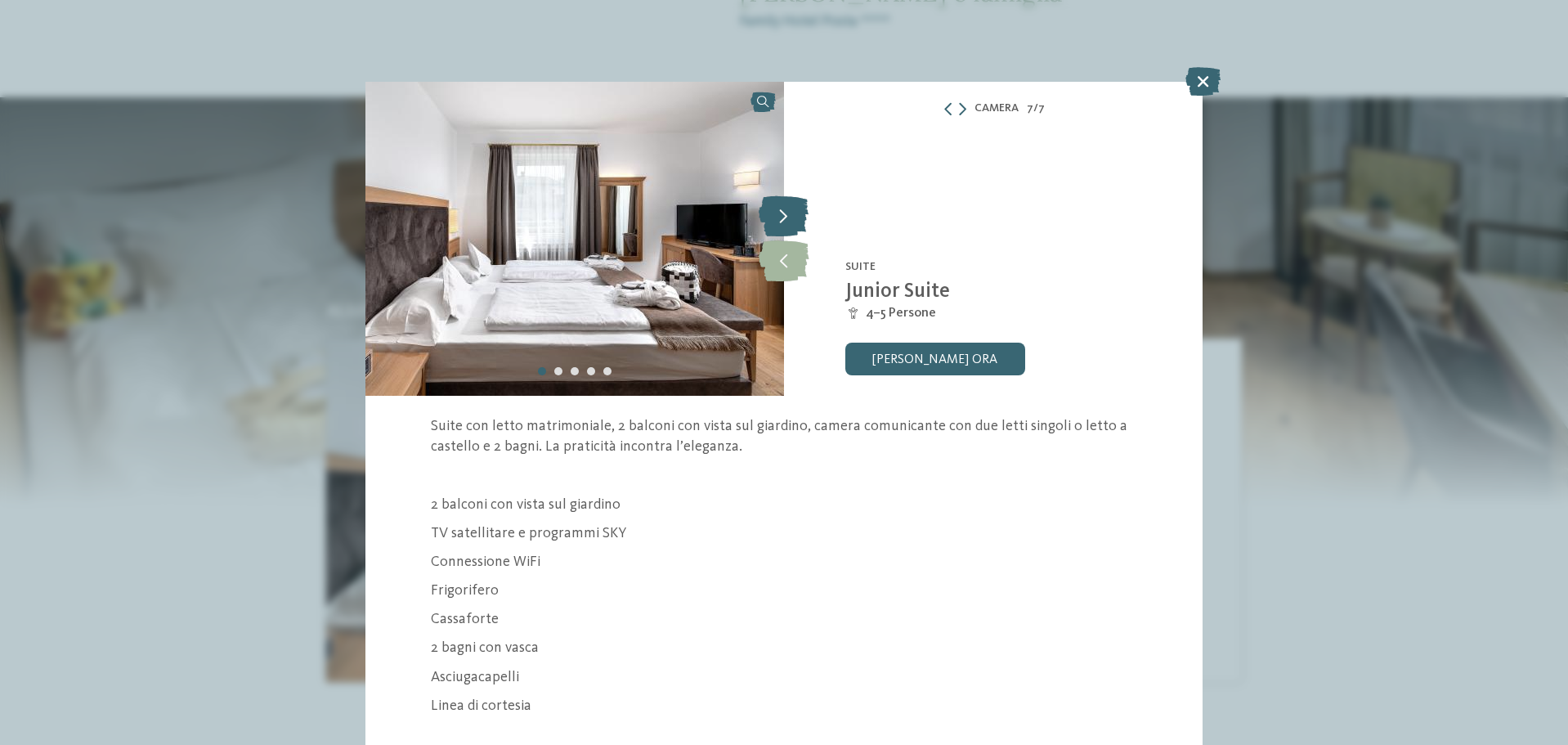
click at [785, 209] on icon at bounding box center [784, 215] width 50 height 41
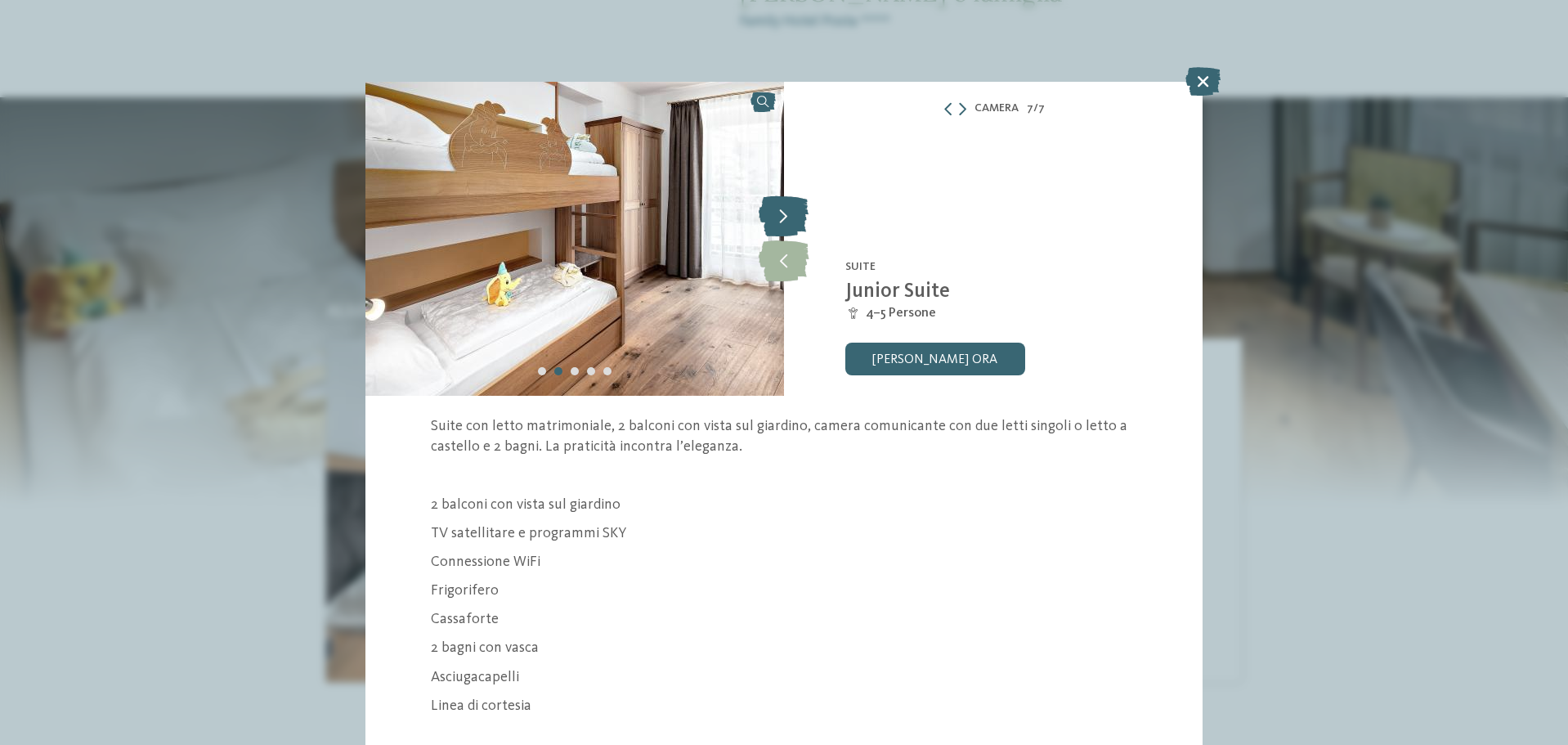
click at [785, 209] on icon at bounding box center [784, 215] width 50 height 41
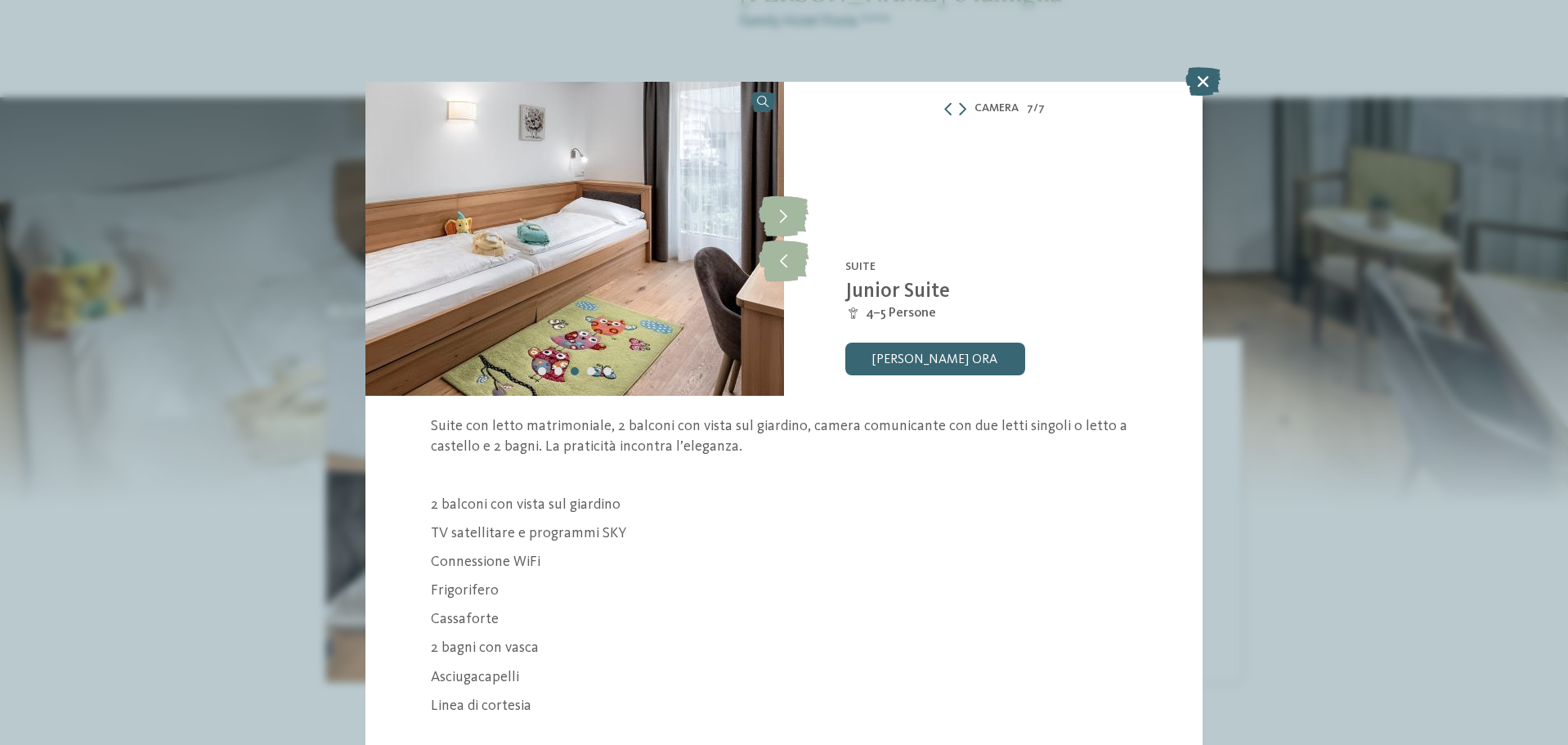
click at [1204, 85] on icon at bounding box center [1202, 81] width 35 height 29
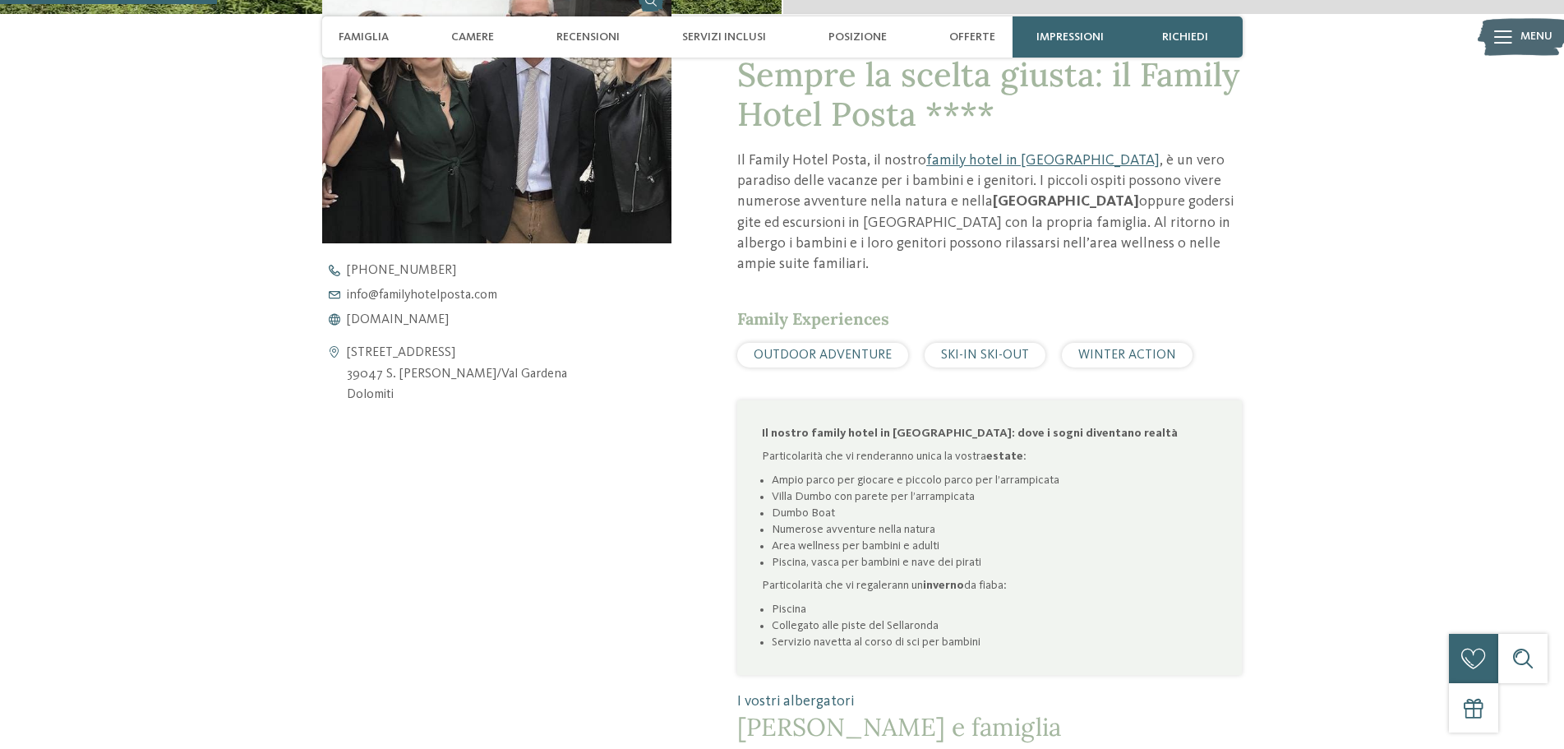
scroll to position [658, 0]
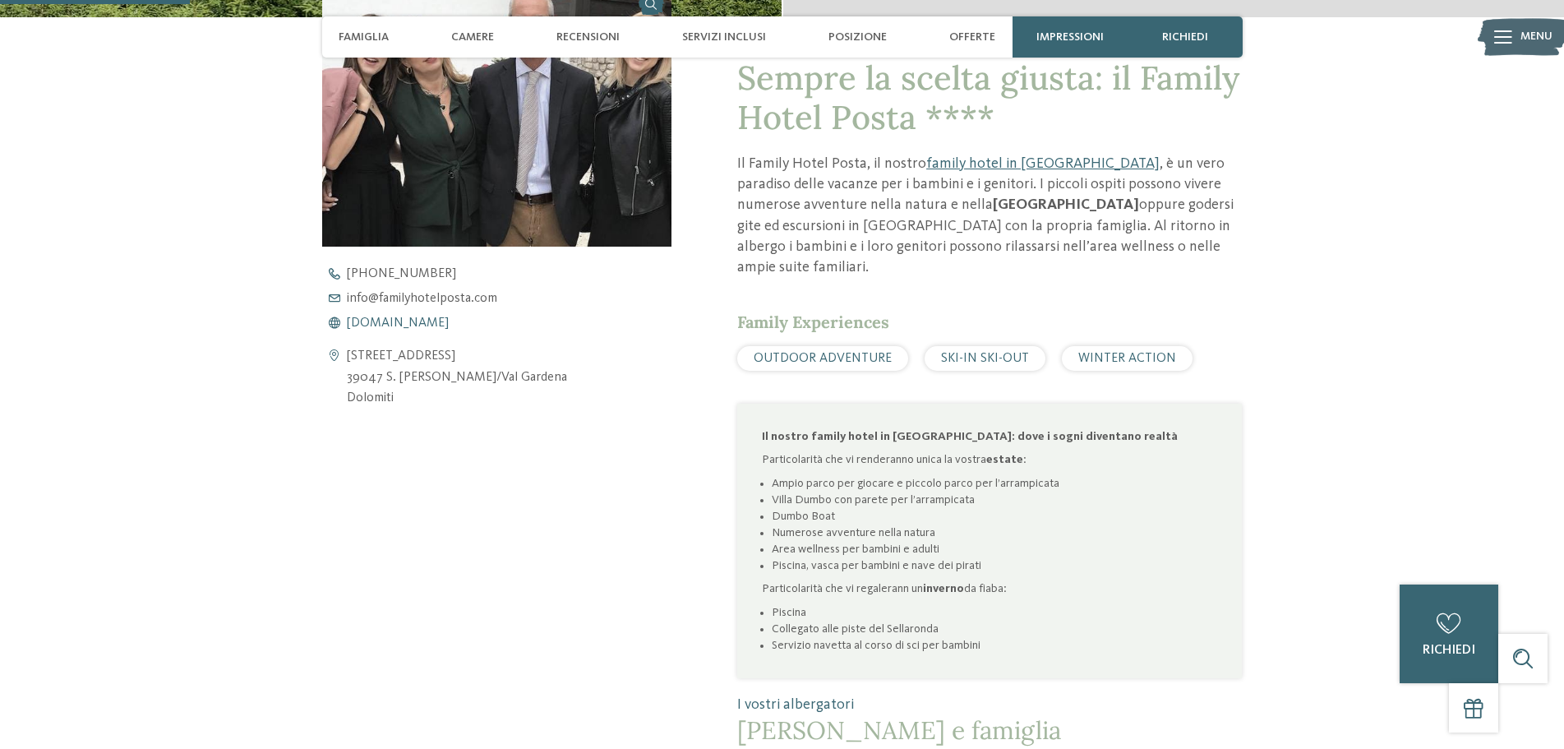
click at [412, 318] on span "www.familyhotelposta.com" at bounding box center [398, 322] width 102 height 13
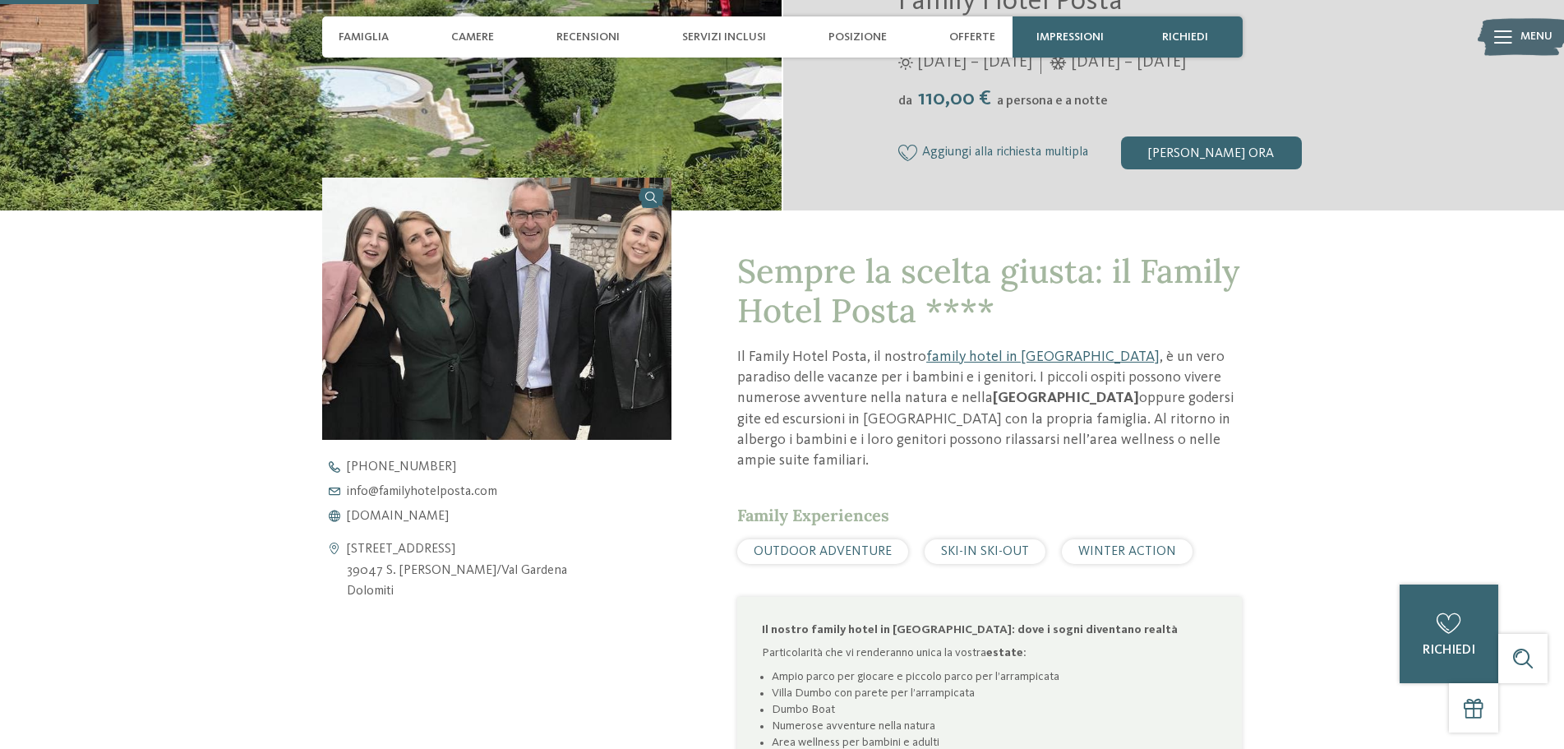
scroll to position [329, 0]
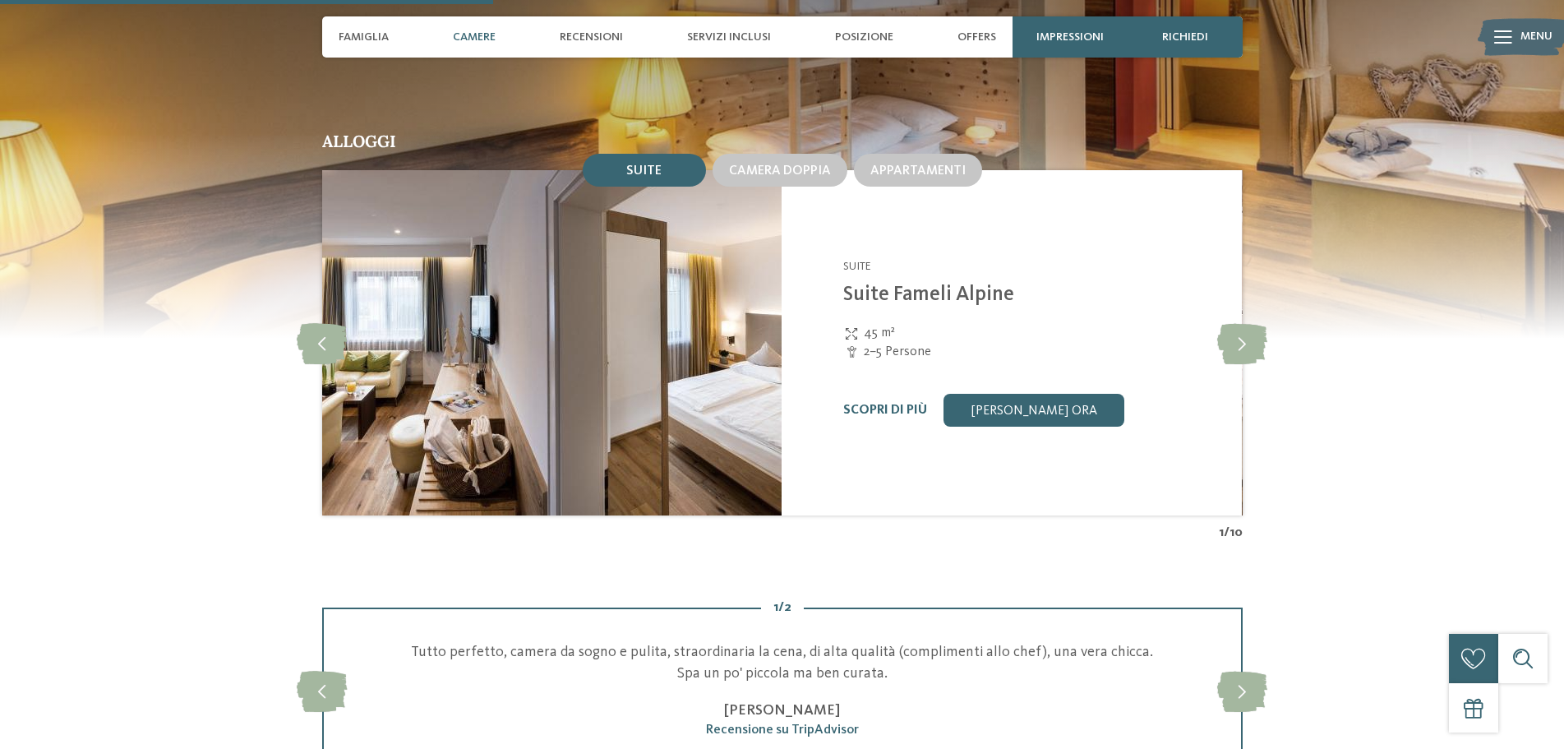
scroll to position [1644, 0]
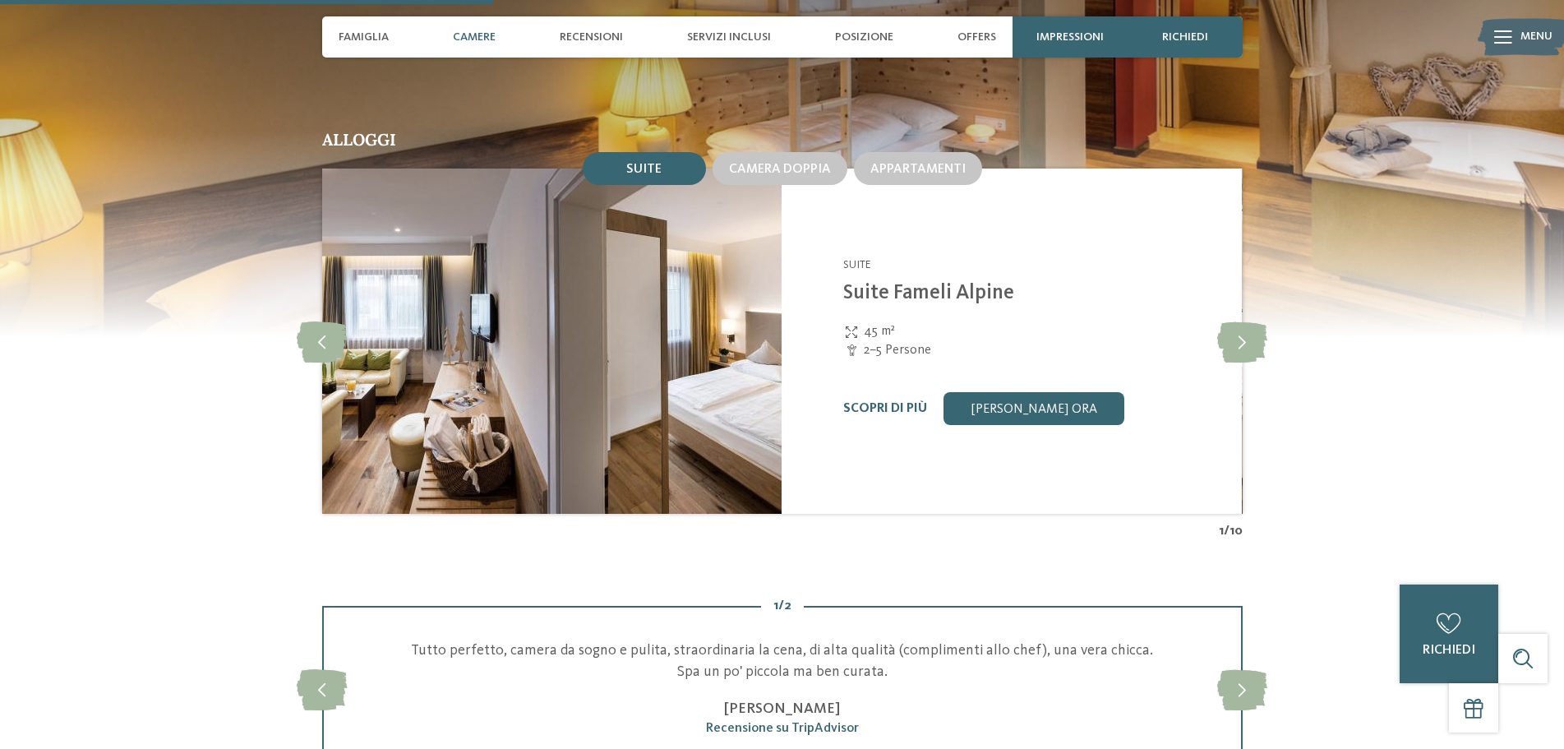
click at [886, 392] on div "Scopri di più Richiedi ora" at bounding box center [1032, 408] width 378 height 33
click at [880, 402] on link "Scopri di più" at bounding box center [885, 408] width 84 height 13
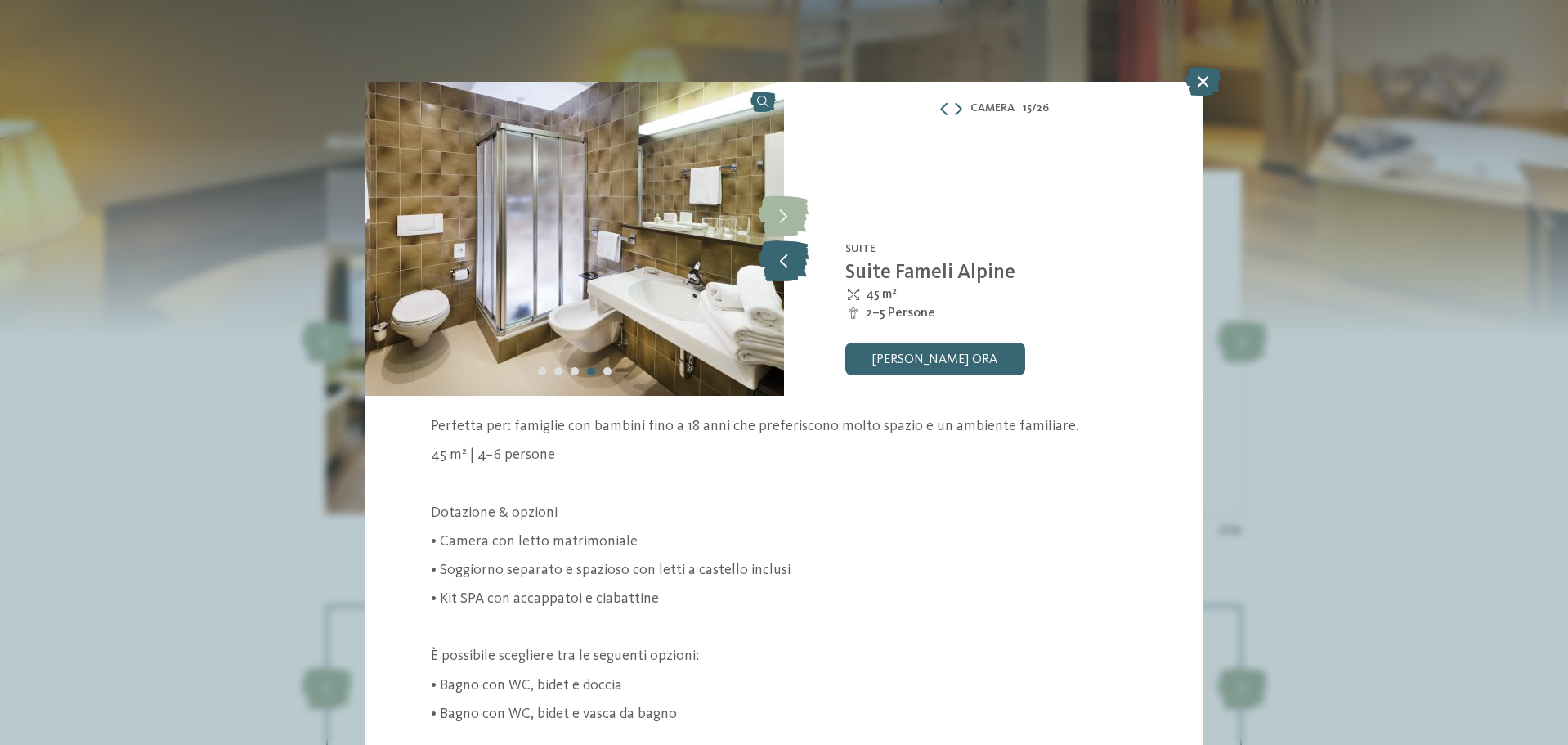
click at [795, 255] on icon at bounding box center [784, 261] width 50 height 41
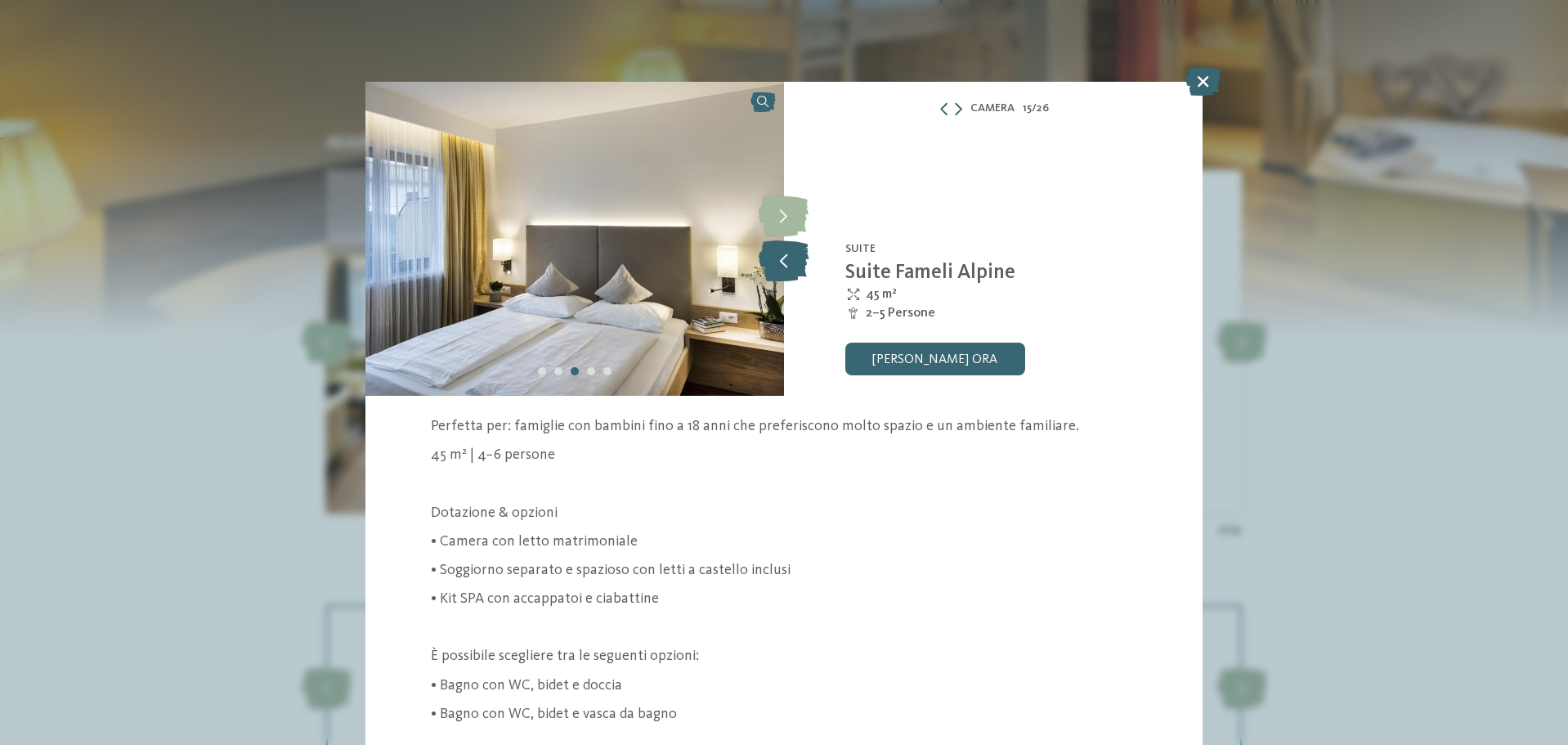
click at [795, 255] on icon at bounding box center [784, 261] width 50 height 41
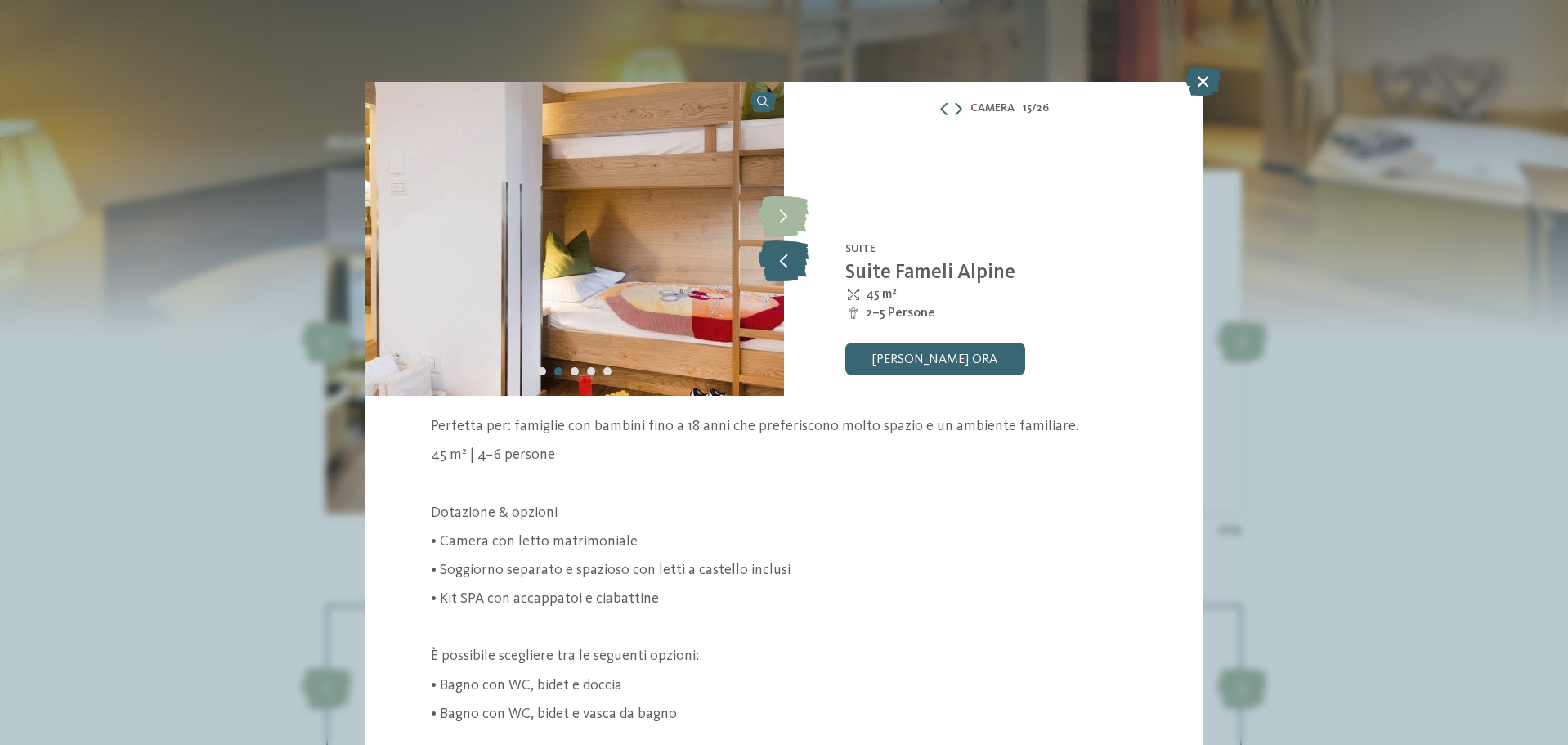
click at [795, 255] on icon at bounding box center [784, 261] width 50 height 41
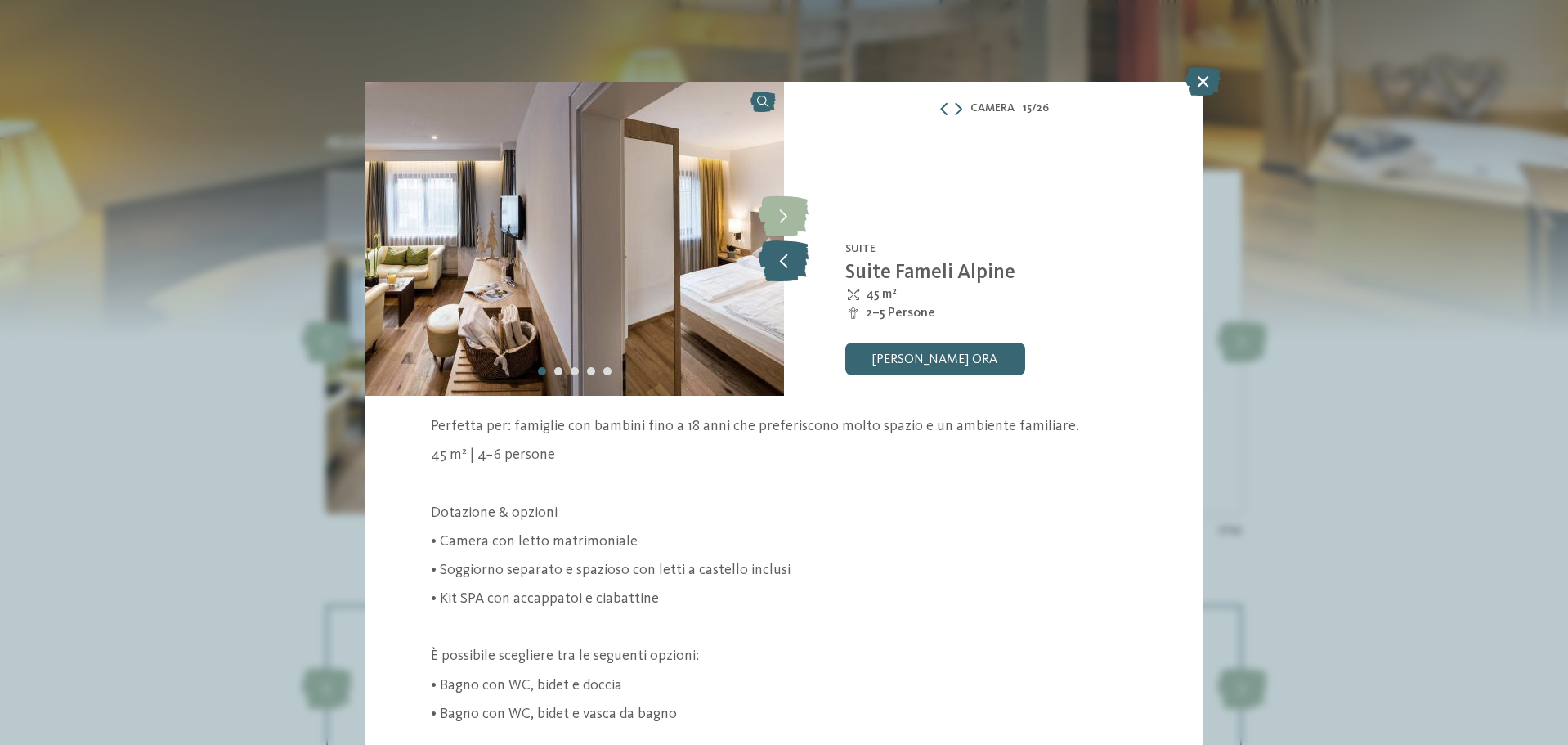
click at [795, 255] on icon at bounding box center [784, 261] width 50 height 41
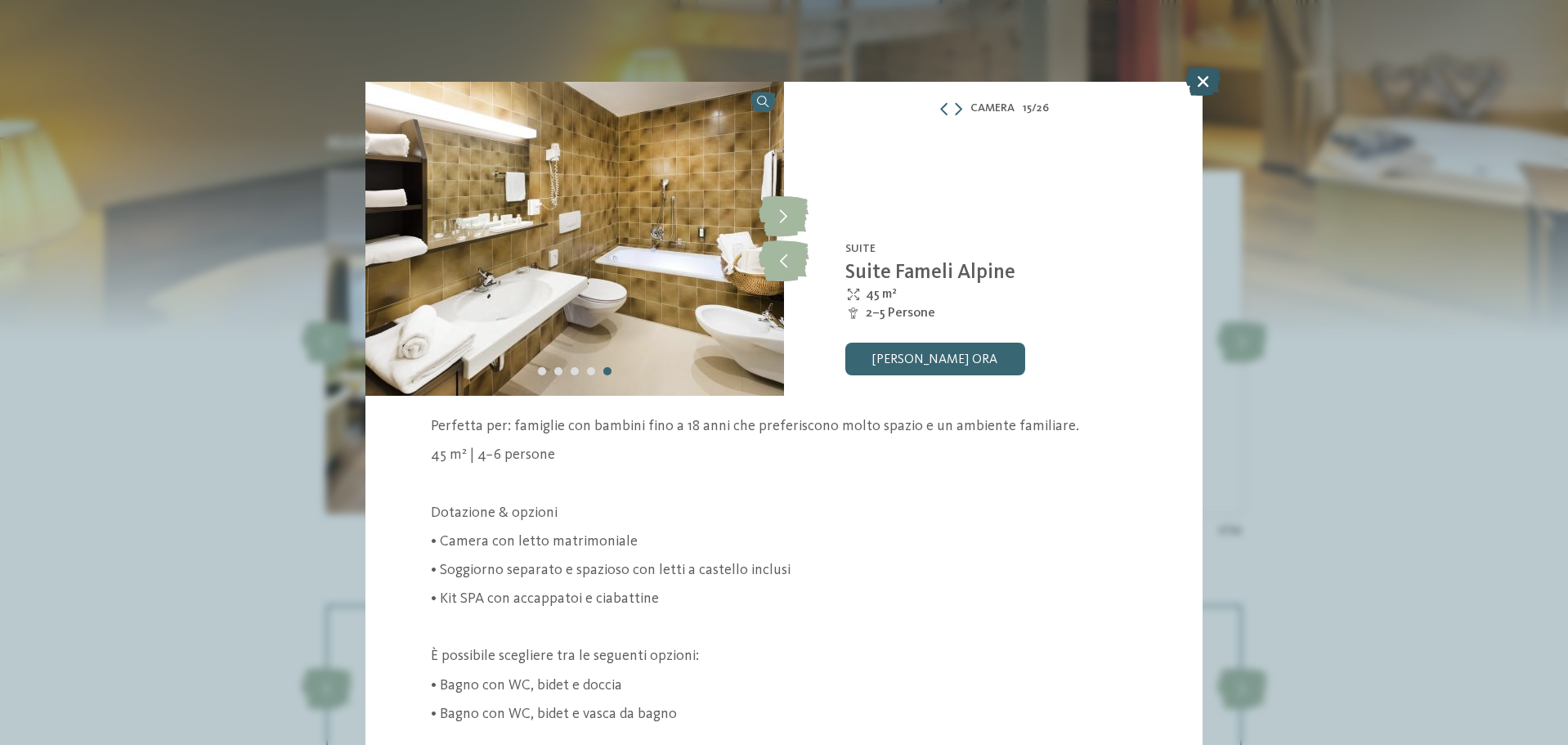
click at [1198, 85] on icon at bounding box center [1202, 81] width 35 height 29
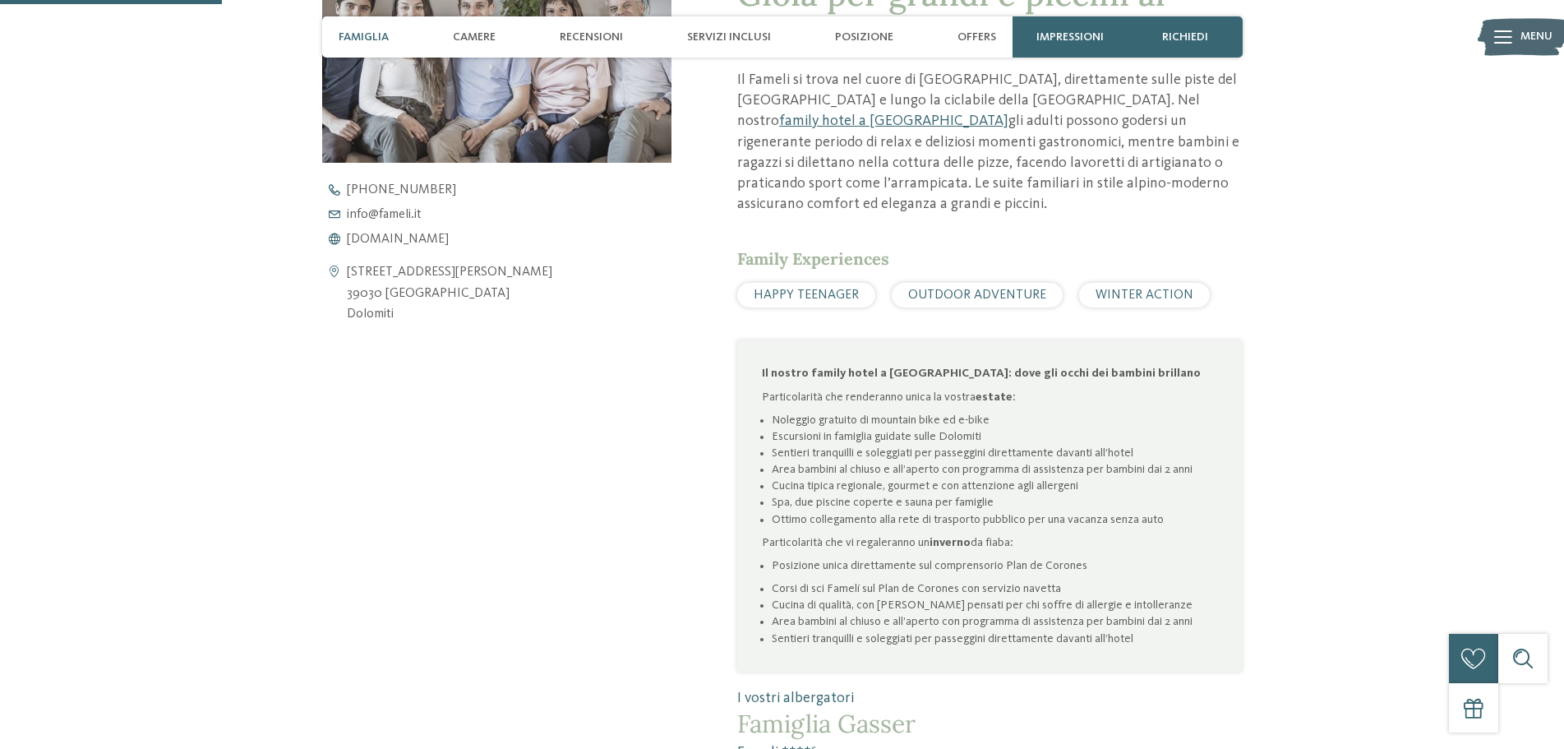
scroll to position [740, 0]
click at [386, 240] on span "www.fameli.it" at bounding box center [398, 240] width 102 height 13
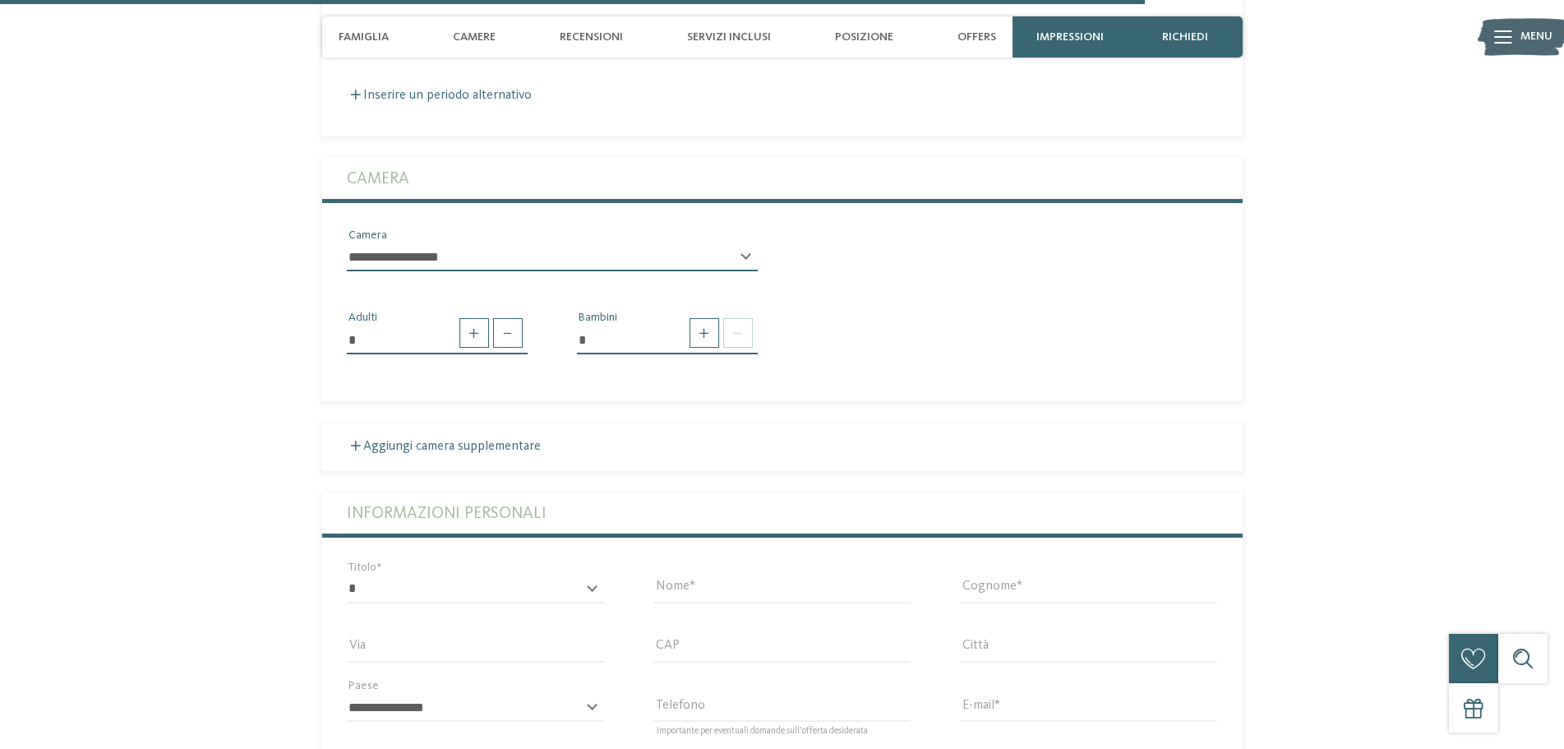
scroll to position [3815, 0]
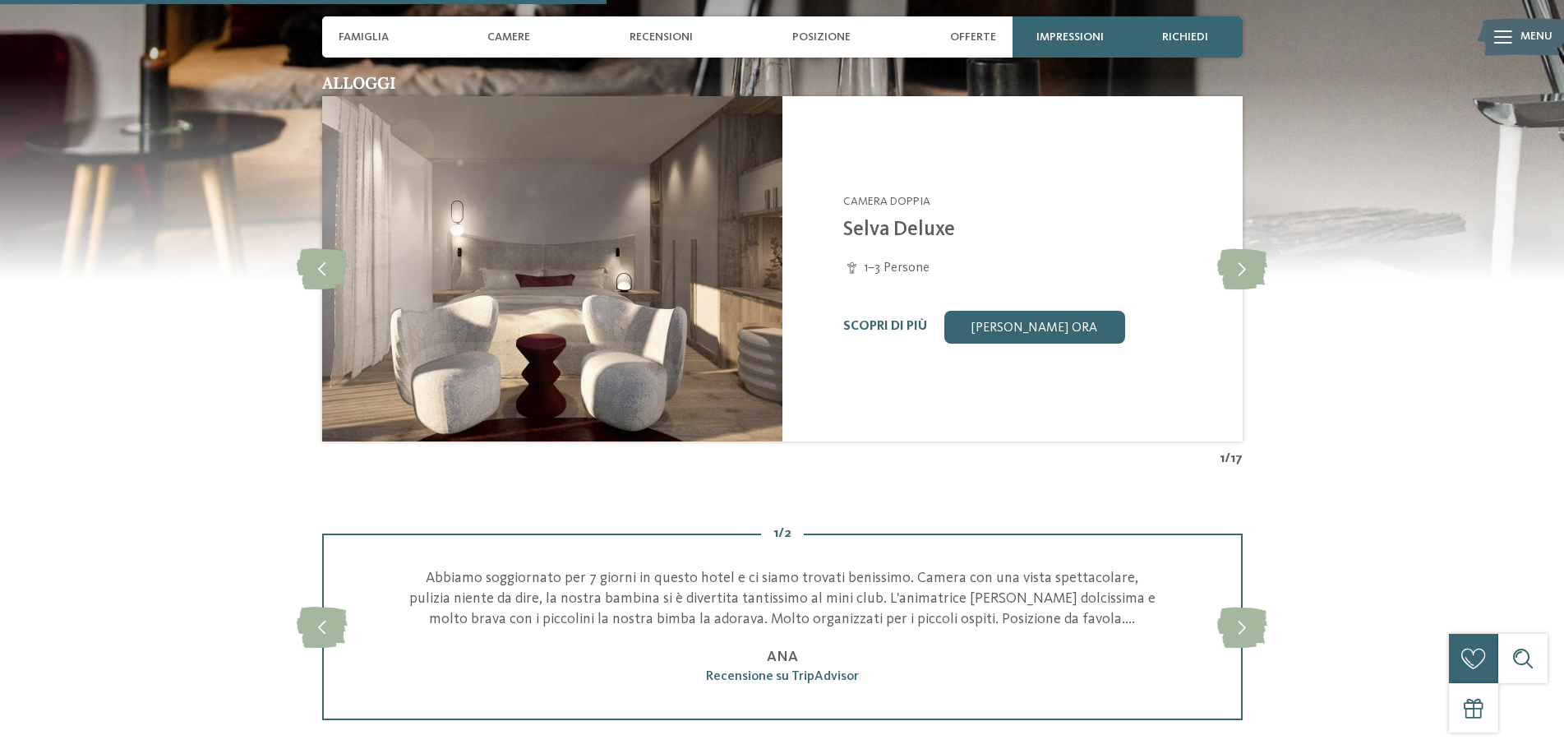
scroll to position [1480, 0]
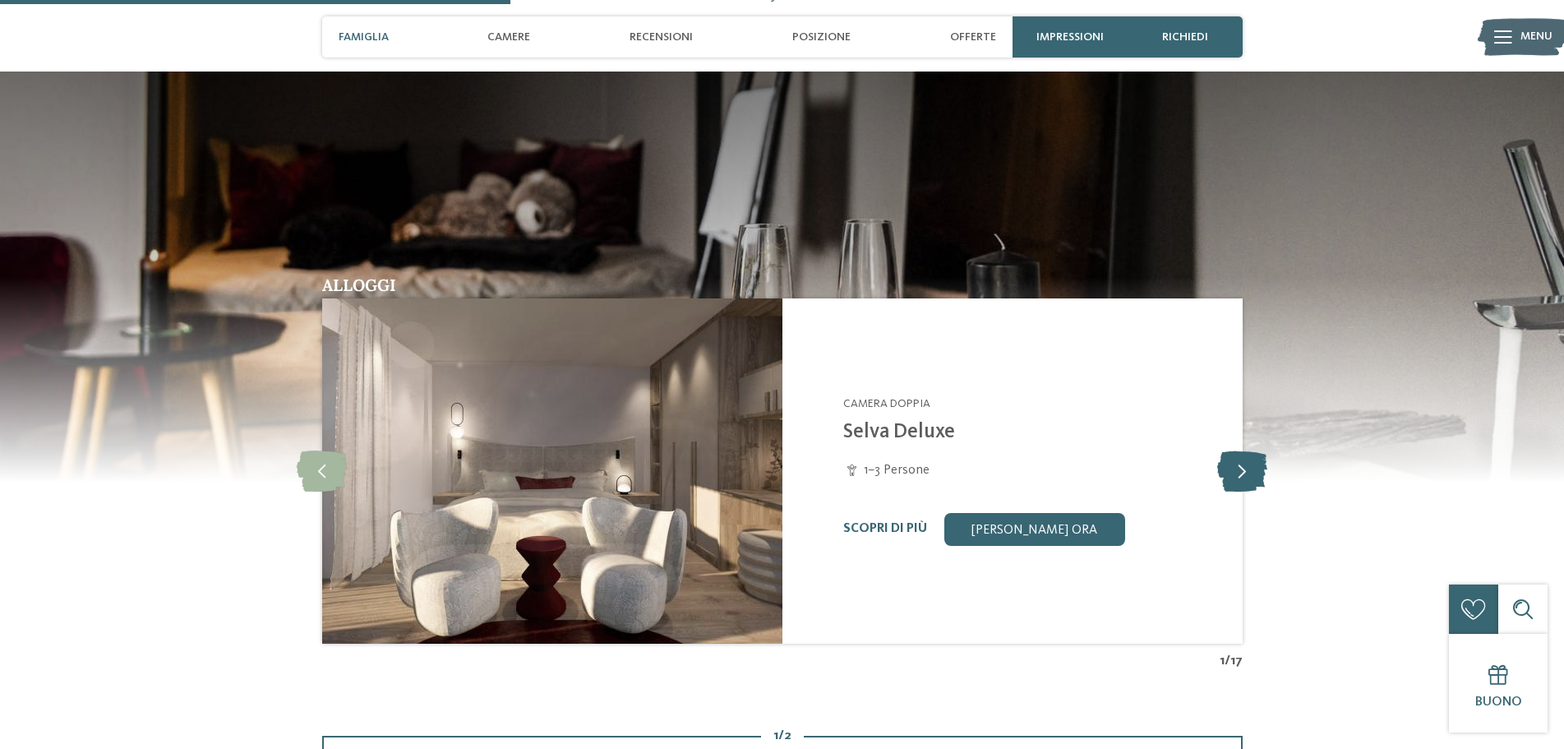
click at [1255, 489] on icon at bounding box center [1242, 470] width 50 height 41
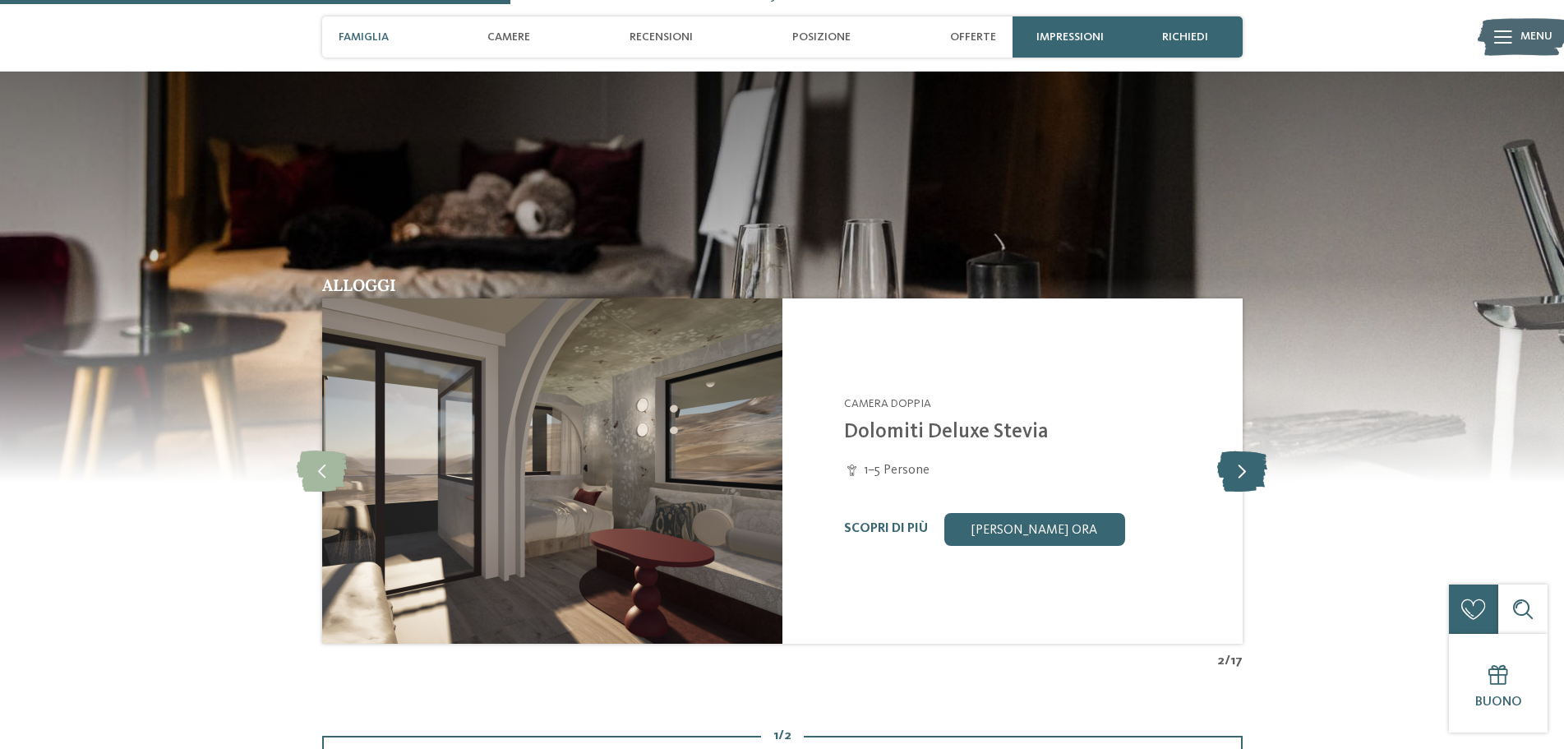
click at [1221, 478] on icon at bounding box center [1242, 470] width 50 height 41
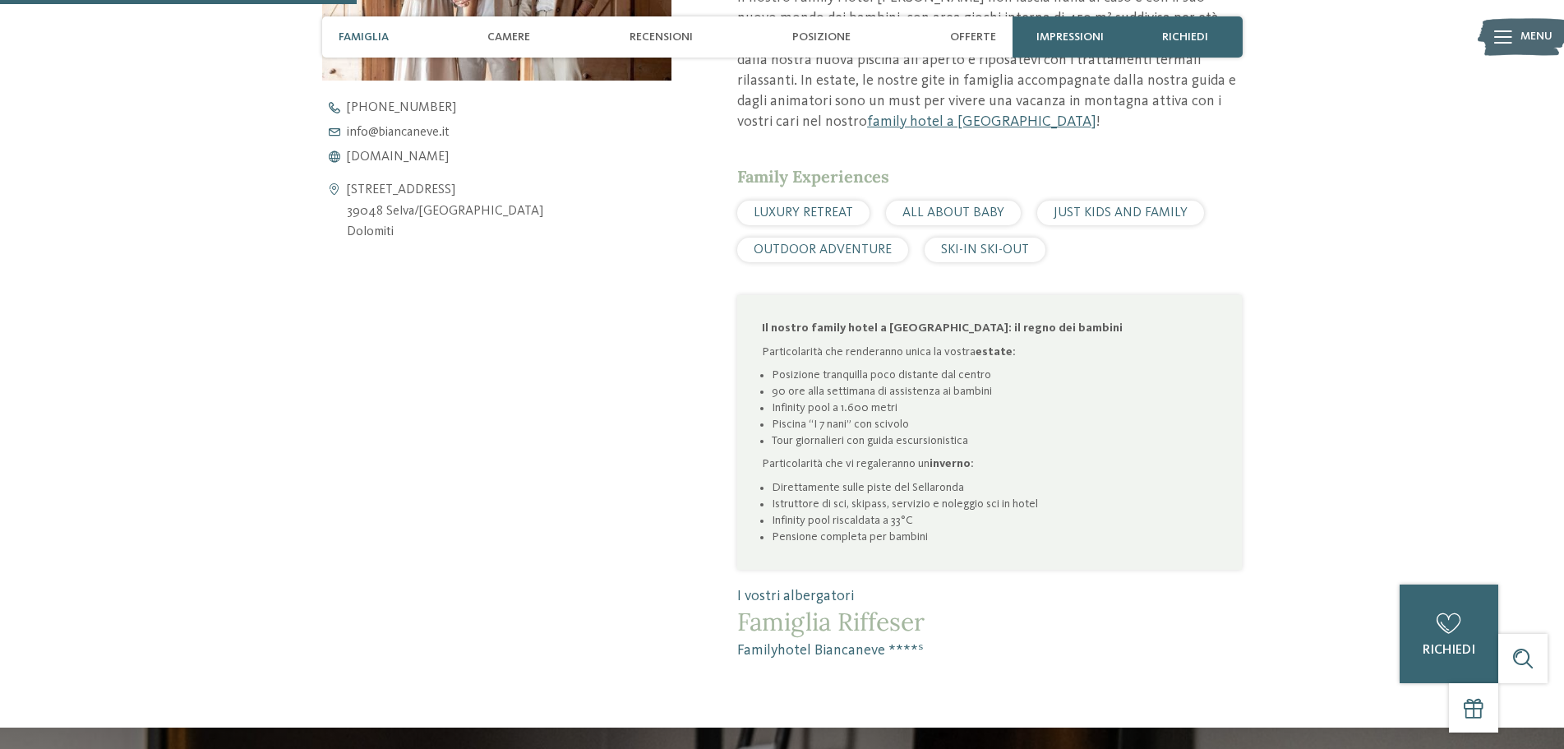
scroll to position [575, 0]
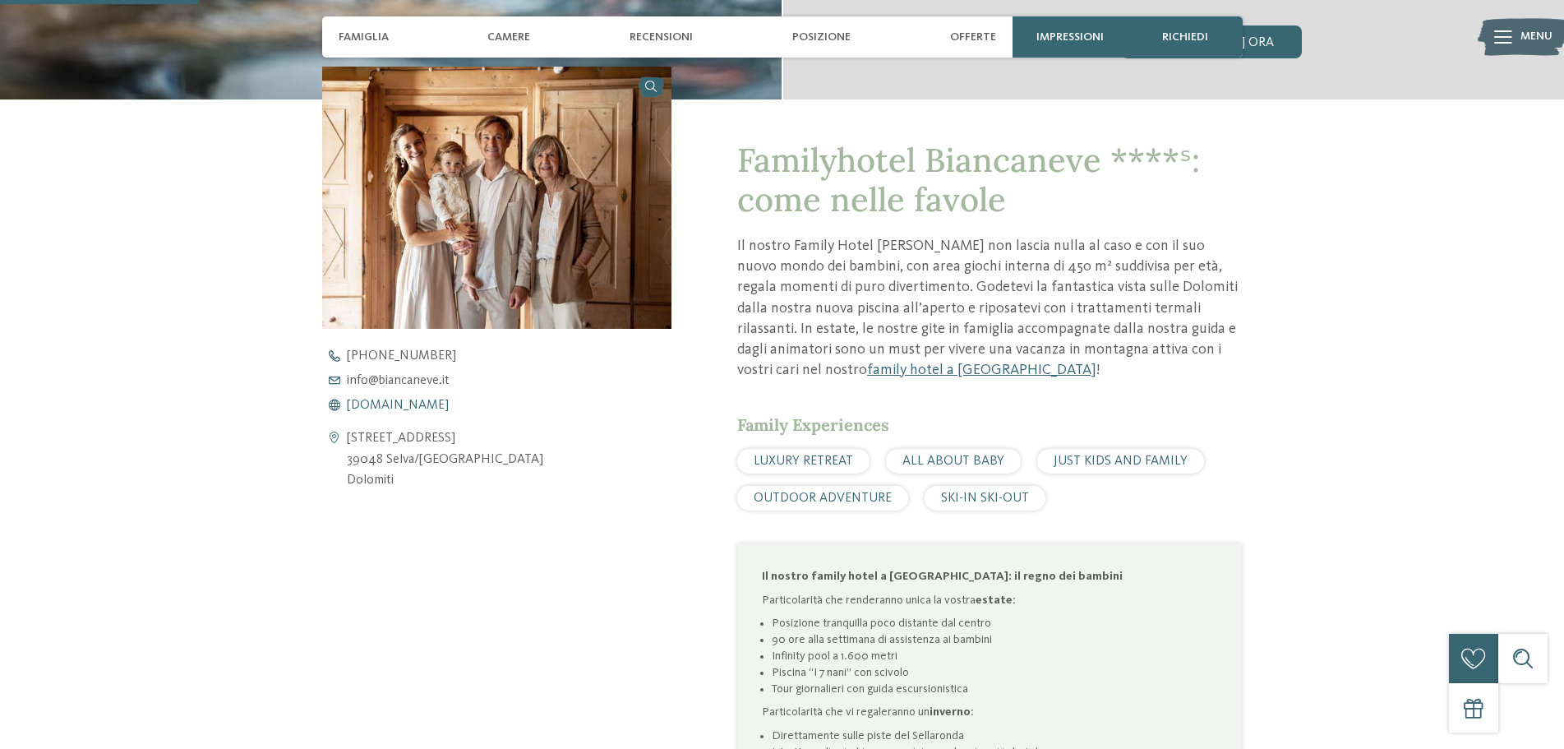
click at [424, 406] on span "[DOMAIN_NAME]" at bounding box center [398, 405] width 102 height 13
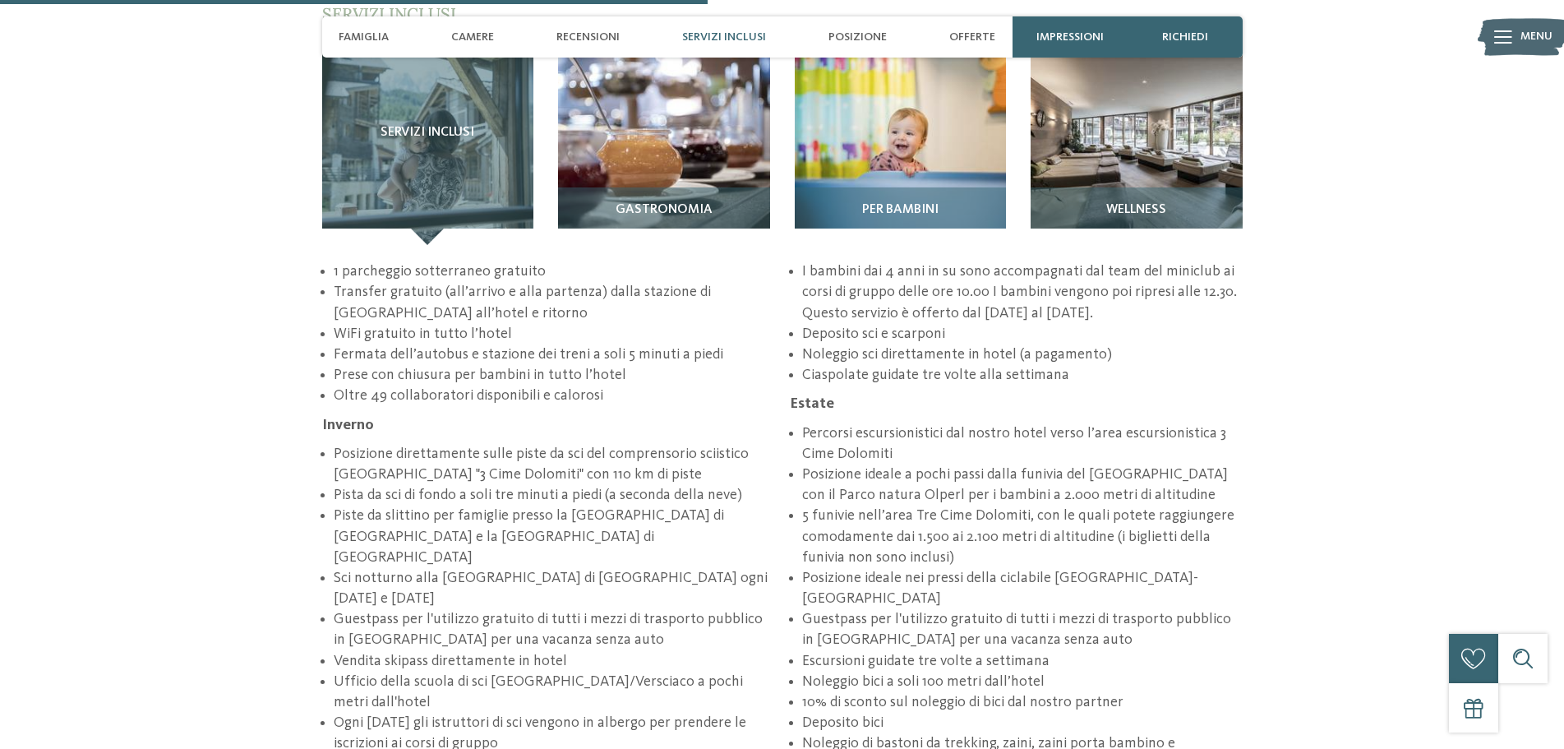
scroll to position [2631, 0]
